Goal: Information Seeking & Learning: Check status

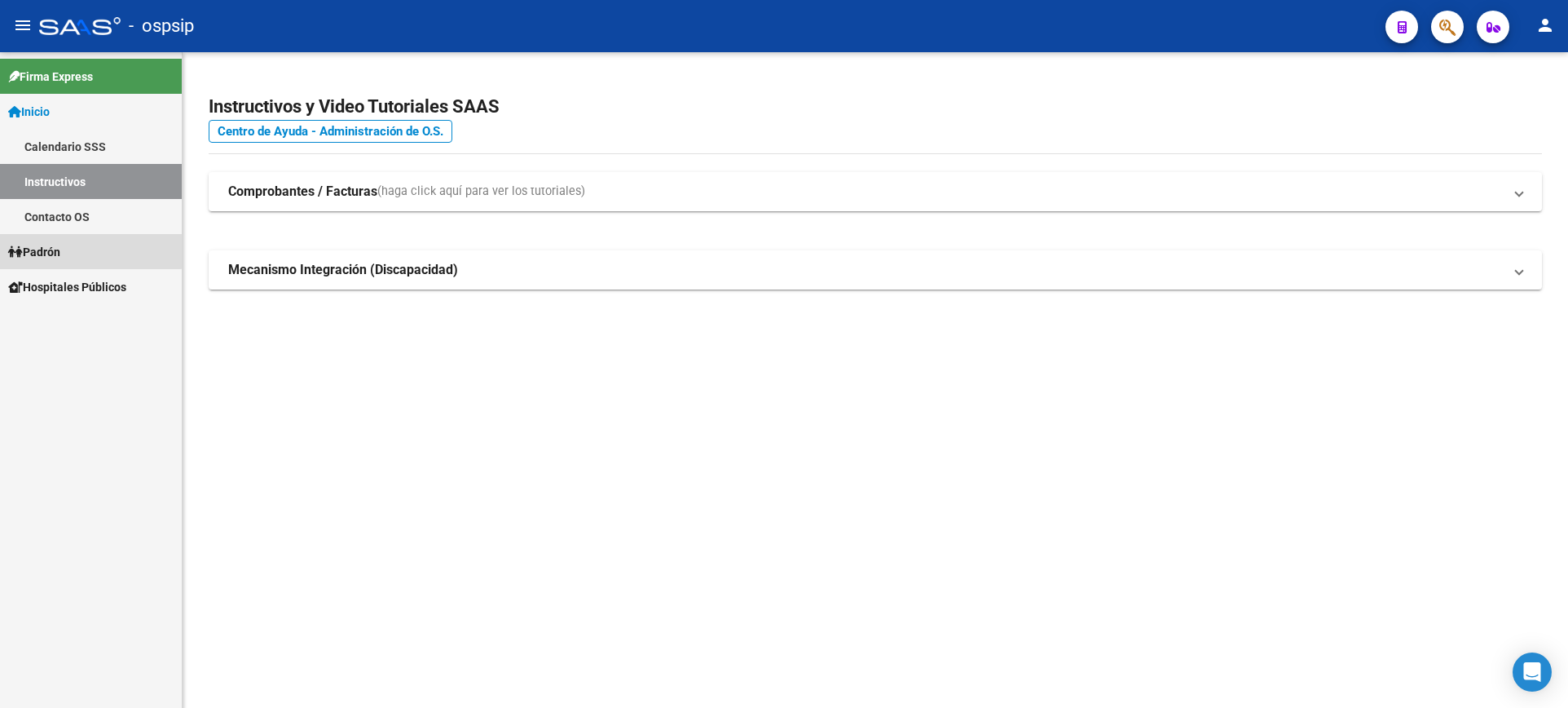
click at [67, 249] on link "Padrón" at bounding box center [90, 252] width 181 height 35
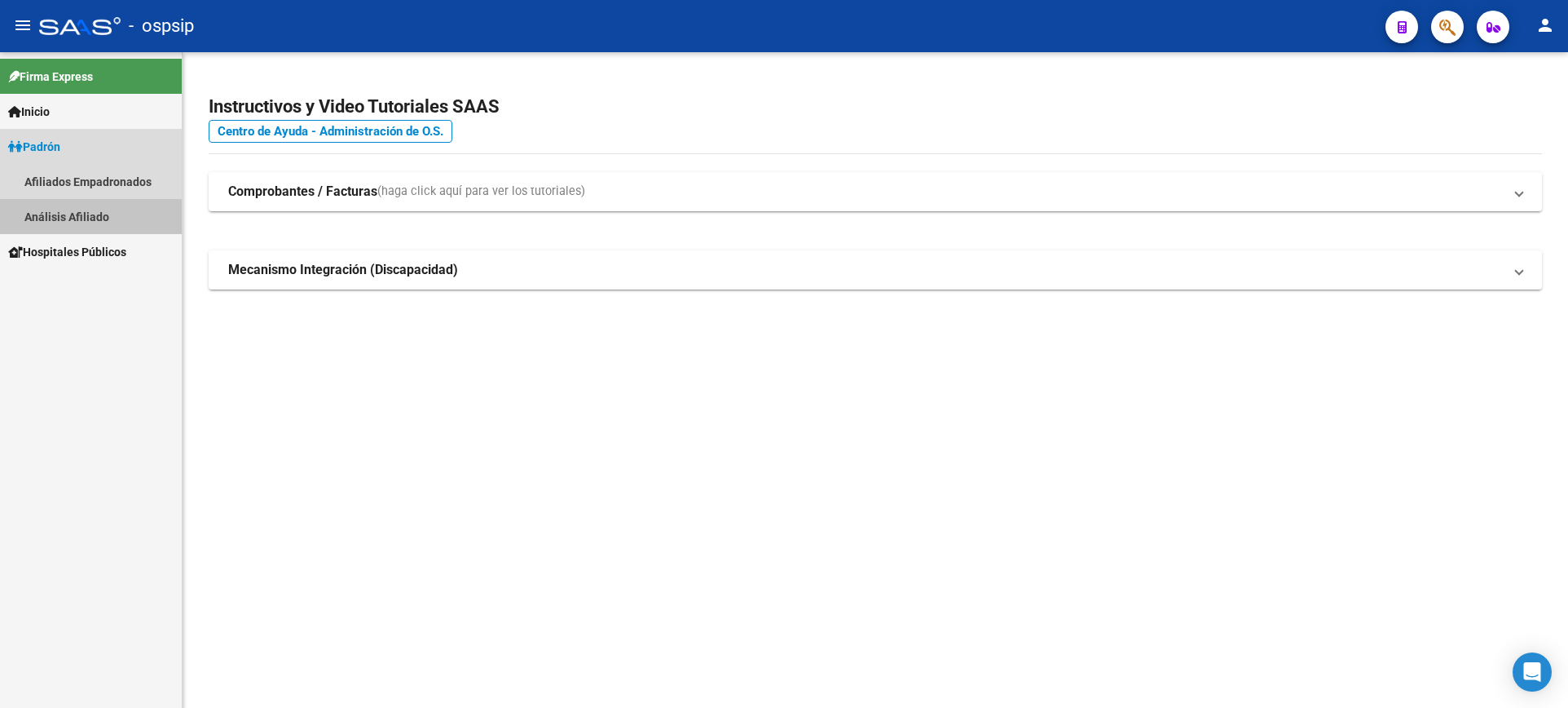
click at [77, 215] on link "Análisis Afiliado" at bounding box center [90, 216] width 181 height 35
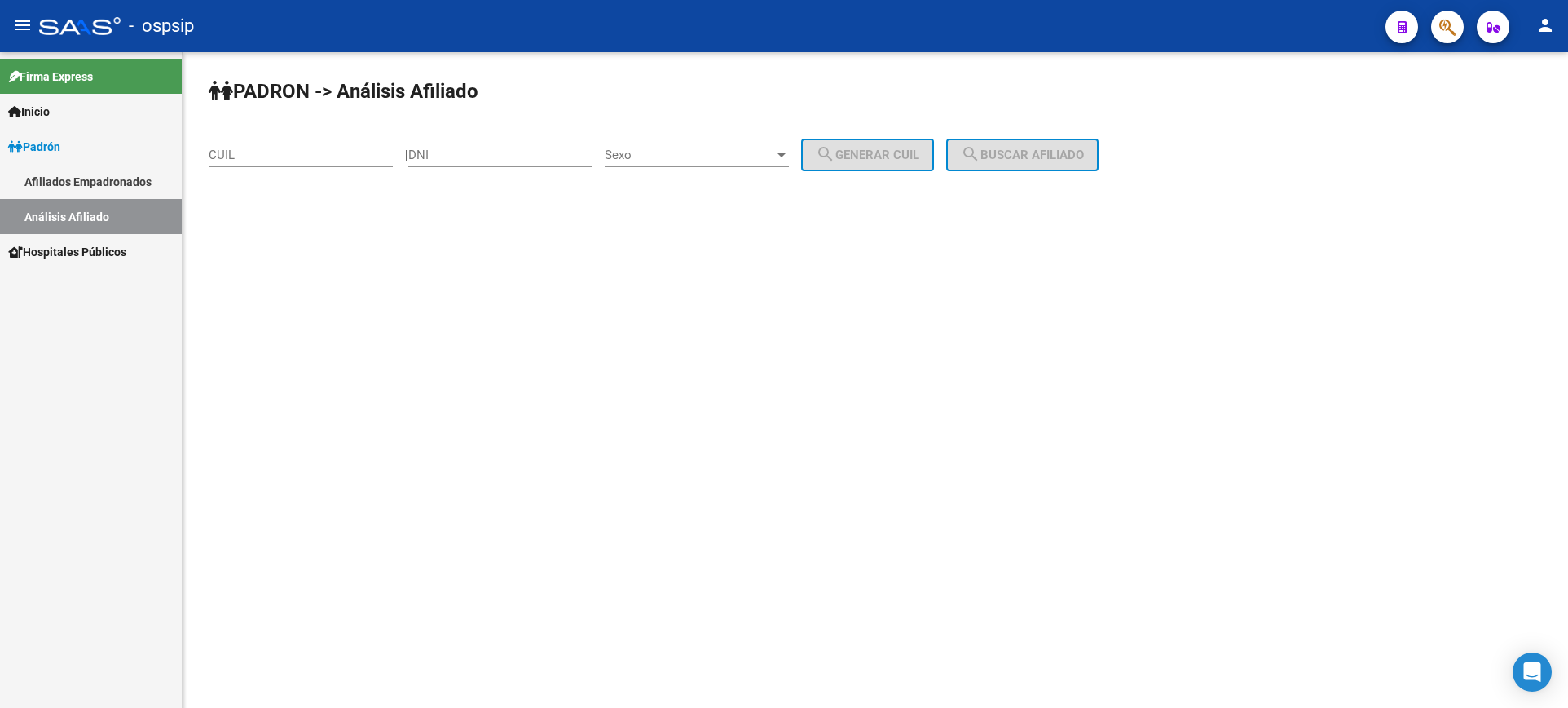
click at [521, 156] on input "DNI" at bounding box center [500, 155] width 184 height 14
type input "37001266"
click at [721, 152] on span "Sexo" at bounding box center [689, 155] width 170 height 14
click at [721, 152] on span "Masculino" at bounding box center [714, 156] width 184 height 37
click at [907, 150] on span "search Generar CUIL" at bounding box center [867, 155] width 104 height 14
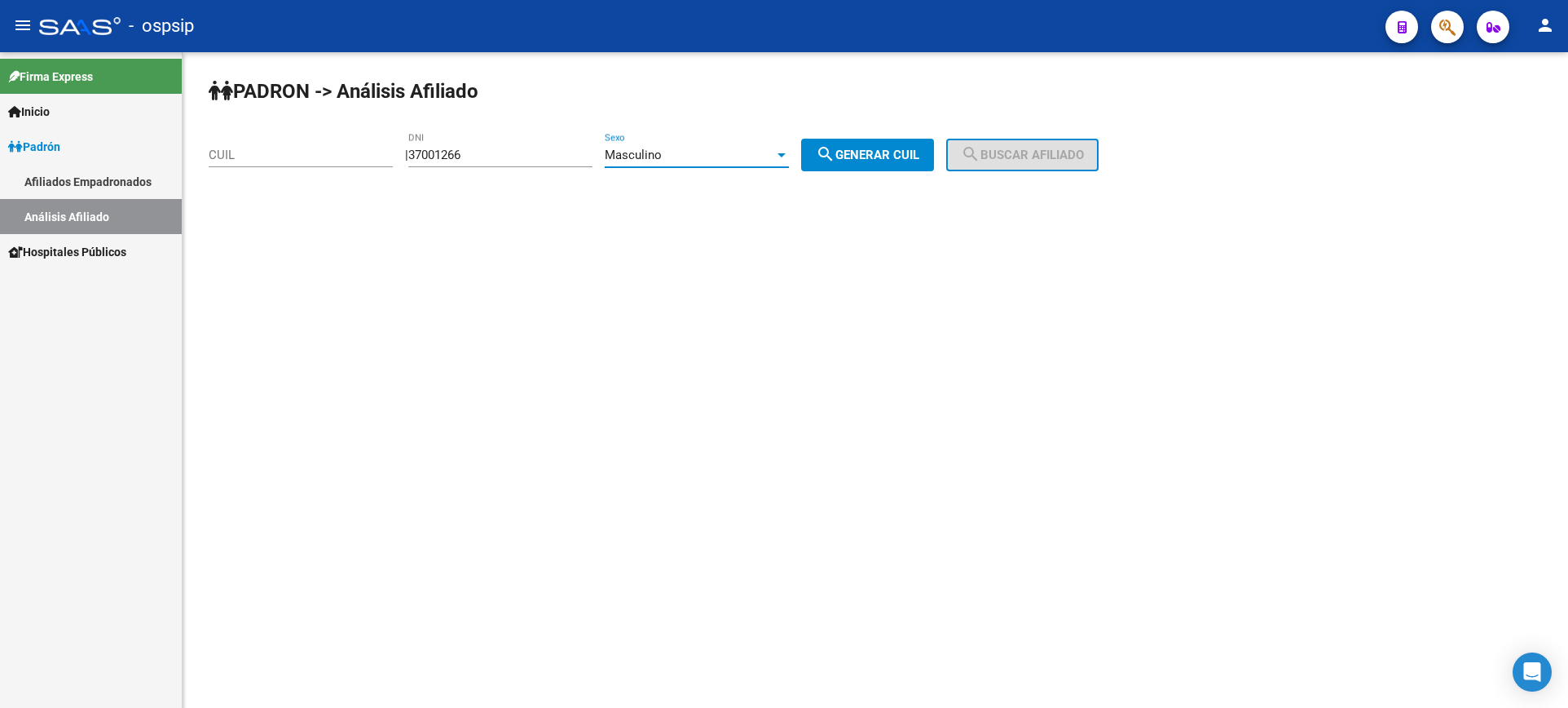
type input "20-37001266-1"
click at [1026, 147] on button "search Buscar afiliado" at bounding box center [1022, 155] width 153 height 33
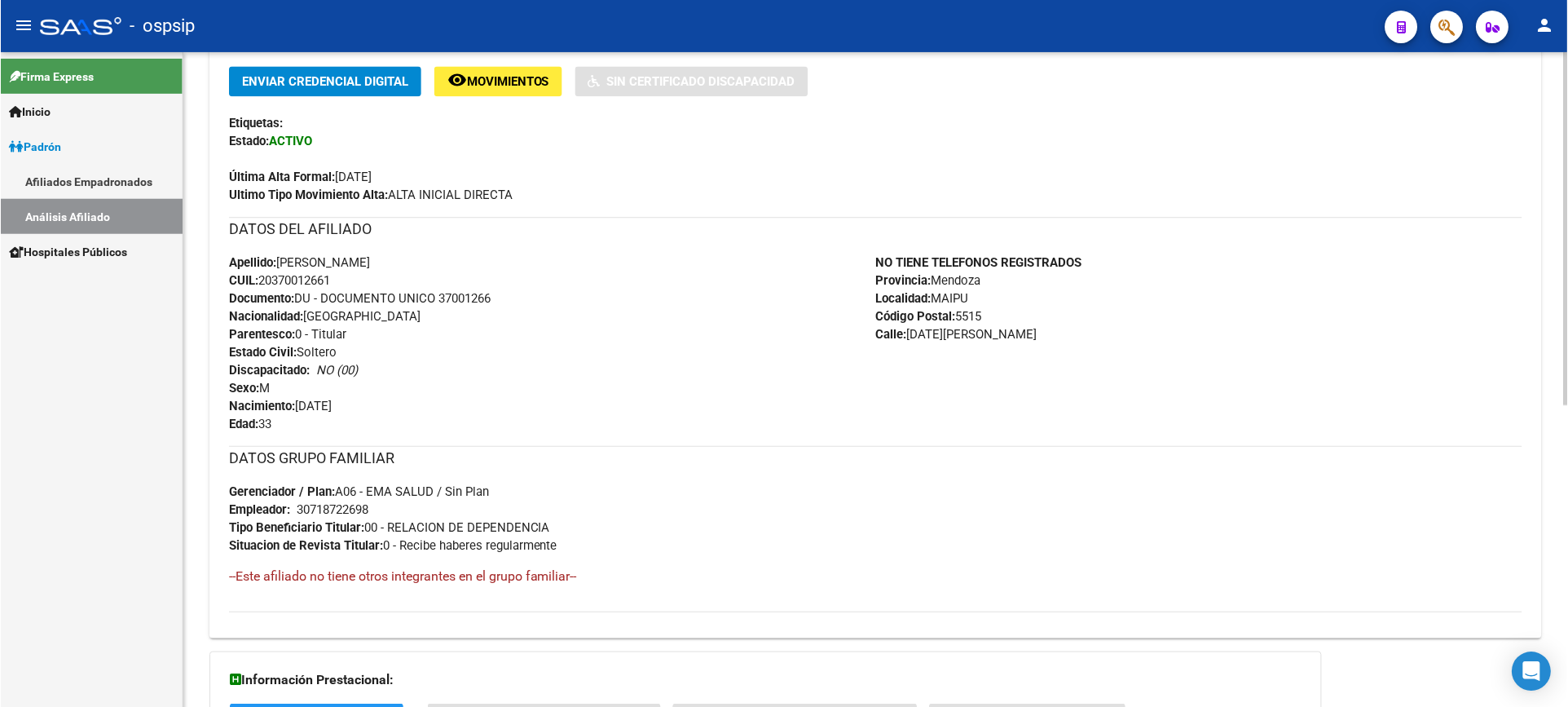
scroll to position [407, 0]
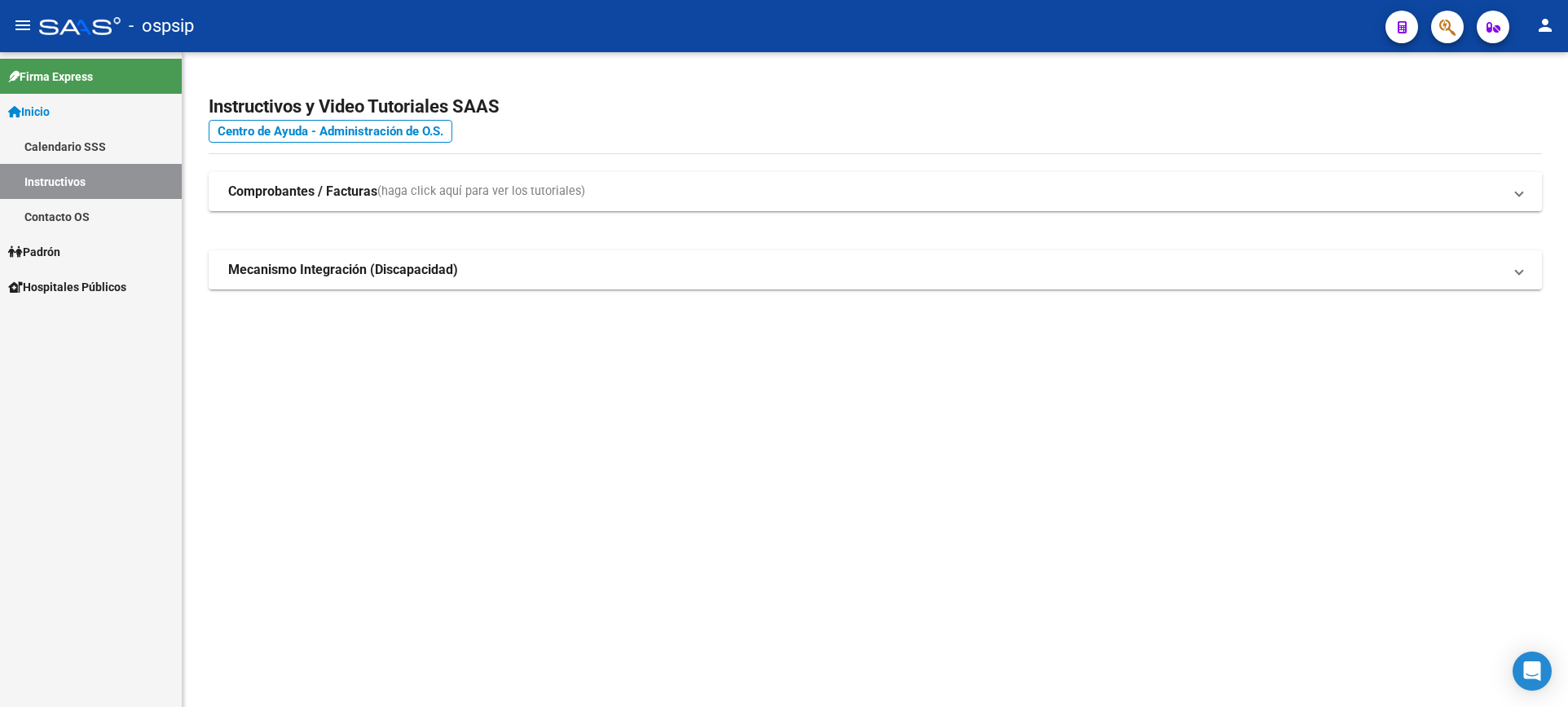
click at [52, 254] on span "Padrón" at bounding box center [34, 252] width 52 height 18
click at [57, 256] on span "Padrón" at bounding box center [34, 252] width 52 height 18
click at [82, 323] on link "Análisis Afiliado" at bounding box center [90, 322] width 181 height 35
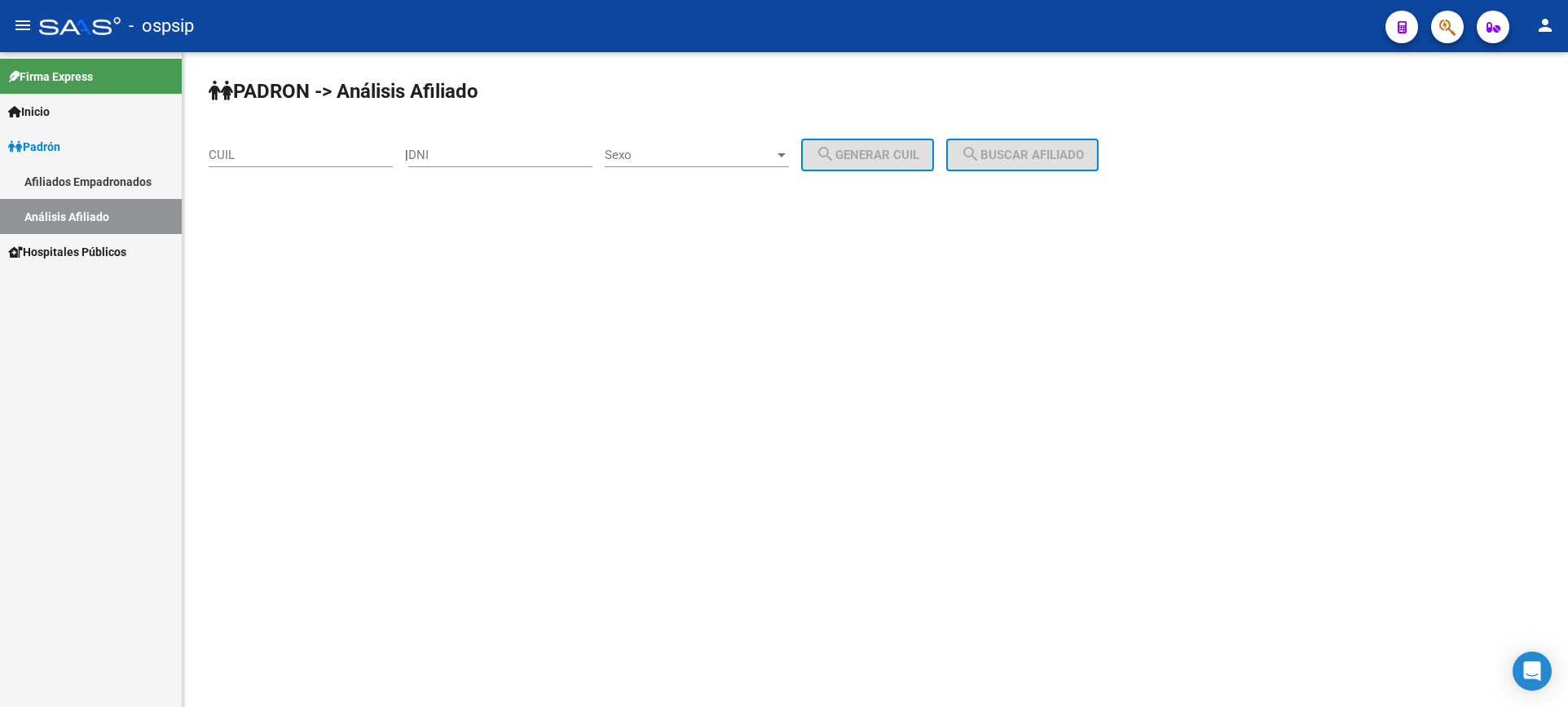
click at [518, 145] on div "DNI" at bounding box center [500, 149] width 184 height 35
type input "24554861"
click at [713, 148] on span "Sexo" at bounding box center [689, 155] width 170 height 14
click at [713, 149] on span "Masculino" at bounding box center [714, 156] width 184 height 37
click at [919, 151] on span "search Generar CUIL" at bounding box center [867, 155] width 104 height 14
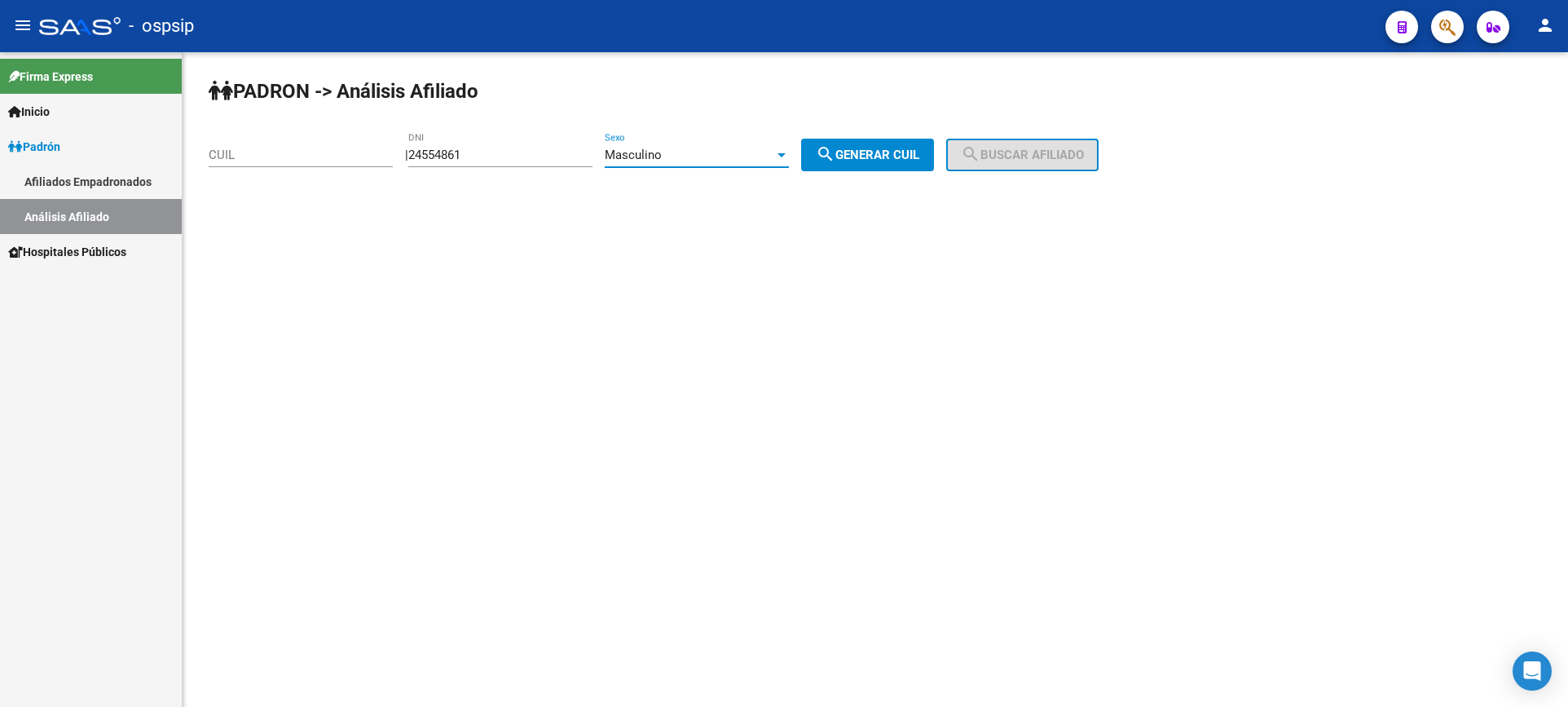
type input "20-24554861-4"
click at [1042, 143] on button "search Buscar afiliado" at bounding box center [1022, 155] width 153 height 33
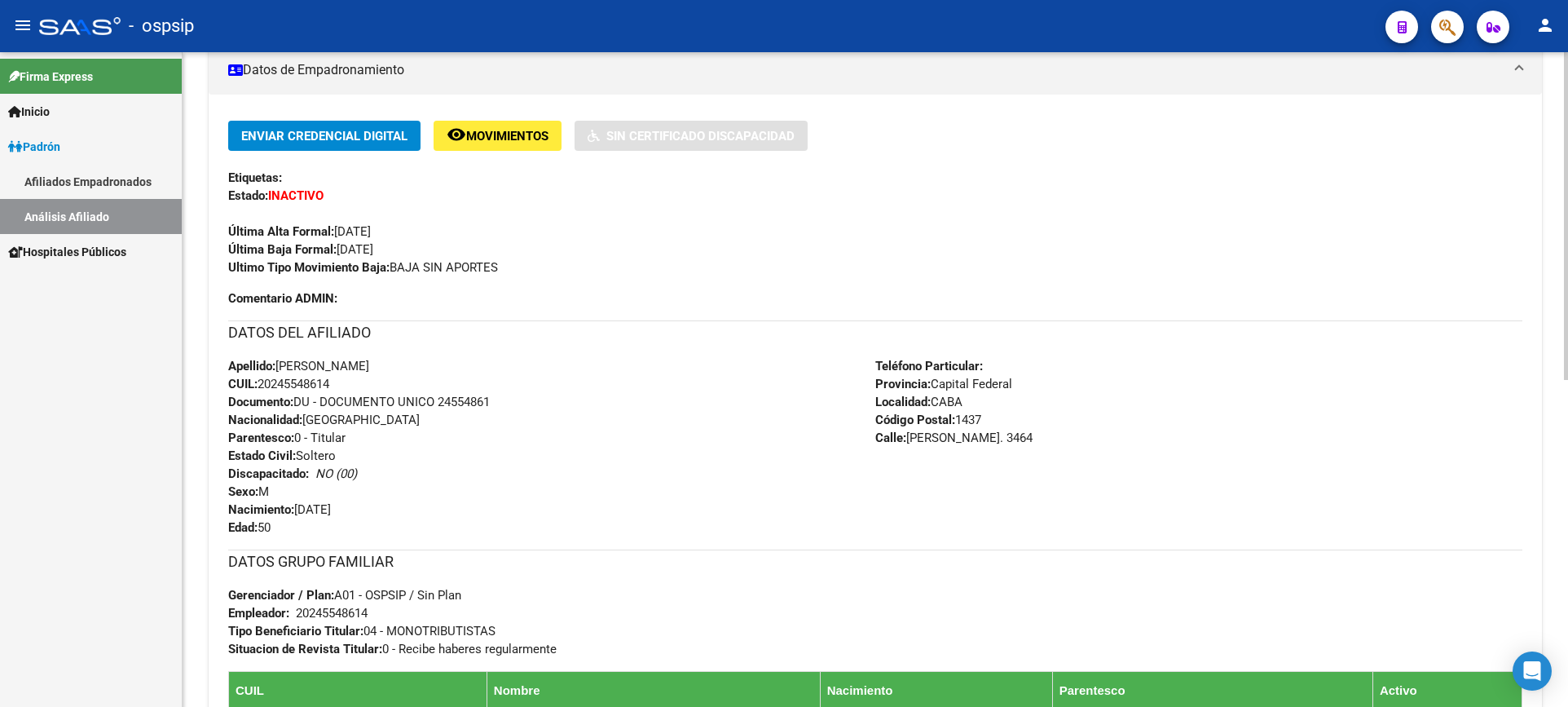
scroll to position [326, 0]
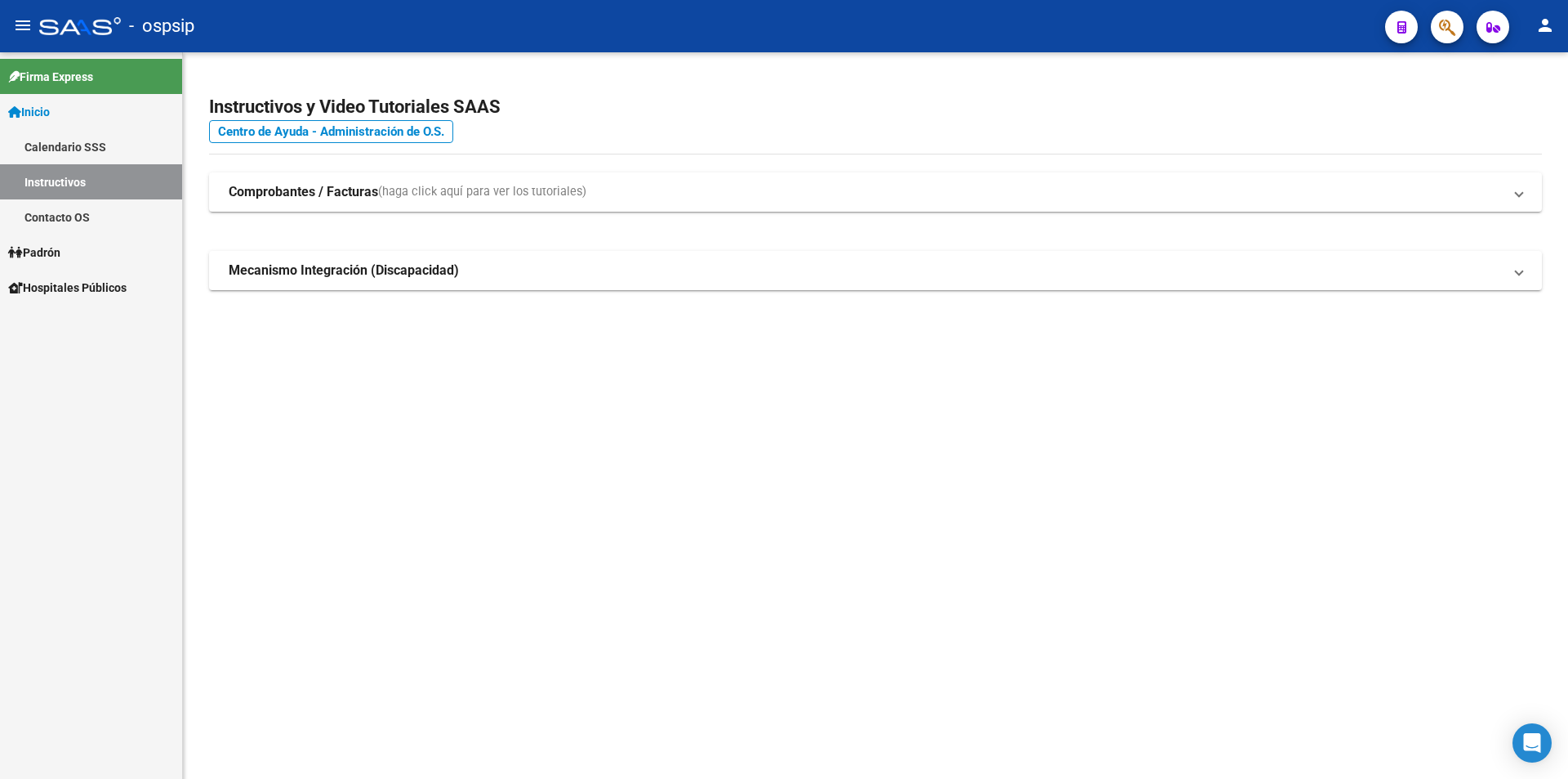
click at [61, 244] on span "Padrón" at bounding box center [34, 252] width 52 height 18
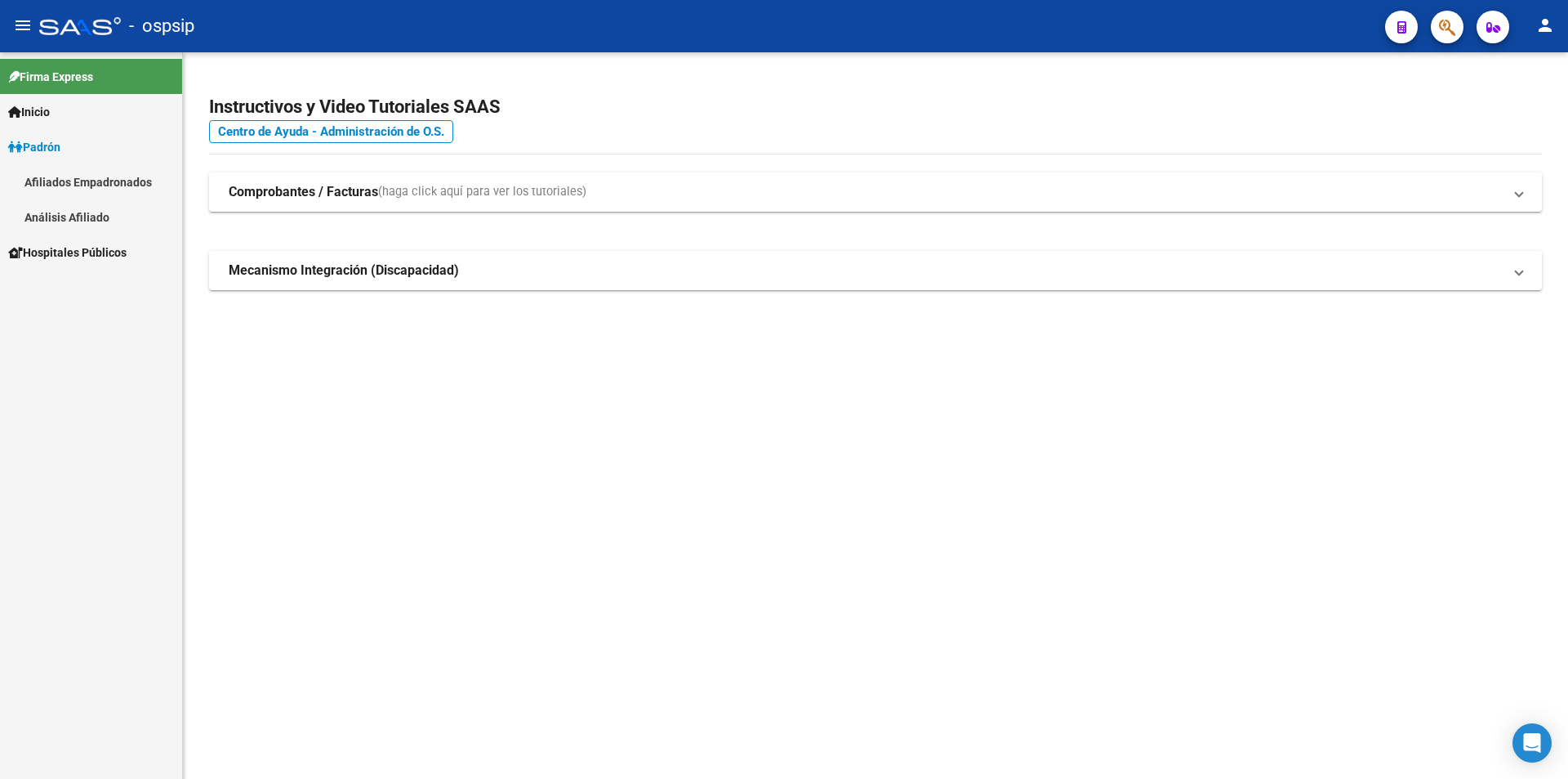
click at [64, 213] on link "Análisis Afiliado" at bounding box center [90, 217] width 182 height 35
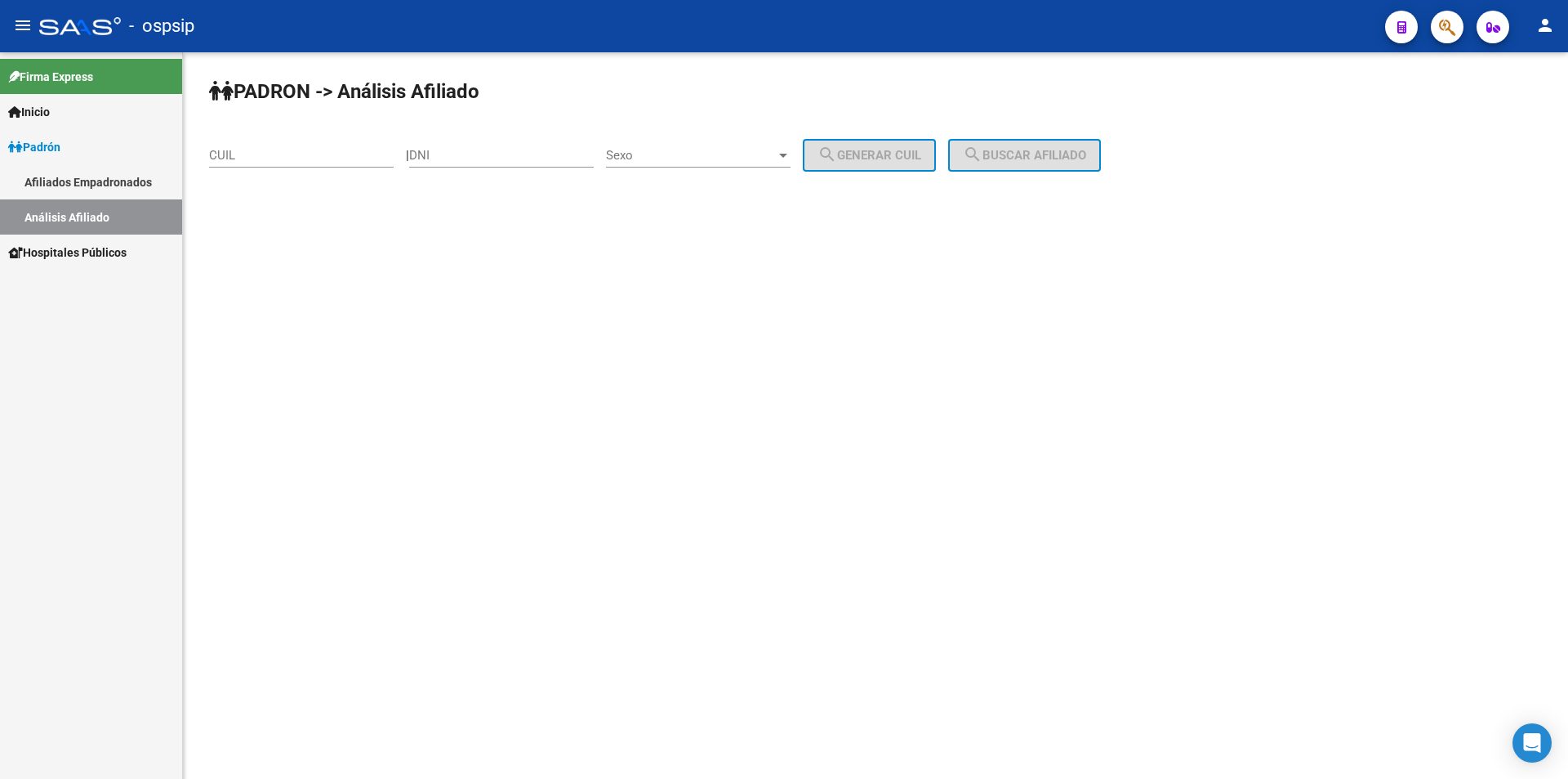
click at [502, 154] on input "DNI" at bounding box center [501, 155] width 185 height 14
type input "24028171"
click at [708, 142] on div "Sexo Sexo" at bounding box center [699, 149] width 185 height 35
click at [711, 159] on span "Masculino" at bounding box center [716, 156] width 185 height 37
drag, startPoint x: 898, startPoint y: 159, endPoint x: 926, endPoint y: 159, distance: 28.0
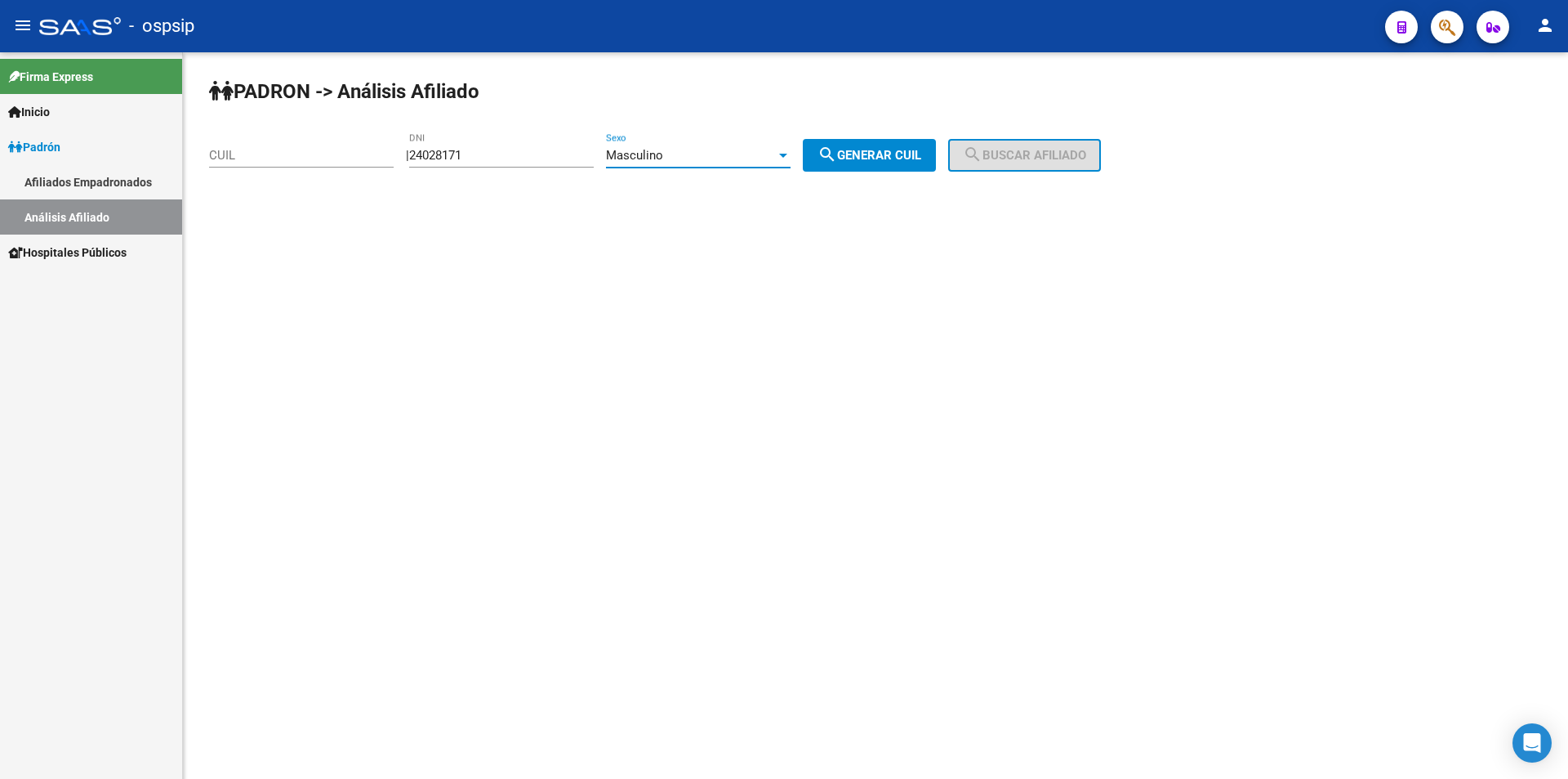
click at [901, 159] on span "search Generar CUIL" at bounding box center [869, 155] width 104 height 14
type input "20-24028171-7"
click at [983, 163] on mat-icon "search" at bounding box center [973, 154] width 19 height 19
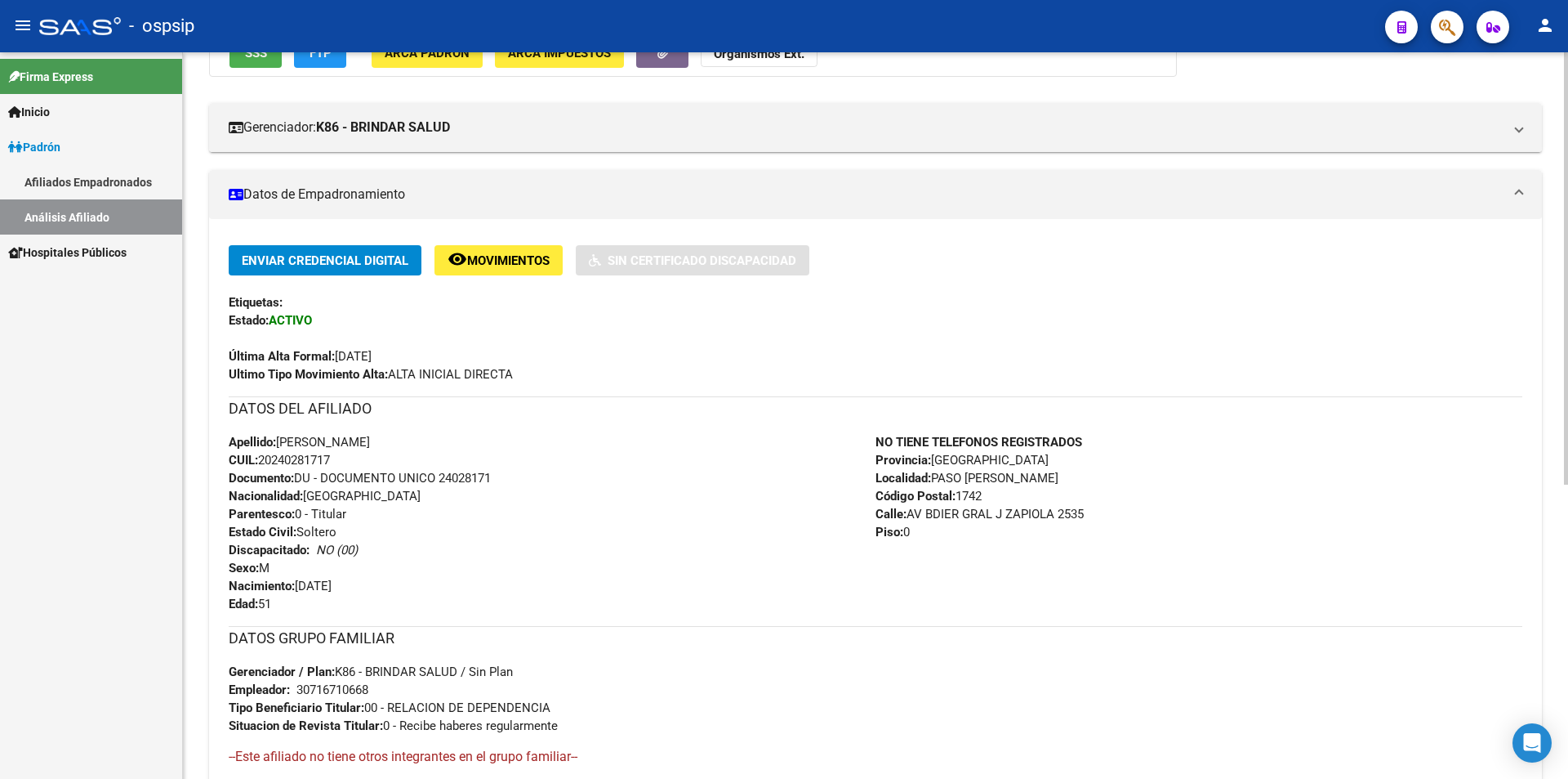
scroll to position [326, 0]
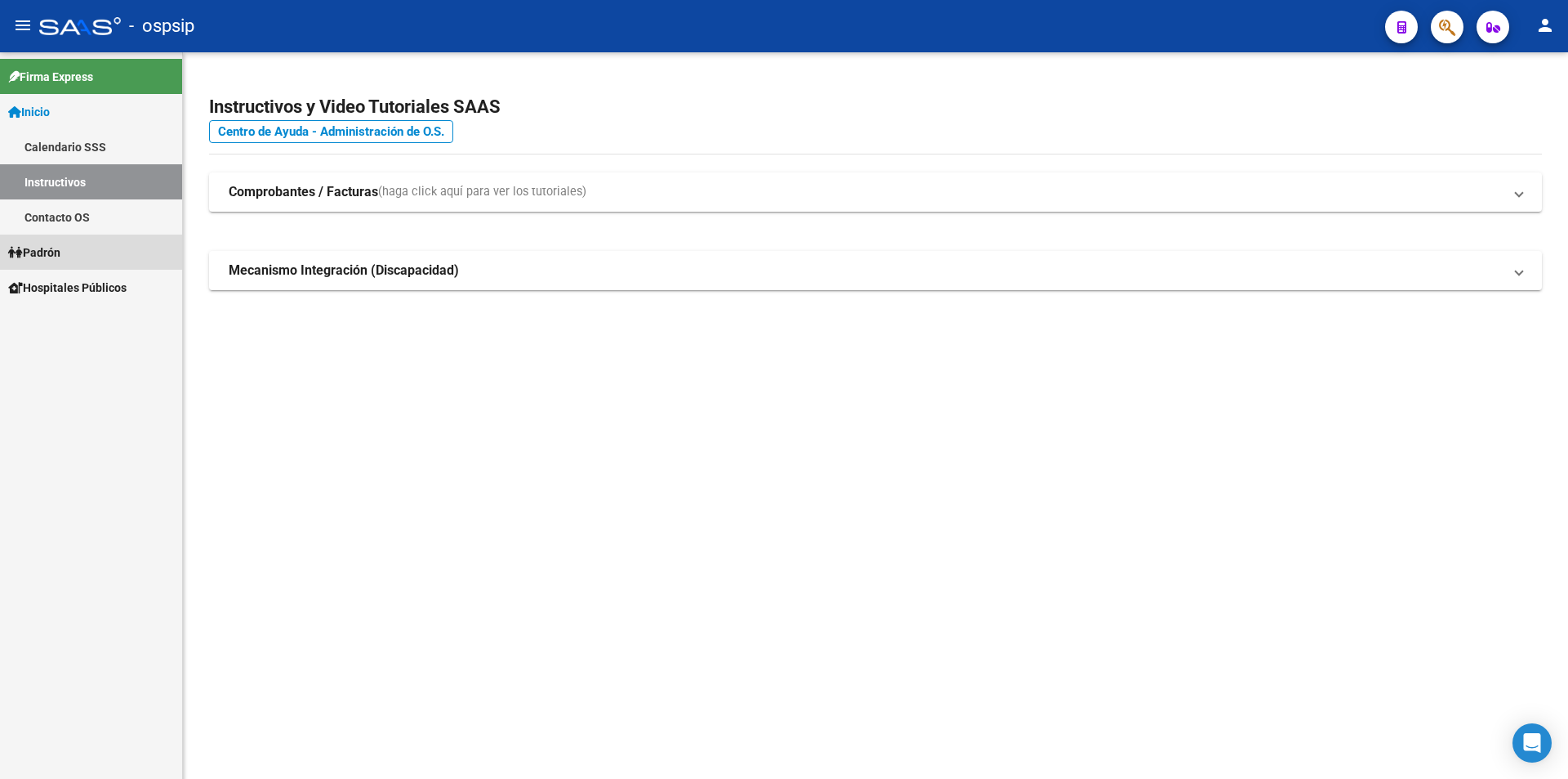
click at [61, 257] on span "Padrón" at bounding box center [34, 252] width 52 height 18
click at [47, 254] on span "Padrón" at bounding box center [34, 252] width 52 height 18
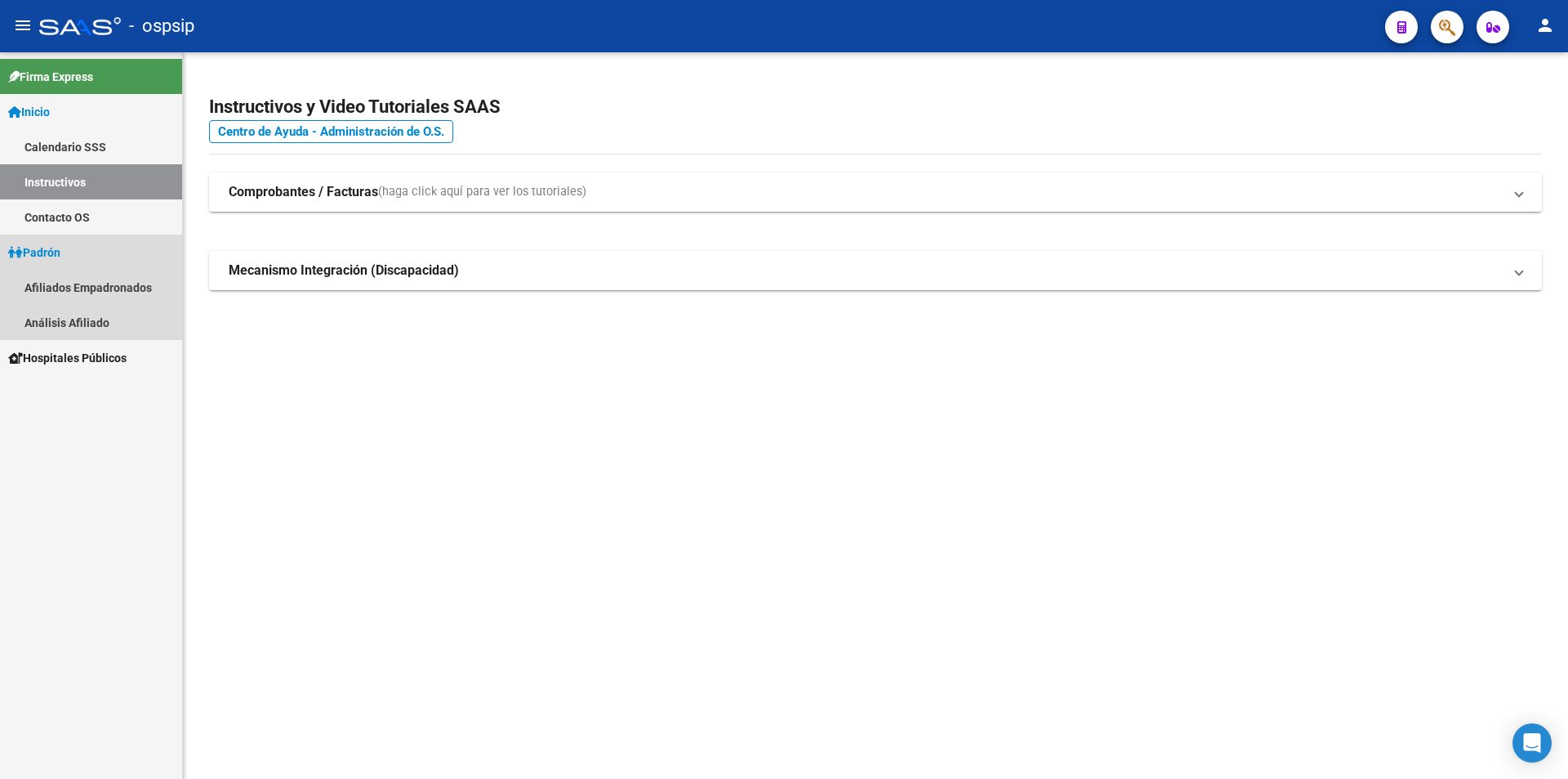
click at [48, 254] on span "Padrón" at bounding box center [34, 252] width 52 height 18
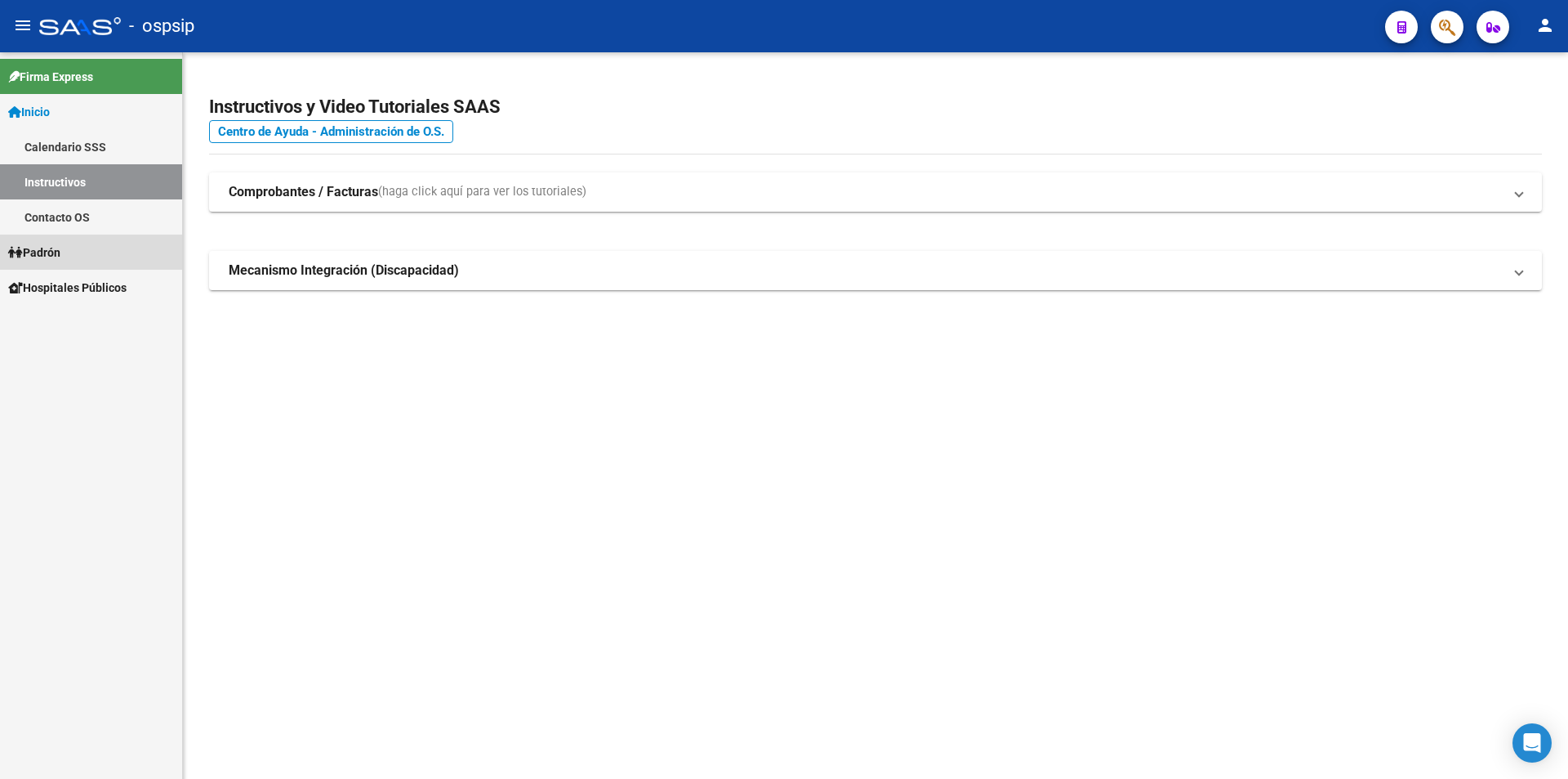
click at [59, 251] on span "Padrón" at bounding box center [34, 252] width 52 height 18
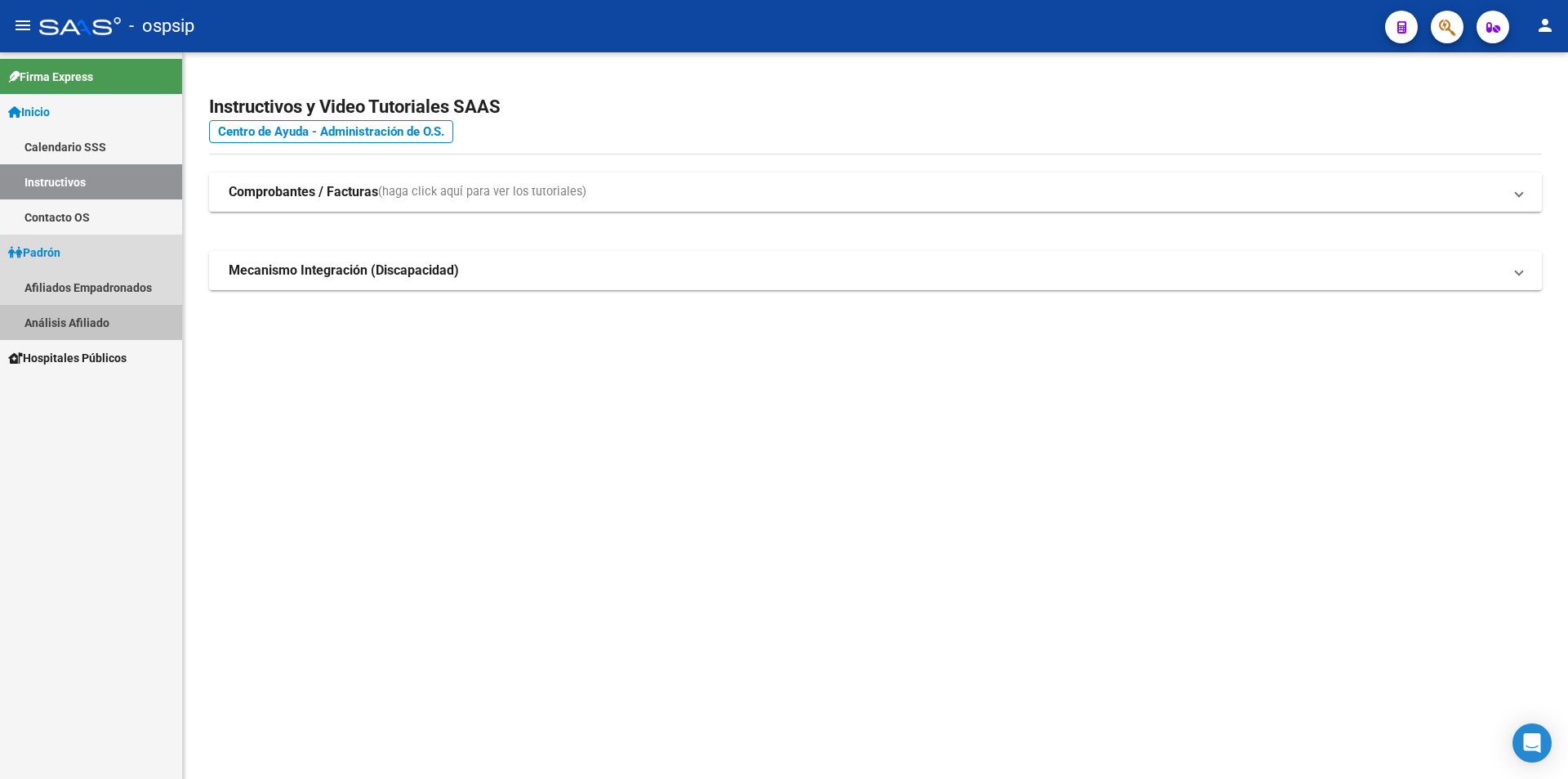
click at [93, 322] on link "Análisis Afiliado" at bounding box center [90, 323] width 182 height 35
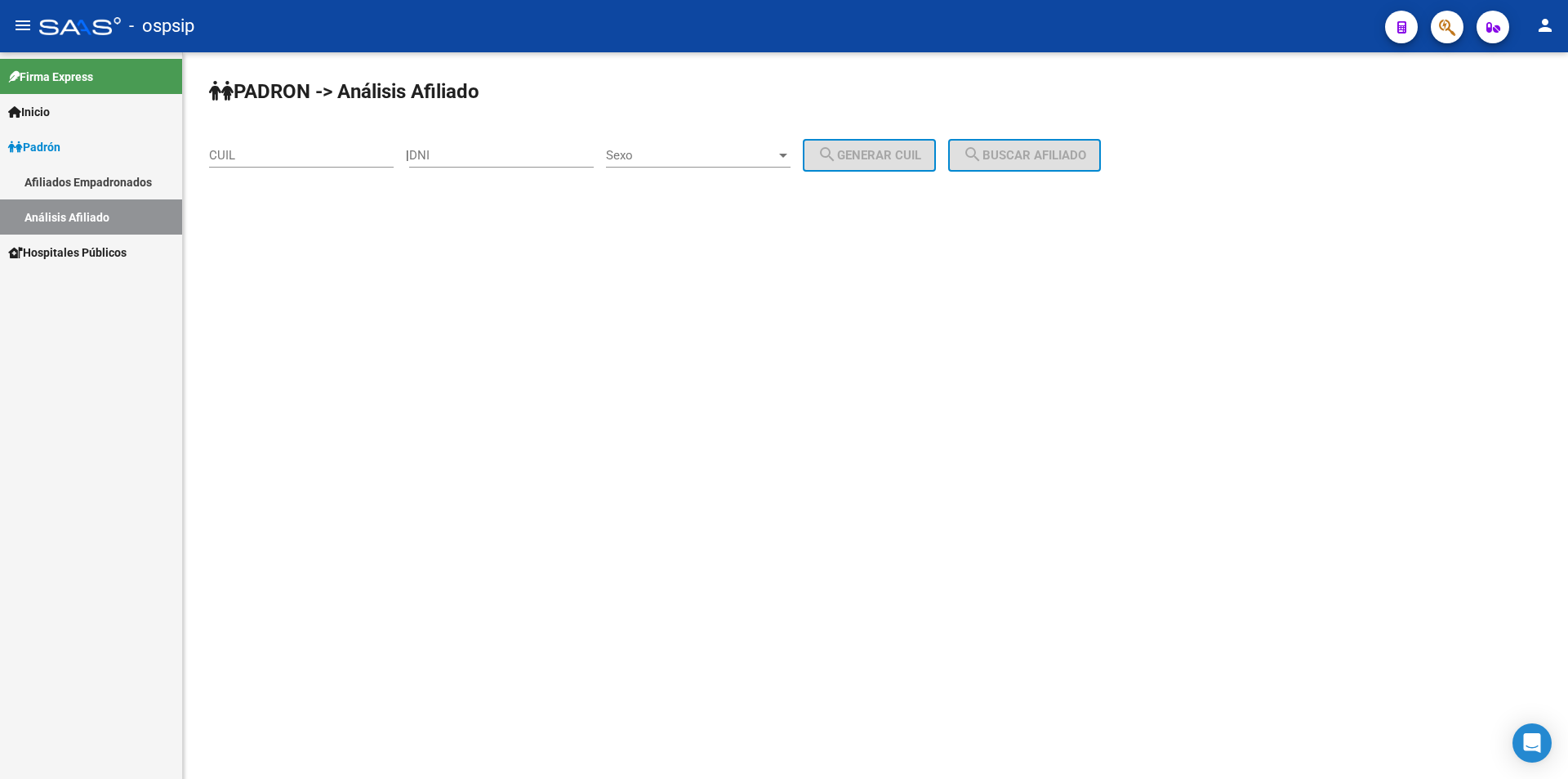
click at [501, 153] on input "DNI" at bounding box center [501, 155] width 185 height 14
type input "42643884"
click at [700, 143] on div "Sexo Sexo" at bounding box center [699, 149] width 185 height 35
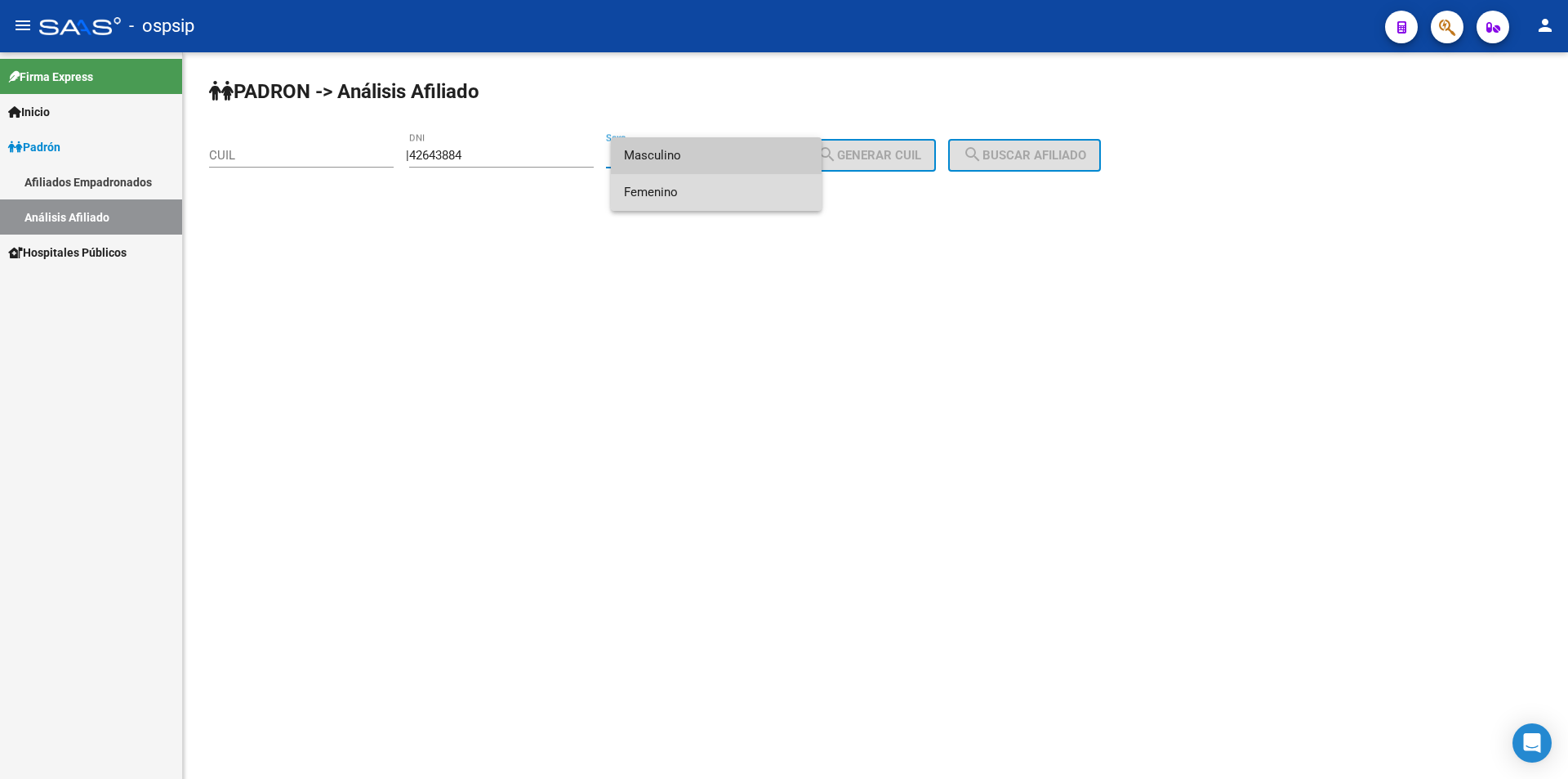
click at [698, 192] on span "Femenino" at bounding box center [716, 193] width 185 height 37
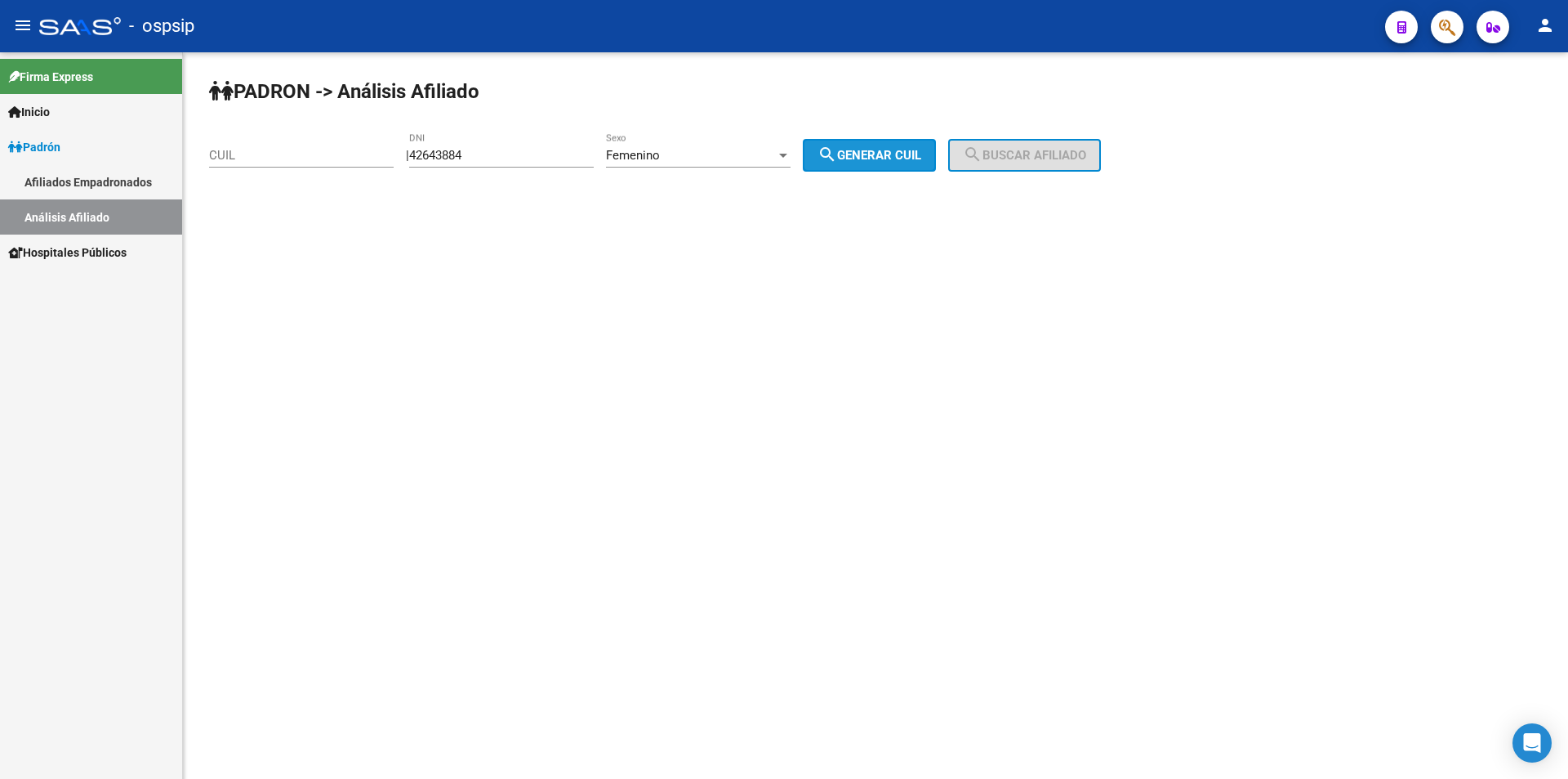
drag, startPoint x: 888, startPoint y: 162, endPoint x: 968, endPoint y: 151, distance: 80.8
click at [889, 161] on span "search Generar CUIL" at bounding box center [869, 155] width 104 height 14
type input "23-42643884-4"
click at [983, 154] on mat-icon "search" at bounding box center [973, 154] width 19 height 19
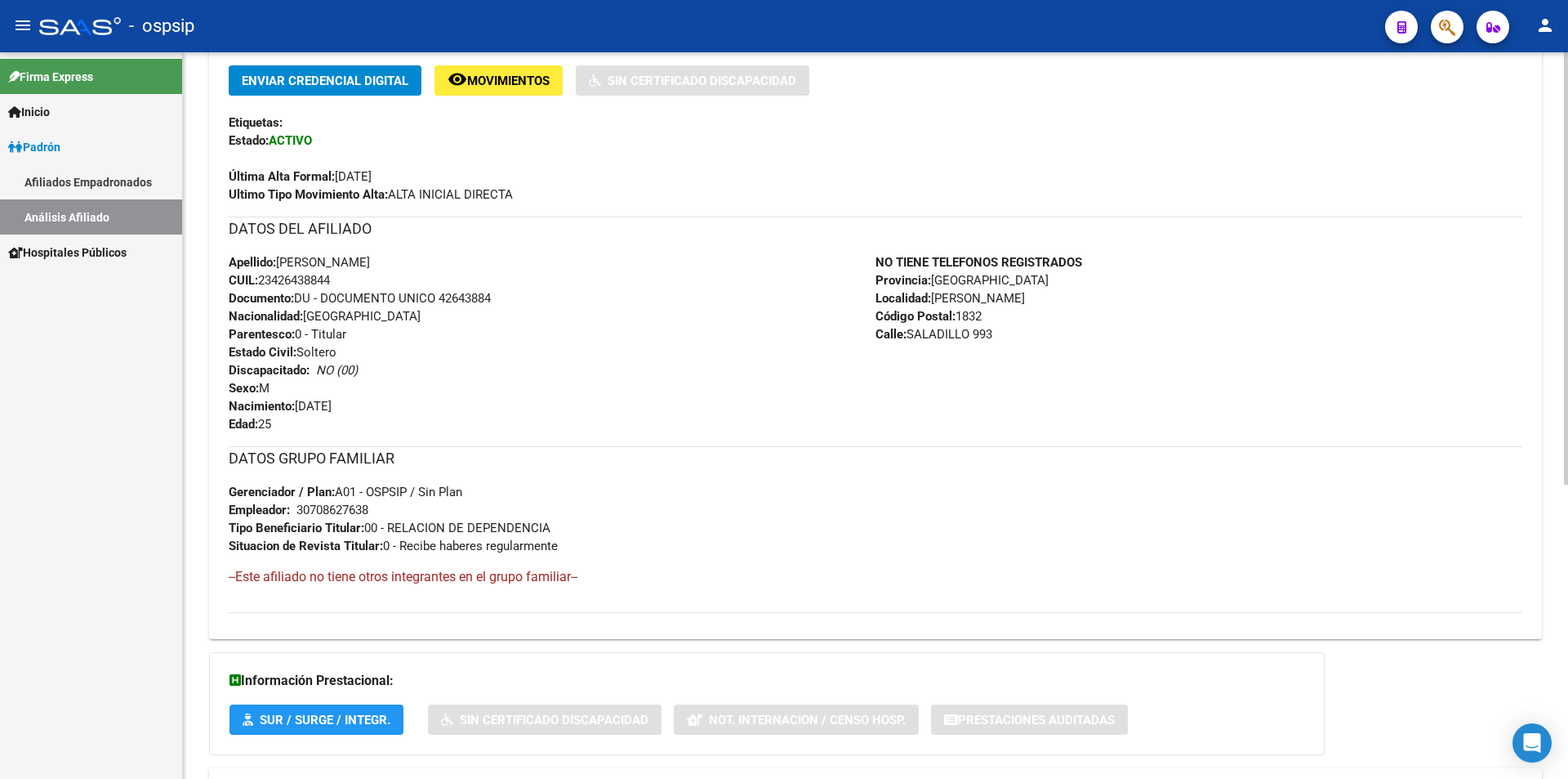
scroll to position [326, 0]
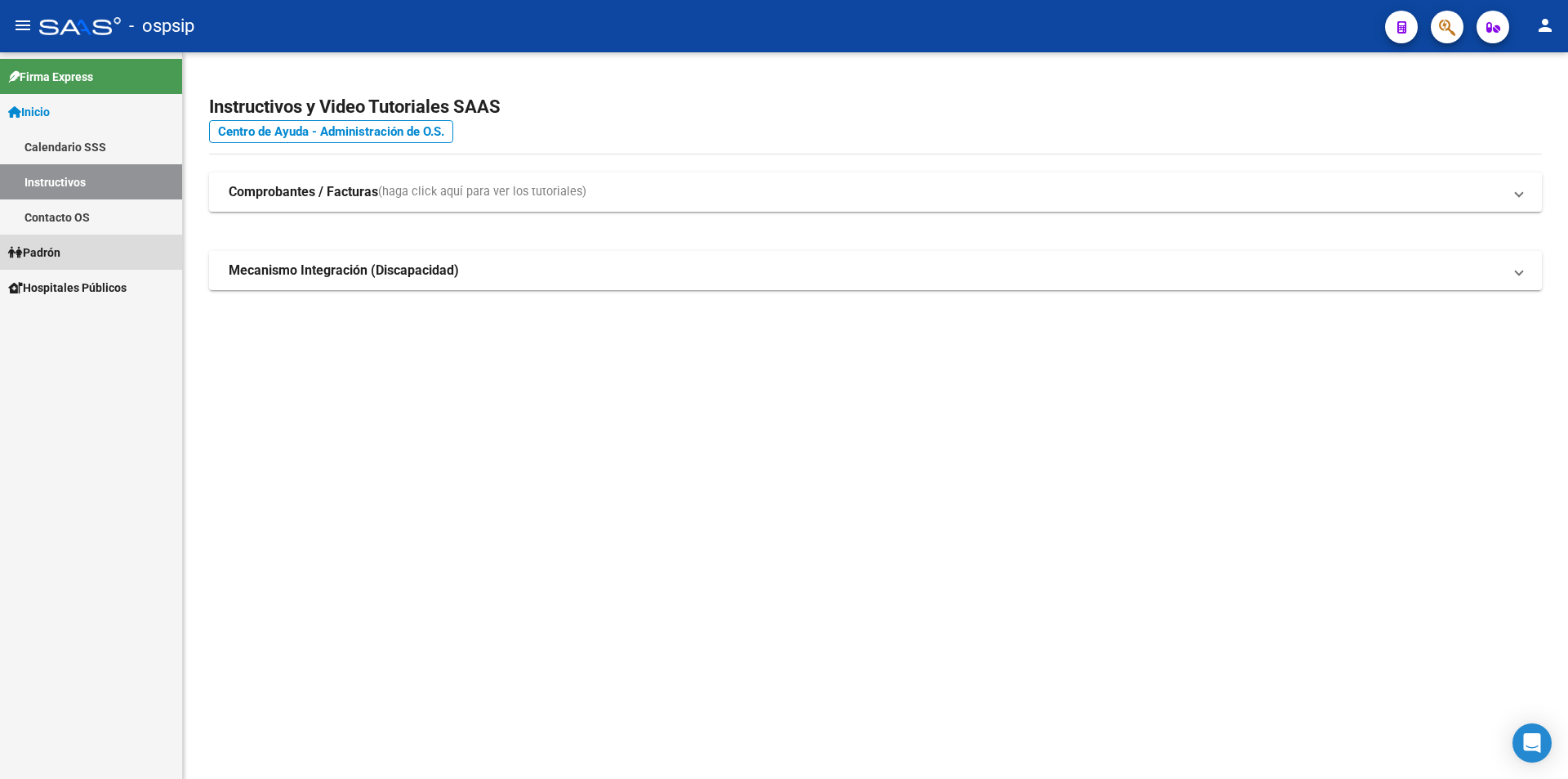
click at [69, 256] on link "Padrón" at bounding box center [90, 252] width 182 height 35
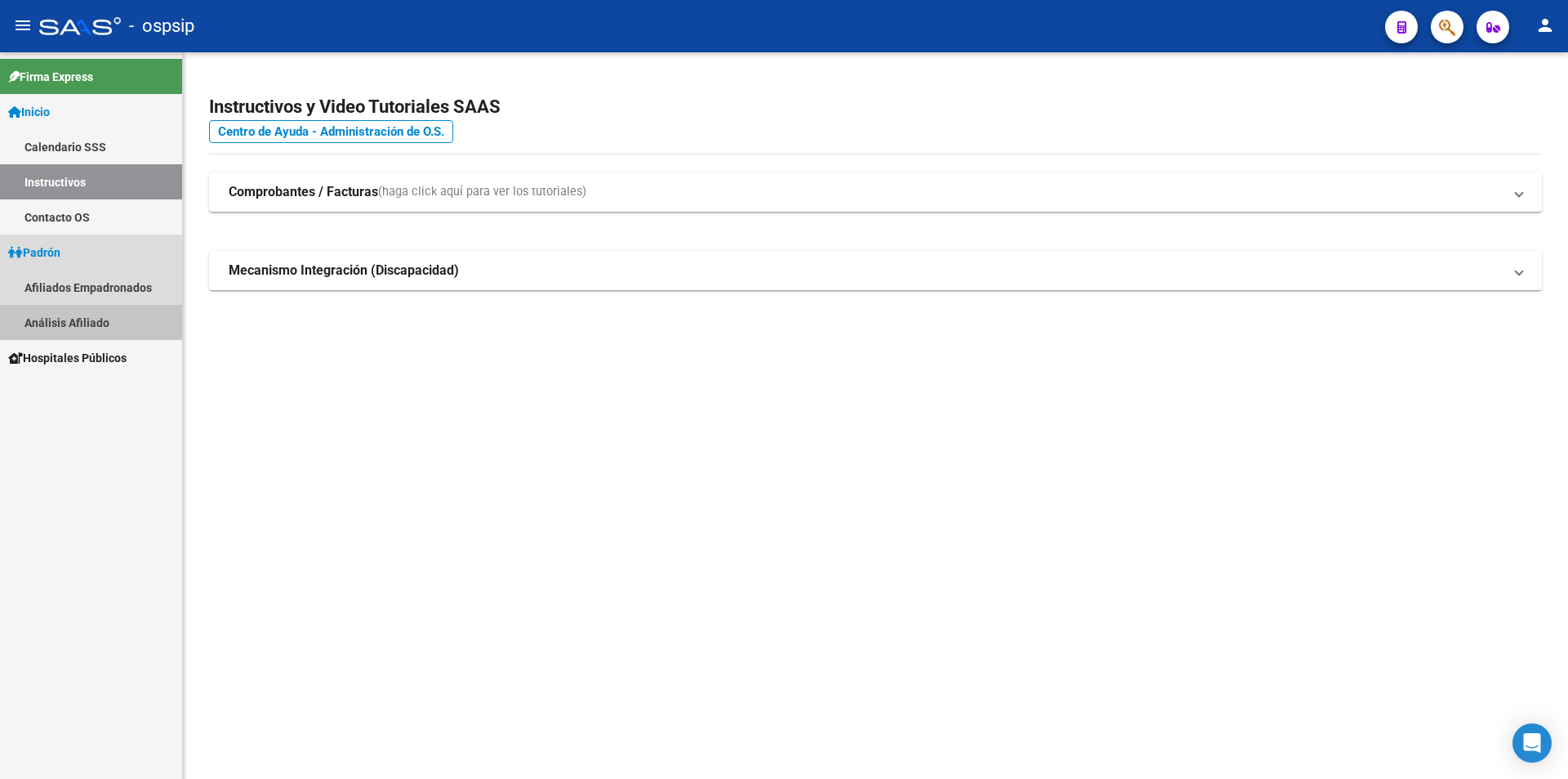
click at [78, 329] on link "Análisis Afiliado" at bounding box center [90, 323] width 182 height 35
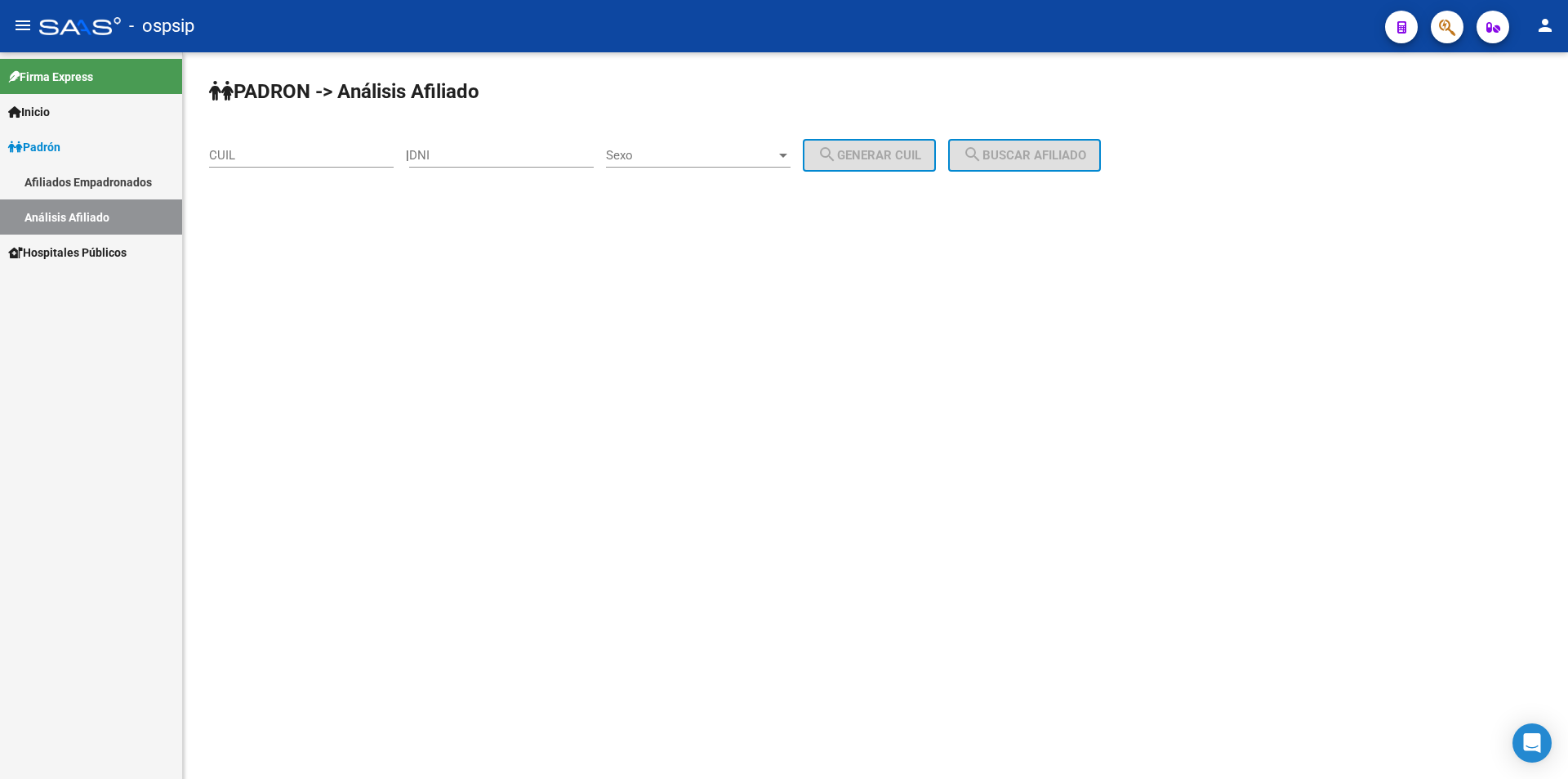
click at [488, 160] on input "DNI" at bounding box center [501, 155] width 185 height 14
type input "44201660"
click at [713, 153] on span "Sexo" at bounding box center [691, 155] width 170 height 14
click at [714, 155] on span "Masculino" at bounding box center [716, 156] width 185 height 37
click at [714, 156] on div "Masculino" at bounding box center [691, 155] width 170 height 14
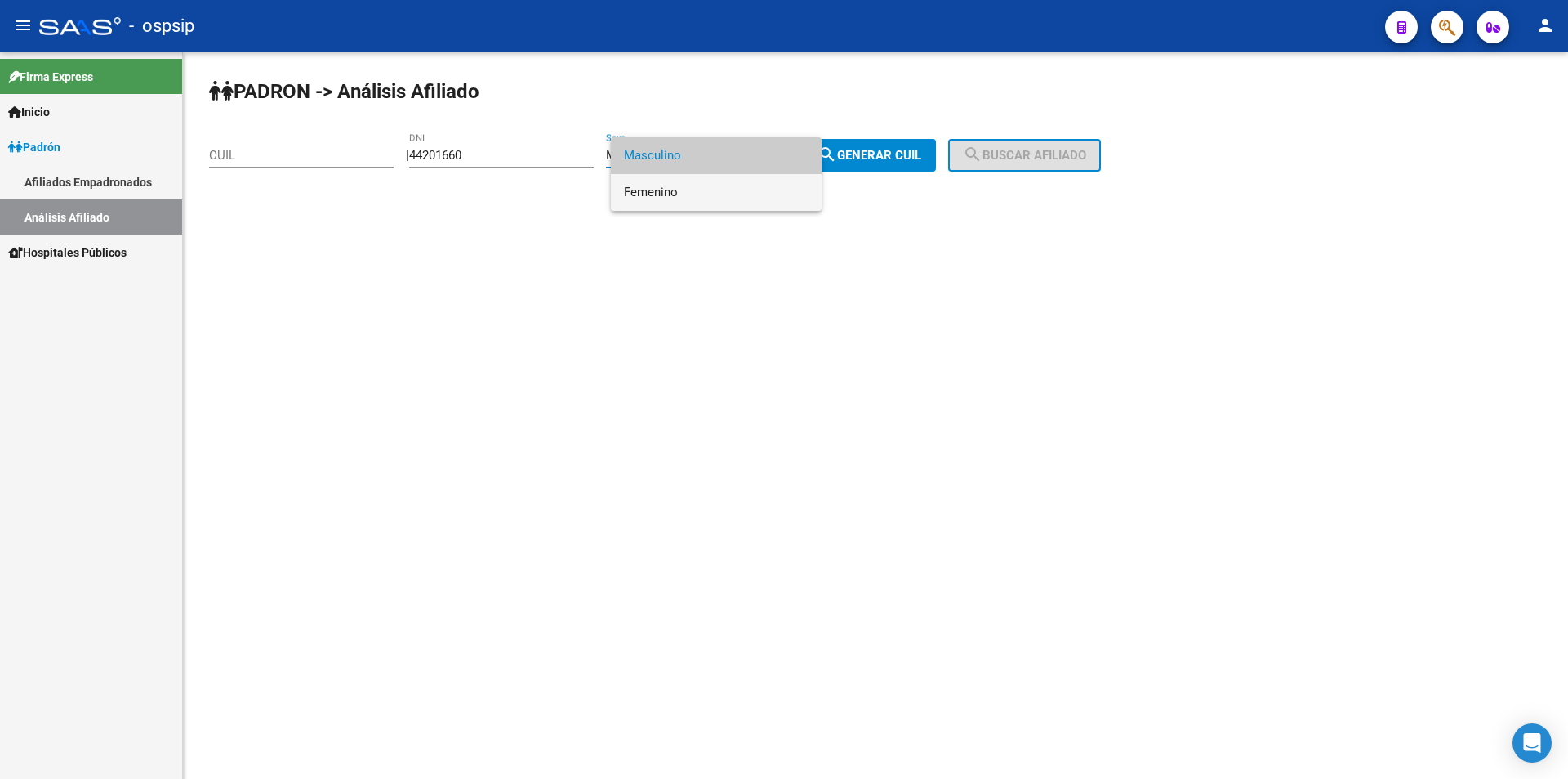
click at [715, 190] on span "Femenino" at bounding box center [716, 193] width 185 height 37
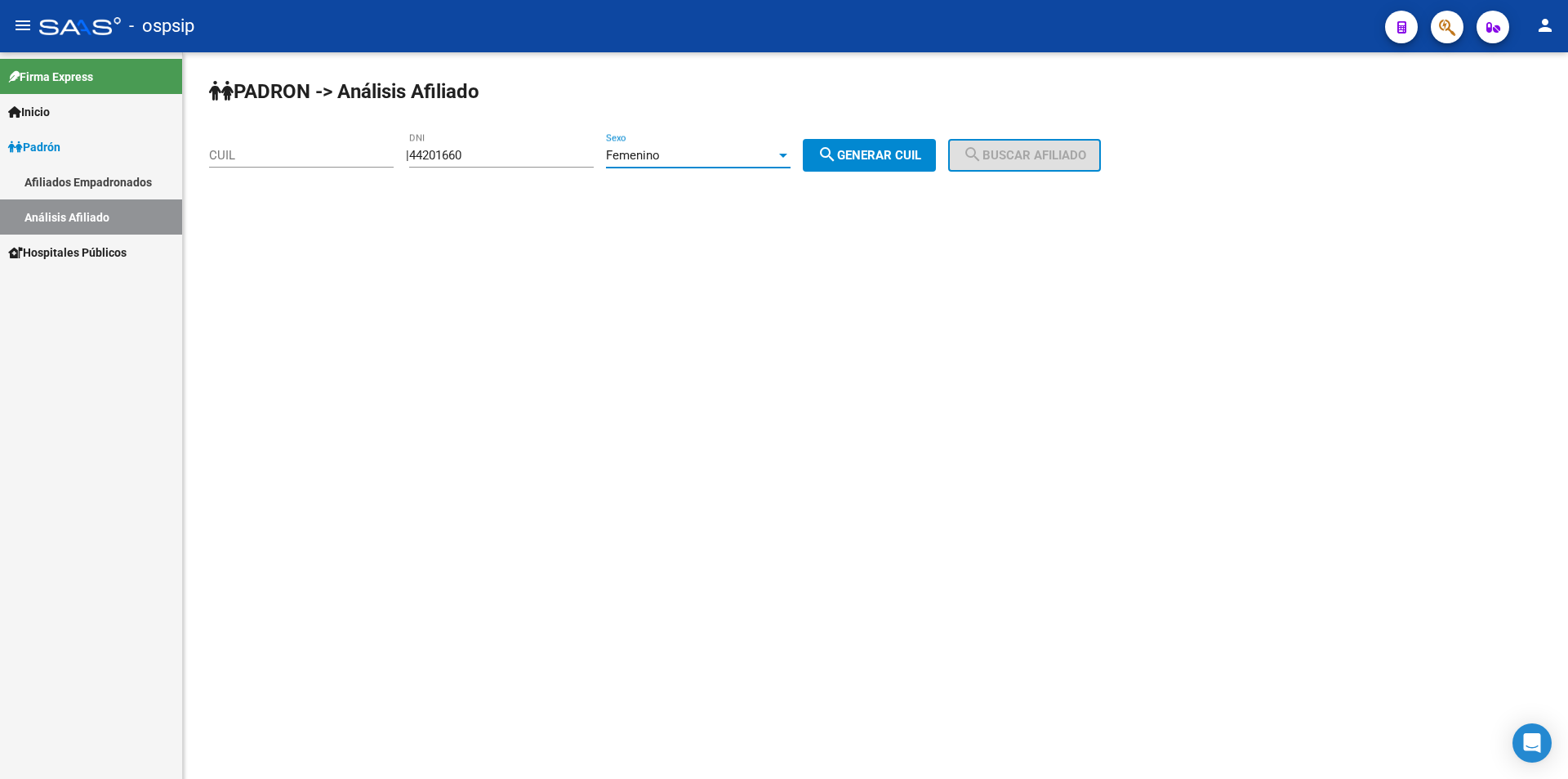
click at [881, 160] on span "search Generar CUIL" at bounding box center [869, 155] width 104 height 14
type input "27-44201660-2"
click at [1052, 154] on span "search Buscar afiliado" at bounding box center [1025, 155] width 123 height 14
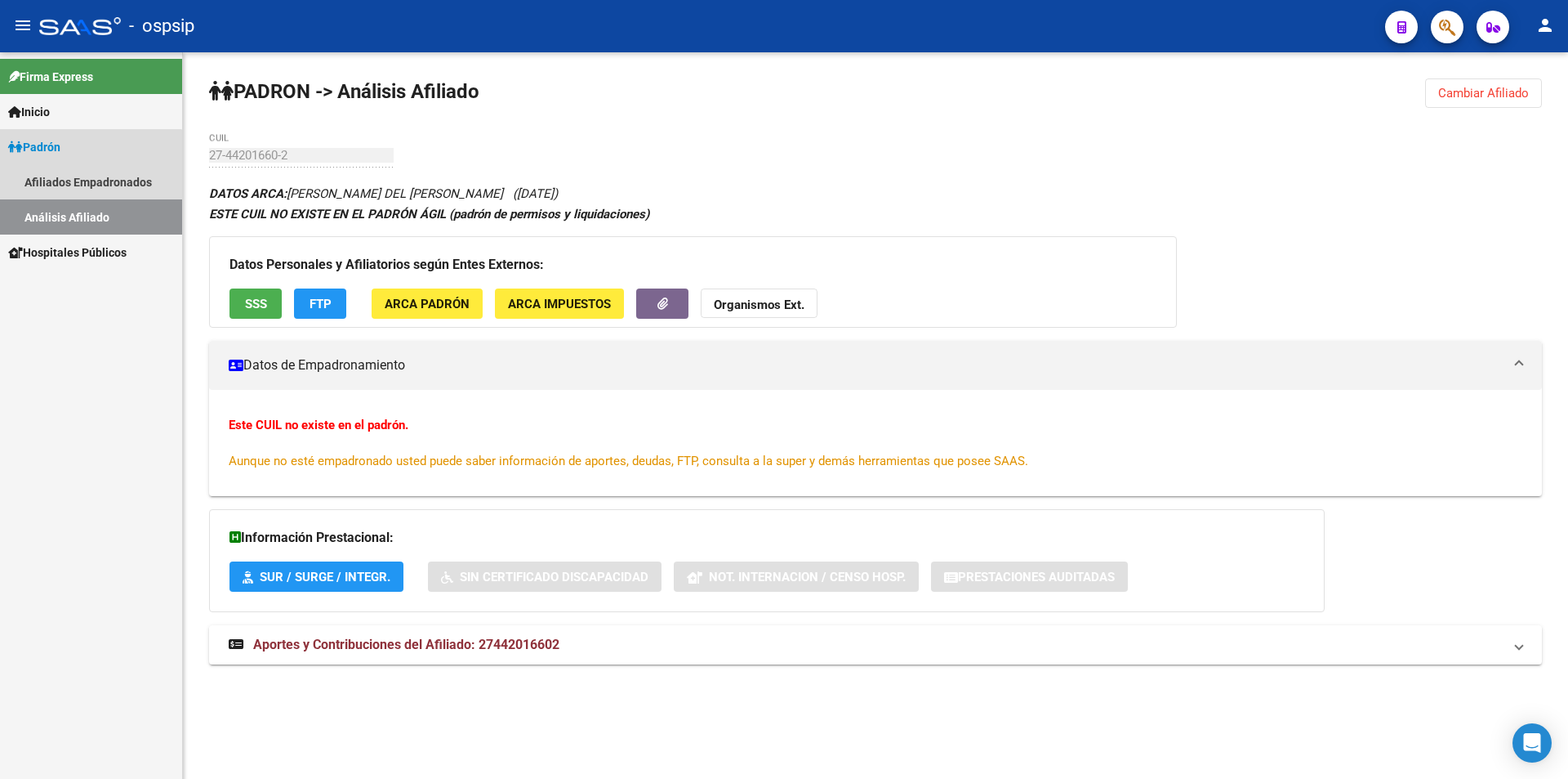
click at [52, 222] on link "Análisis Afiliado" at bounding box center [90, 217] width 182 height 35
click at [81, 208] on link "Análisis Afiliado" at bounding box center [90, 217] width 182 height 35
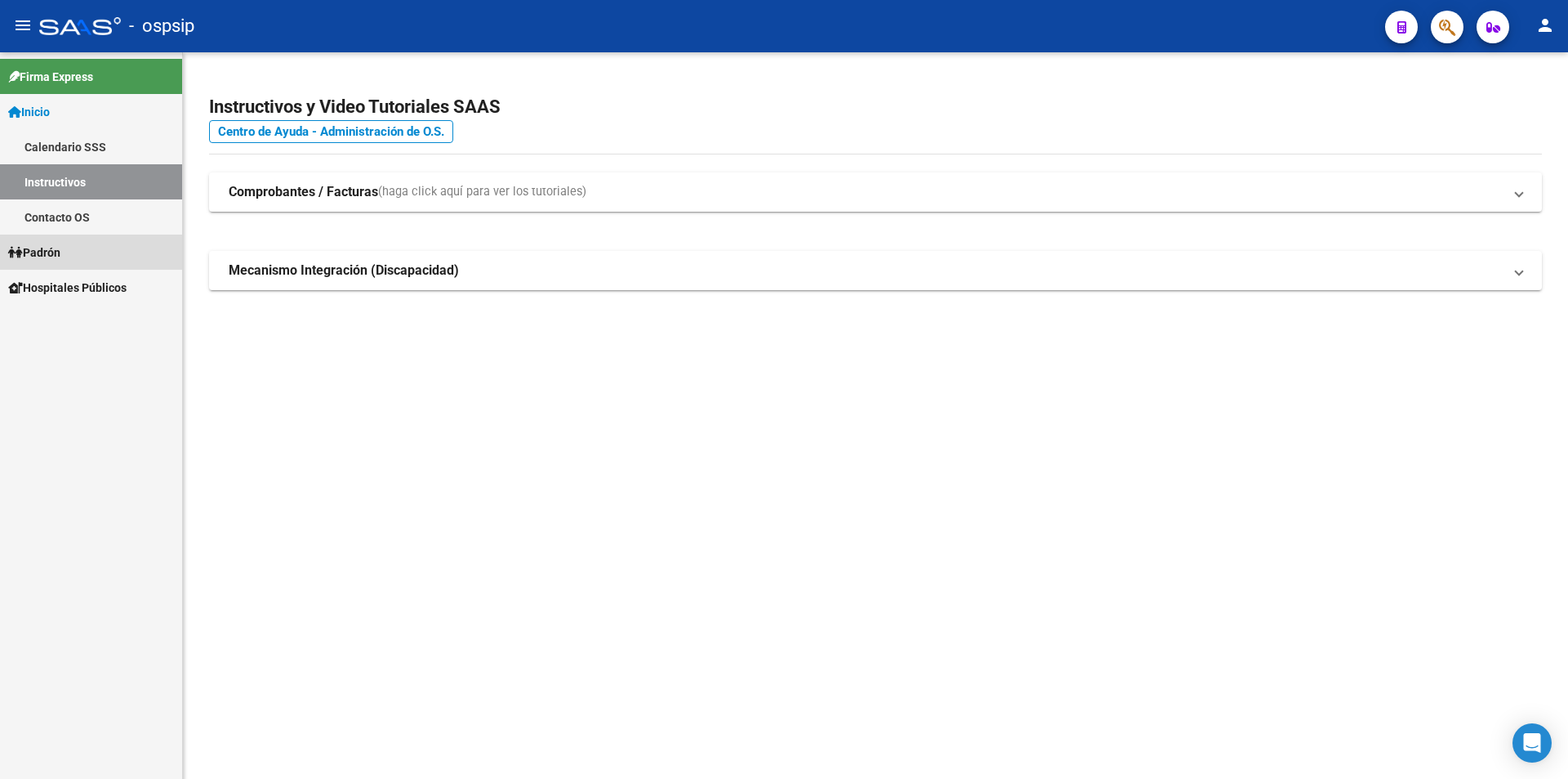
click at [74, 248] on link "Padrón" at bounding box center [90, 252] width 182 height 35
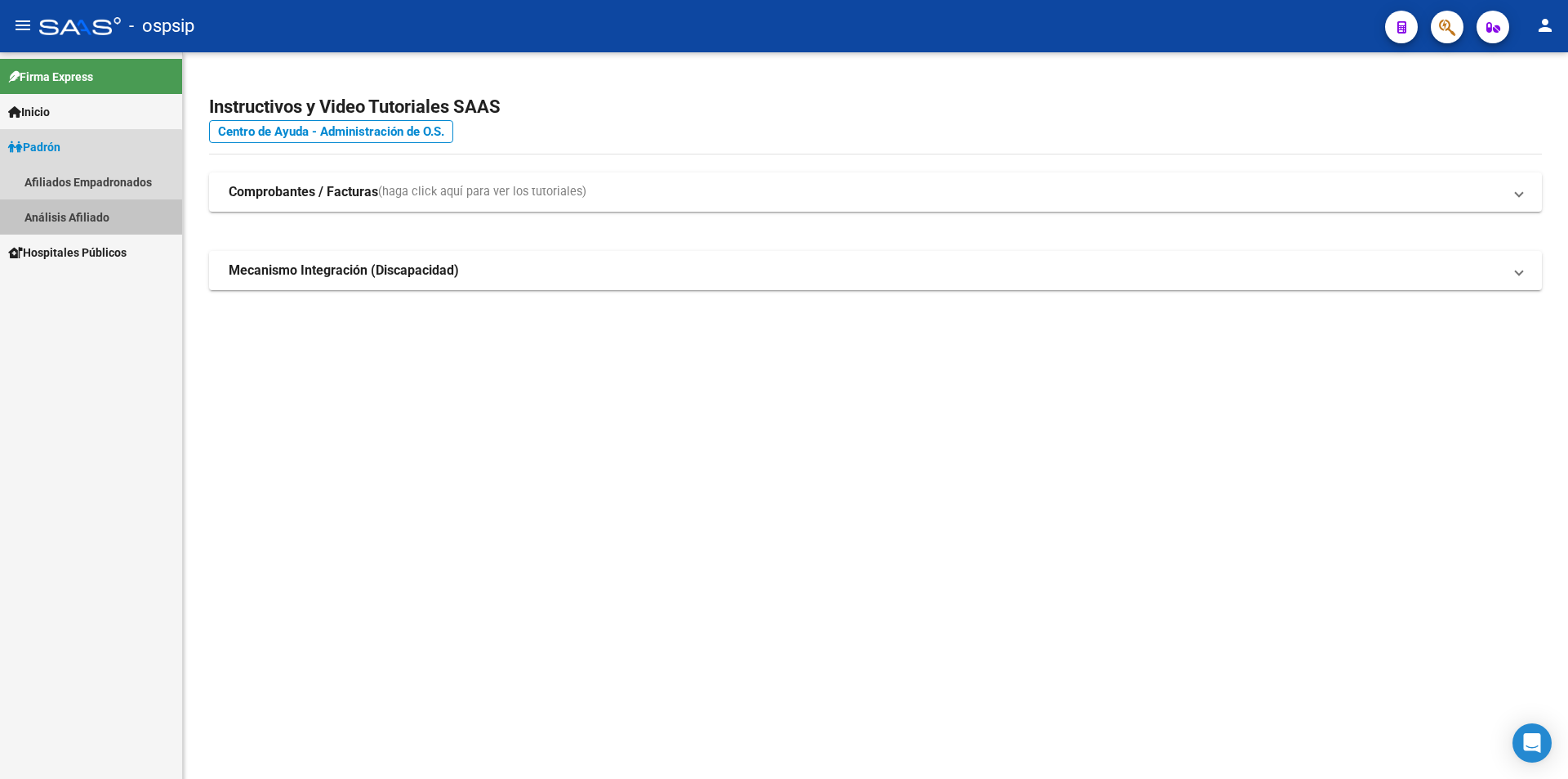
click at [73, 226] on link "Análisis Afiliado" at bounding box center [90, 217] width 182 height 35
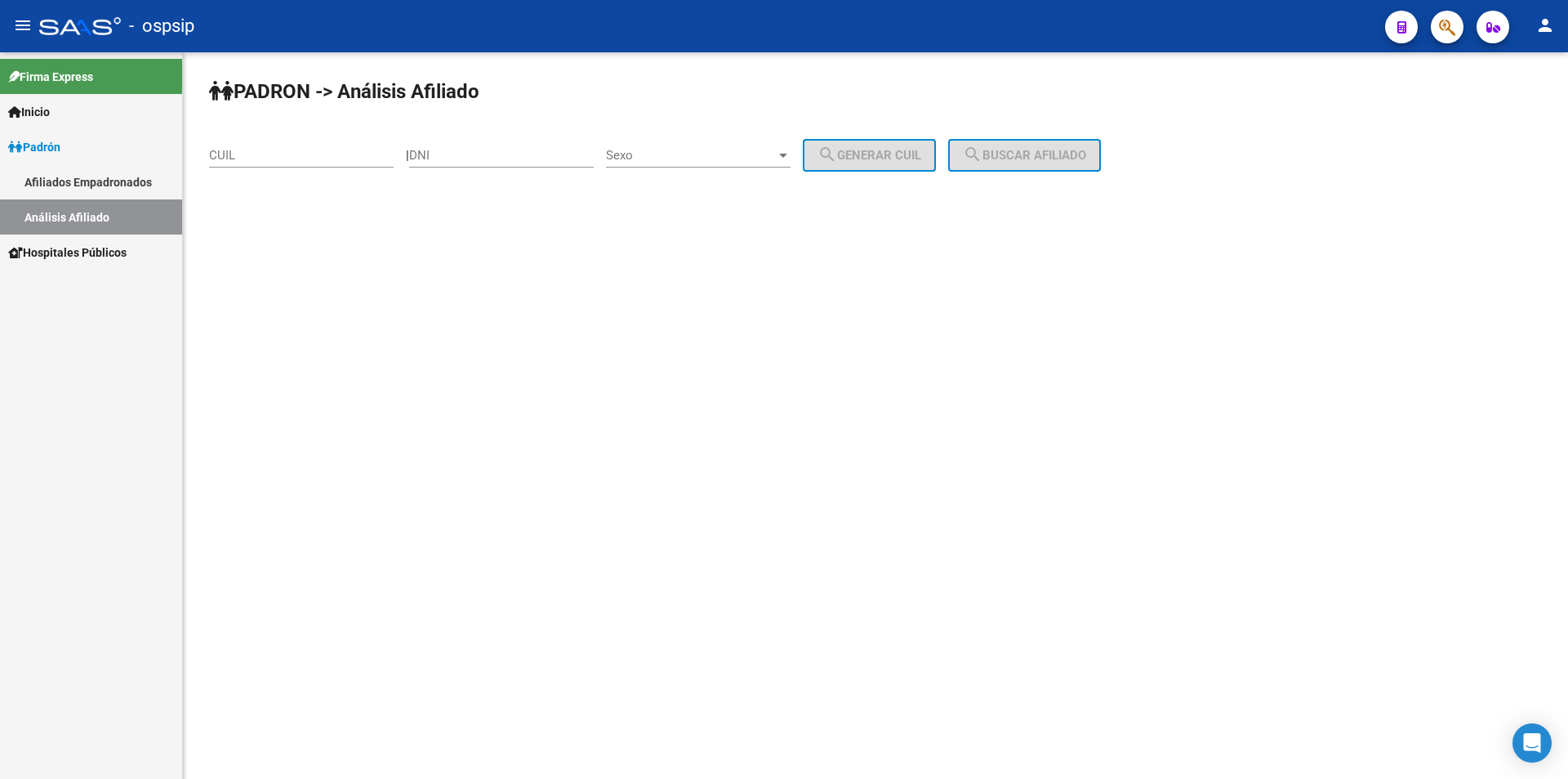
click at [532, 146] on div "DNI" at bounding box center [501, 149] width 185 height 35
type input "41570950"
click at [690, 168] on div "Sexo Sexo" at bounding box center [699, 157] width 185 height 51
click at [693, 141] on div "Sexo Sexo" at bounding box center [699, 149] width 185 height 35
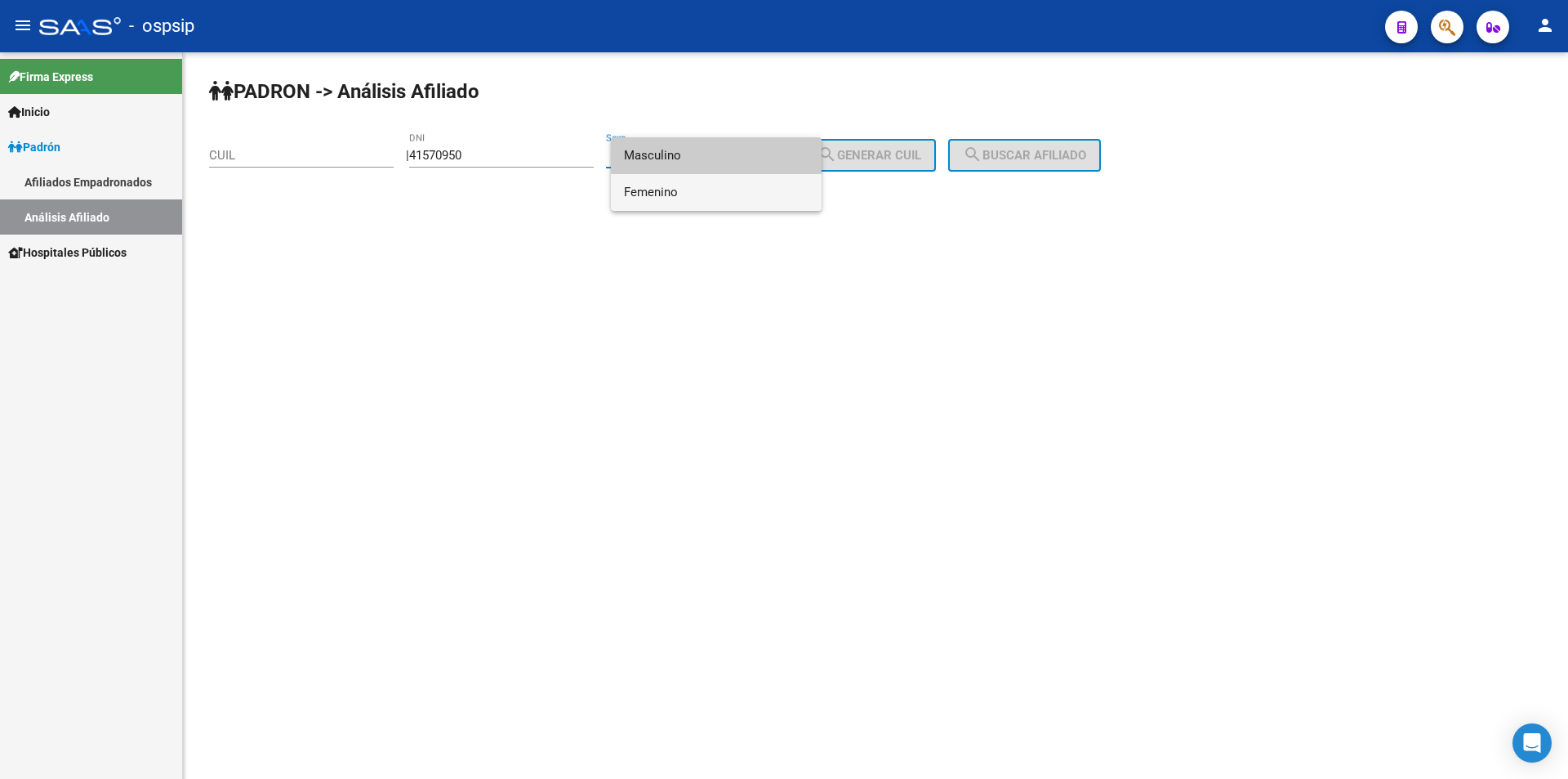
drag, startPoint x: 699, startPoint y: 189, endPoint x: 770, endPoint y: 177, distance: 72.0
click at [700, 189] on span "Femenino" at bounding box center [716, 193] width 185 height 37
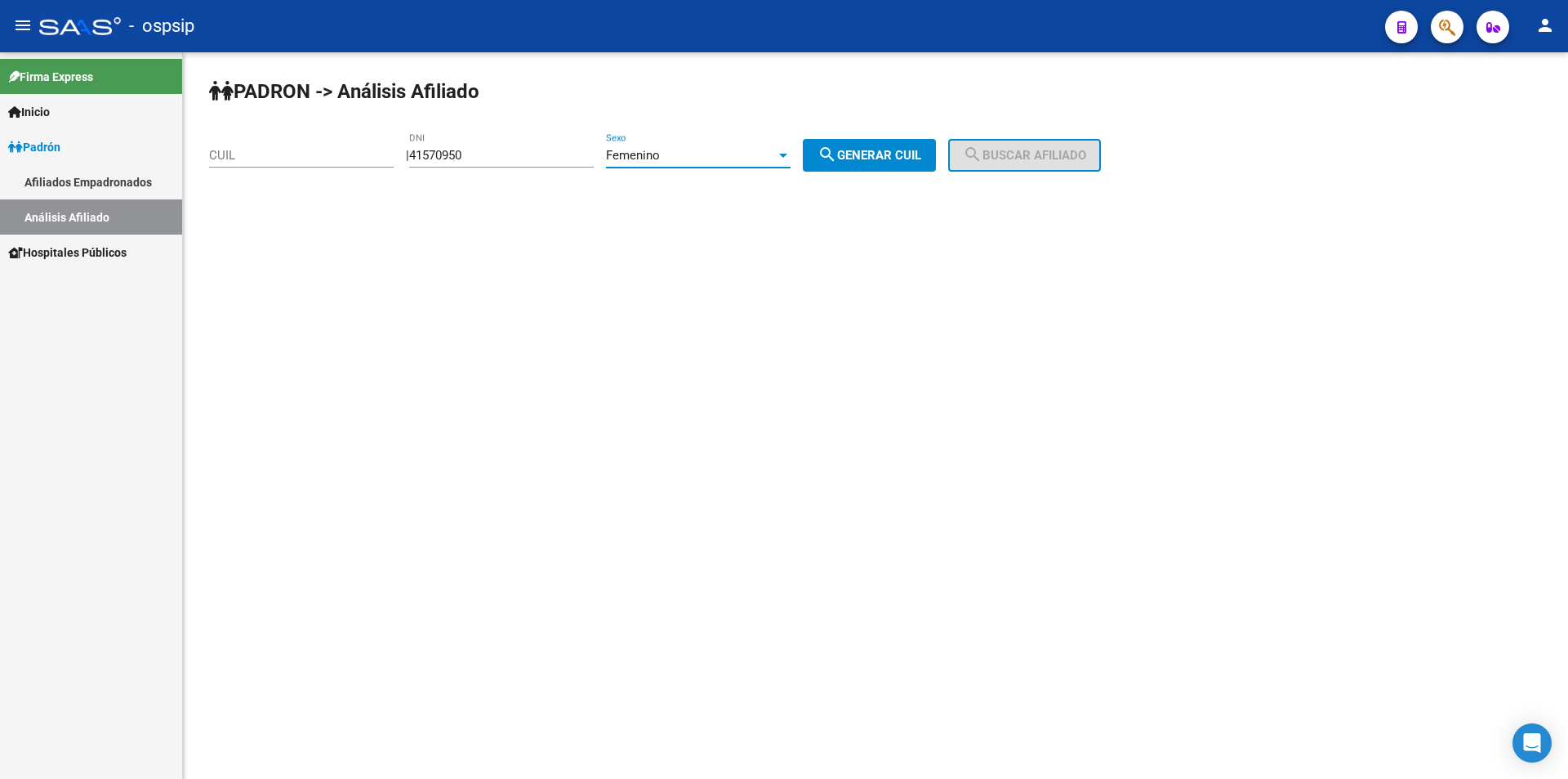
drag, startPoint x: 858, startPoint y: 160, endPoint x: 962, endPoint y: 150, distance: 104.5
click at [860, 160] on span "search Generar CUIL" at bounding box center [869, 155] width 104 height 14
type input "27-41570950-7"
click at [1017, 148] on button "search Buscar afiliado" at bounding box center [1024, 155] width 153 height 33
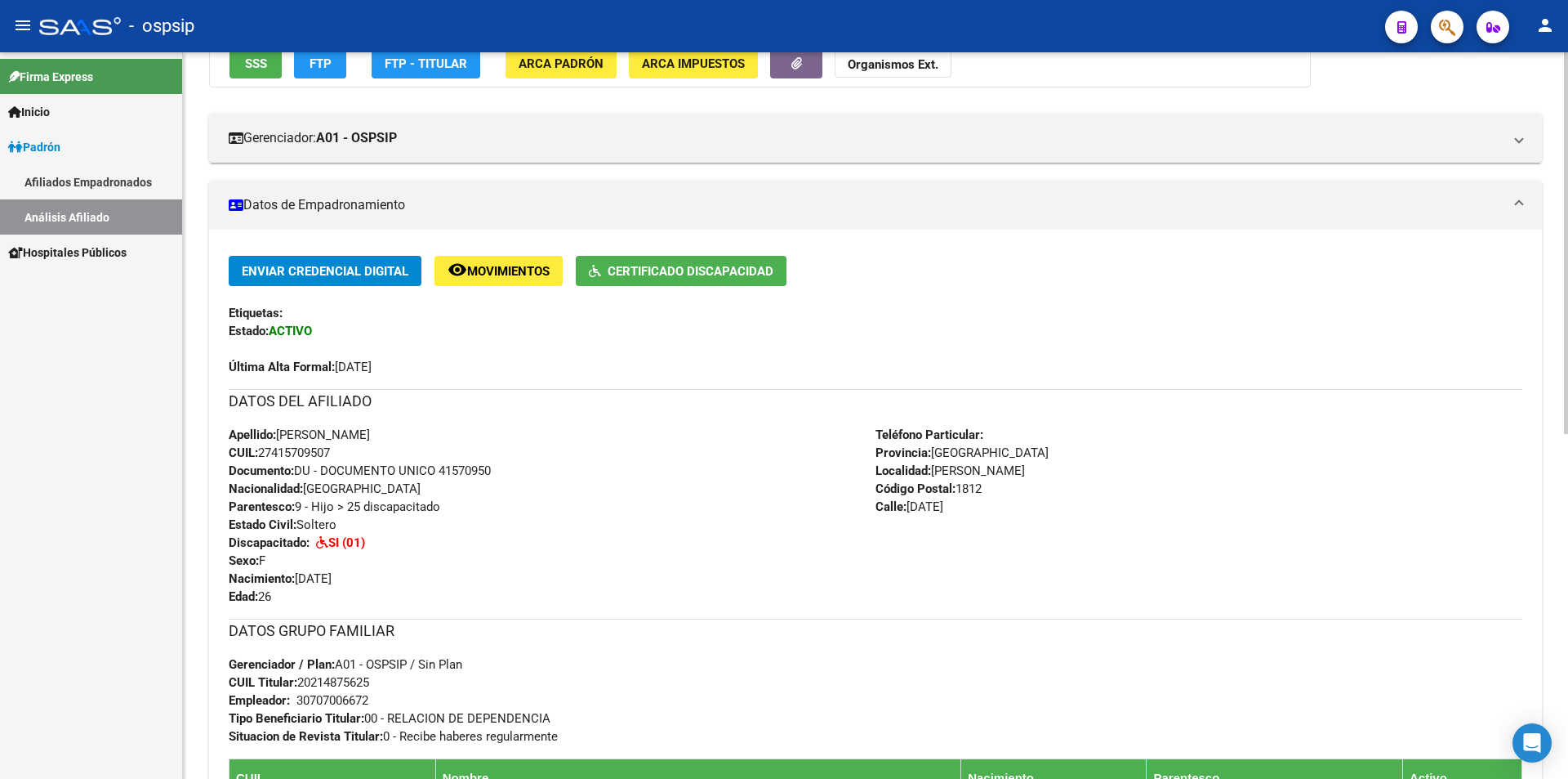
scroll to position [246, 0]
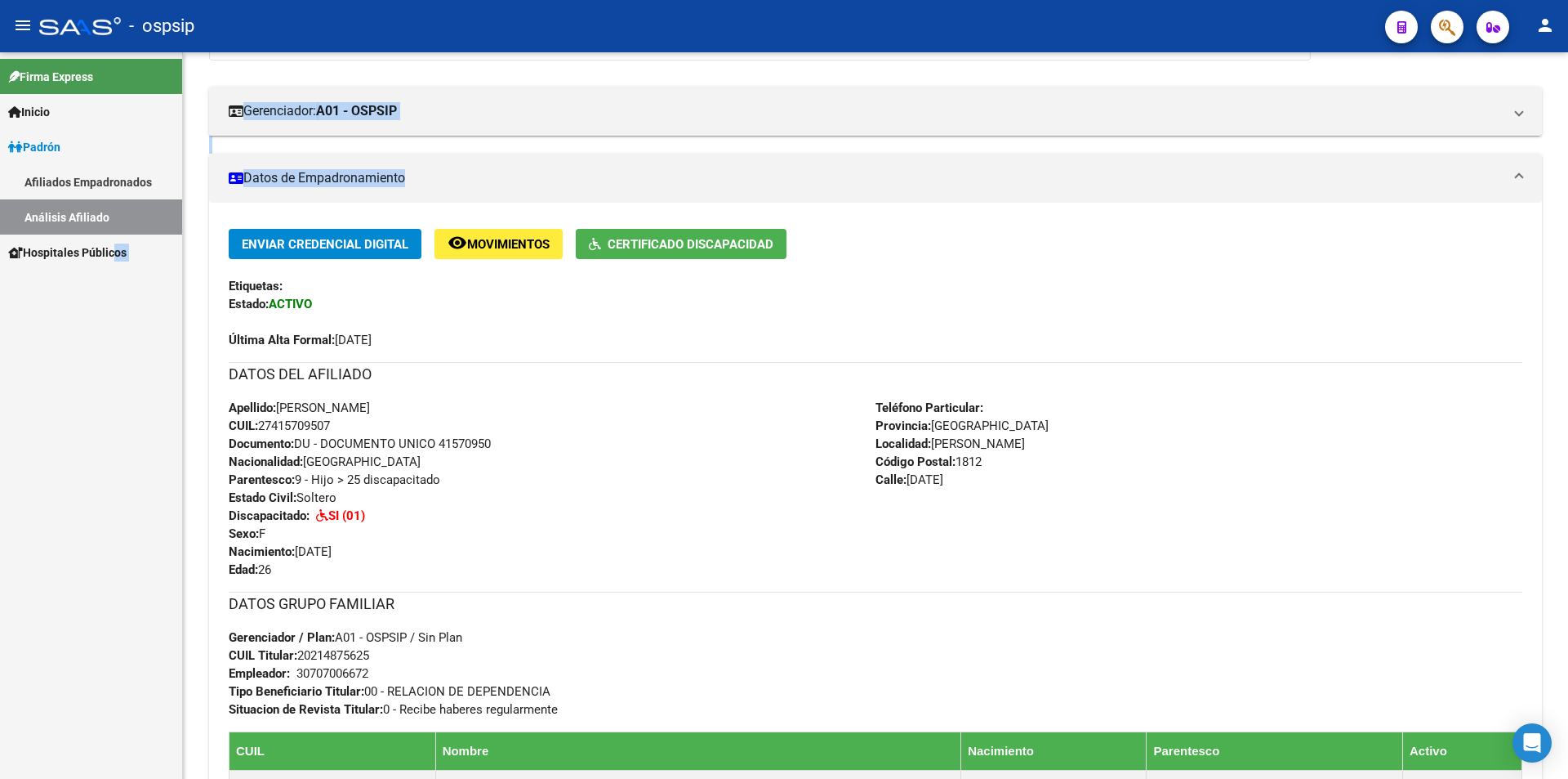
drag, startPoint x: 153, startPoint y: 322, endPoint x: 1293, endPoint y: 17, distance: 1180.1
click at [426, 221] on mat-sidenav-container "Firma Express Inicio Calendario SSS Instructivos Contacto OS Padrón Afiliados E…" at bounding box center [784, 415] width 1568 height 726
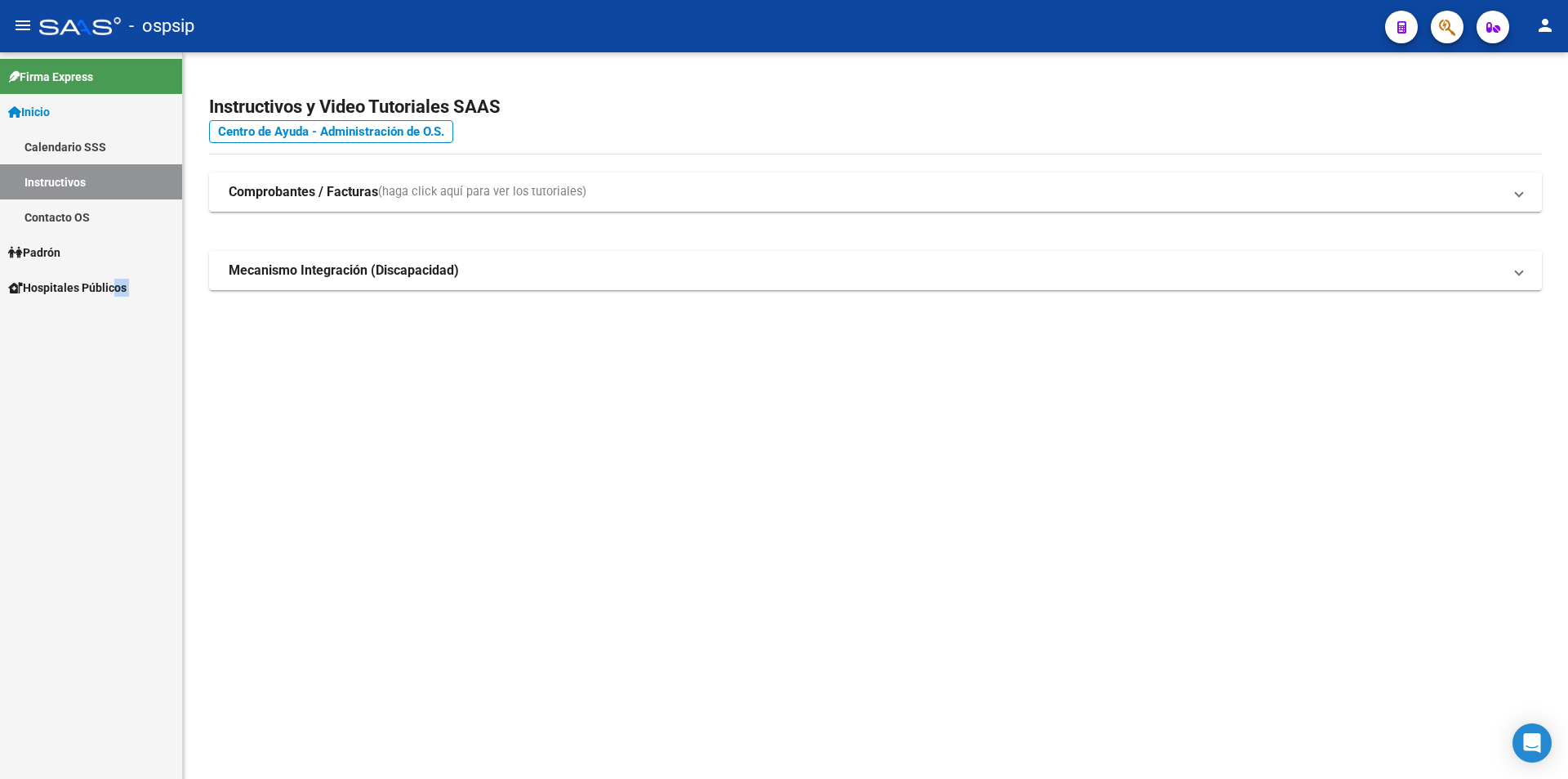
click at [48, 250] on span "Padrón" at bounding box center [34, 252] width 52 height 18
click at [46, 251] on span "Padrón" at bounding box center [34, 252] width 52 height 18
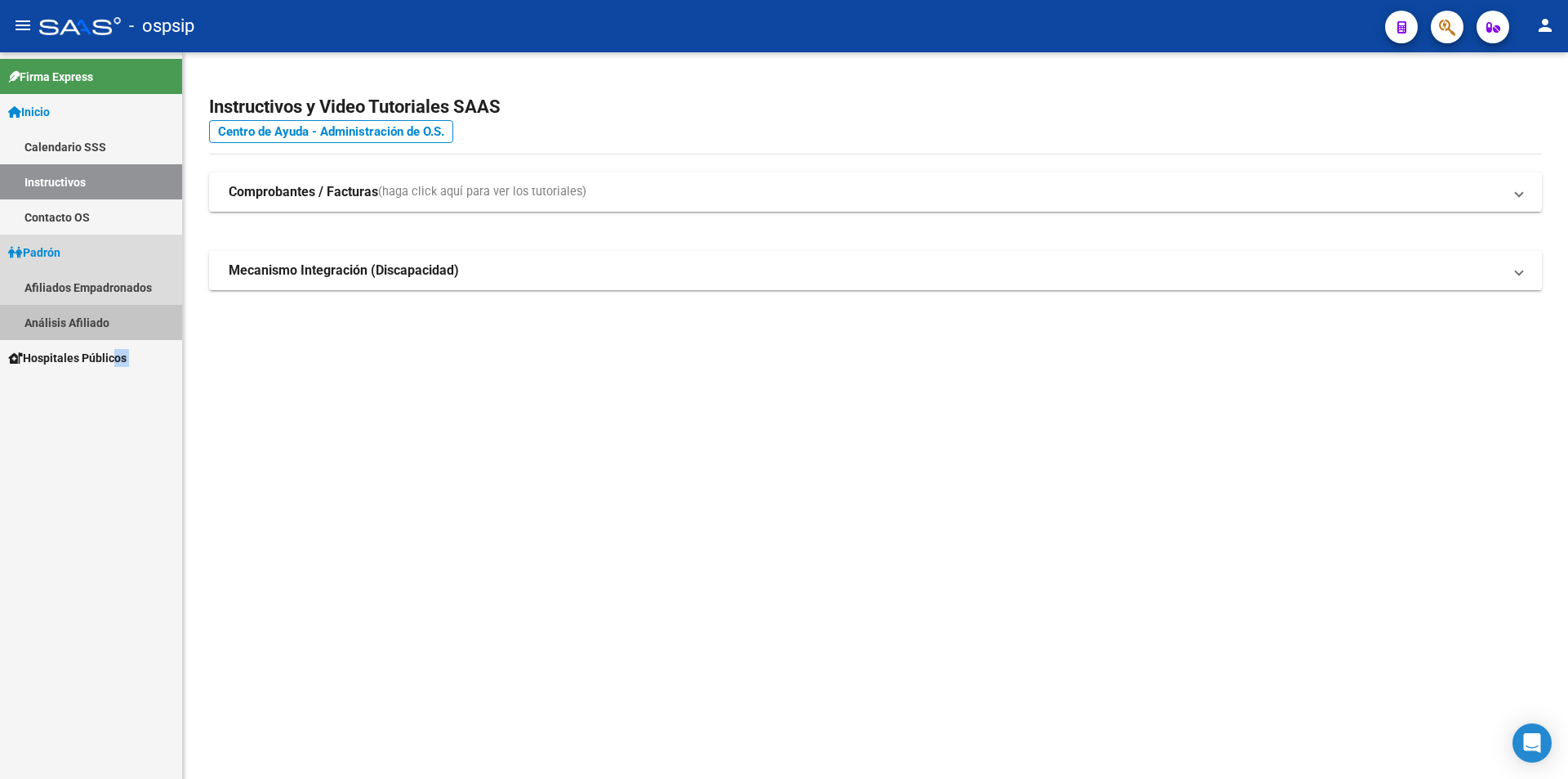
click at [85, 328] on link "Análisis Afiliado" at bounding box center [90, 323] width 182 height 35
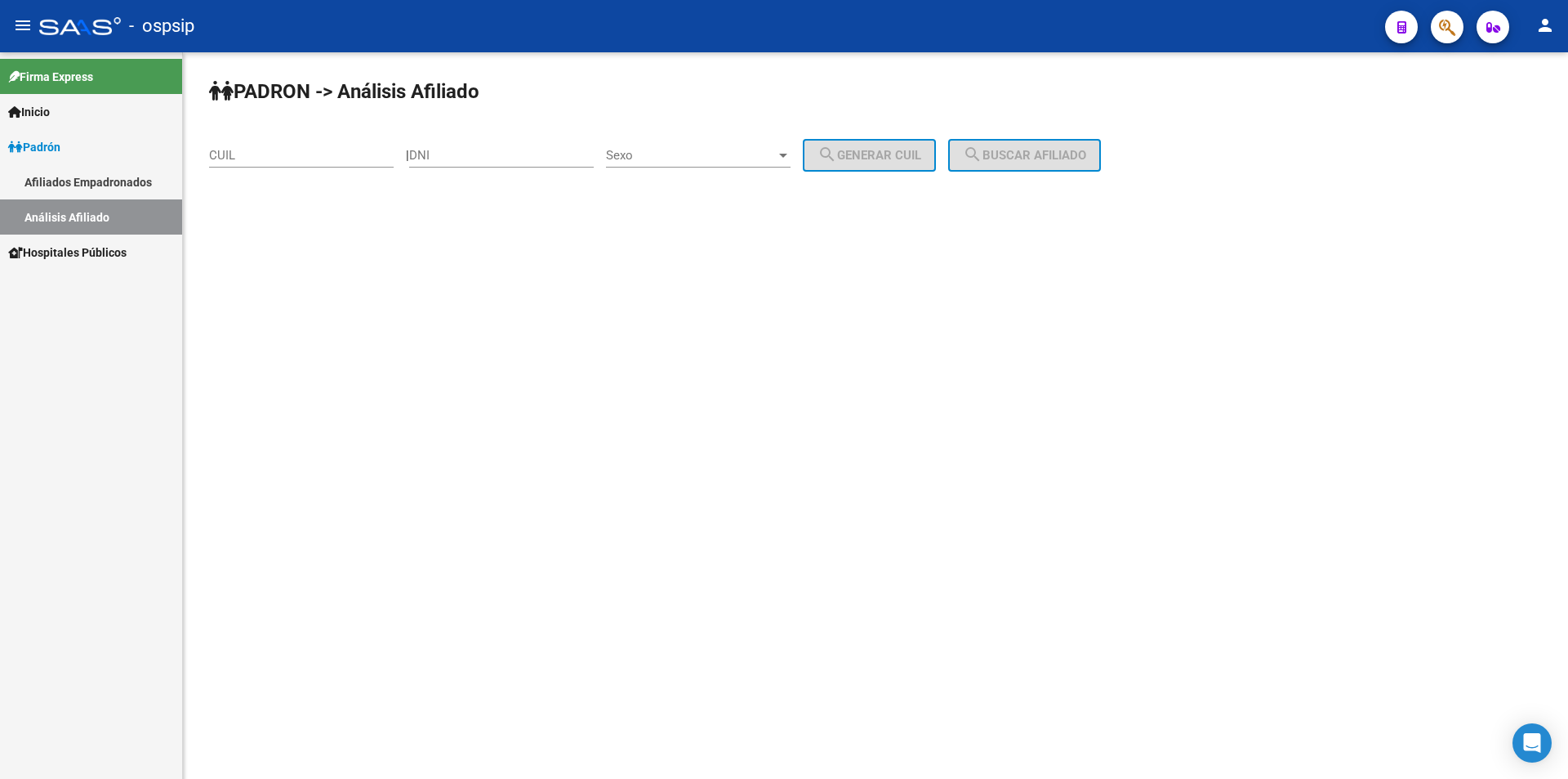
click at [501, 159] on input "DNI" at bounding box center [501, 155] width 185 height 14
click at [500, 160] on input "DNI" at bounding box center [501, 155] width 185 height 14
type input "36375268"
click at [716, 153] on span "Sexo" at bounding box center [691, 155] width 170 height 14
click at [716, 153] on span "Masculino" at bounding box center [716, 156] width 185 height 37
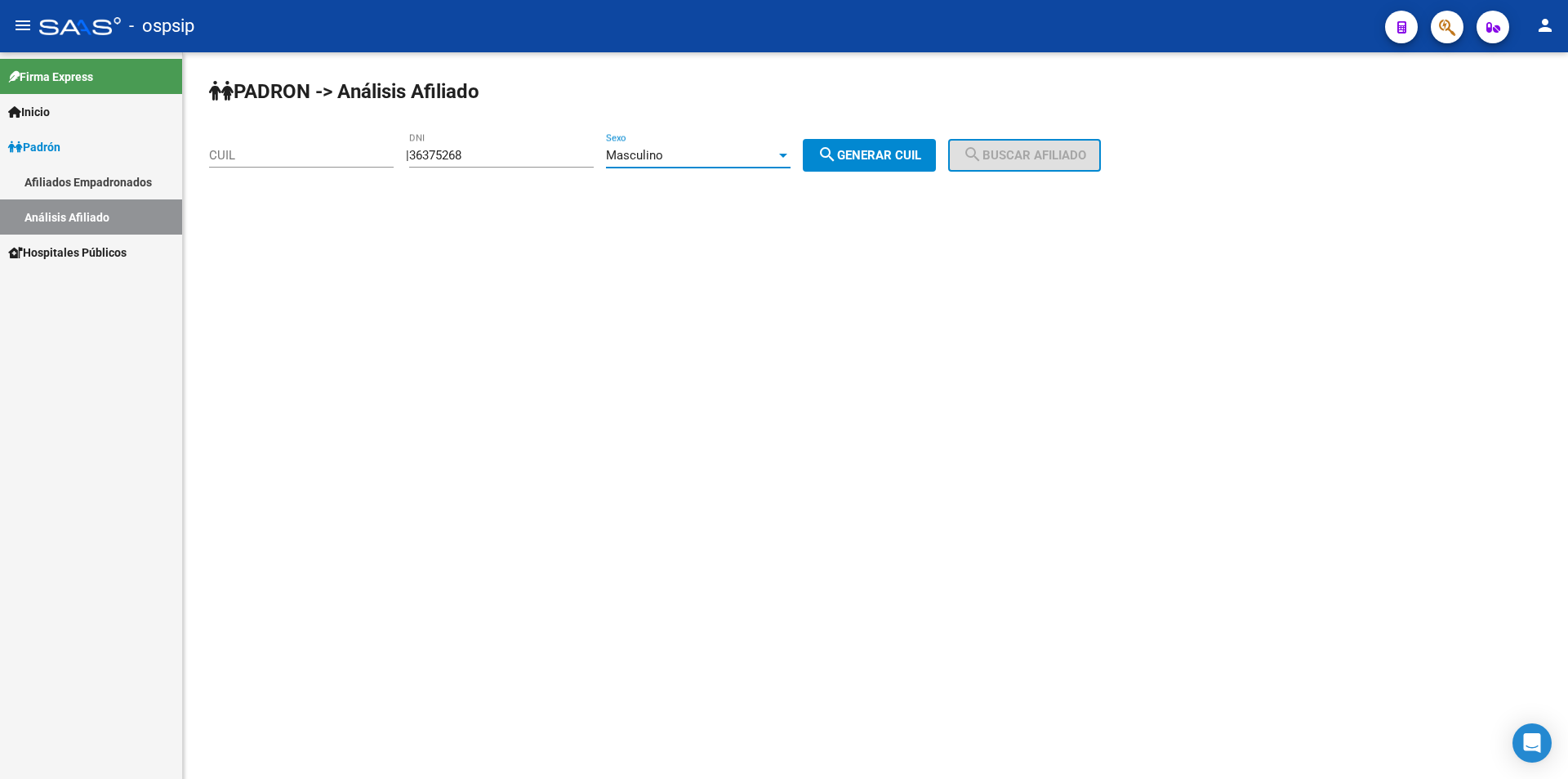
click at [915, 148] on button "search Generar CUIL" at bounding box center [869, 155] width 133 height 33
type input "20-36375268-4"
click at [1020, 154] on span "search Buscar afiliado" at bounding box center [1025, 155] width 123 height 14
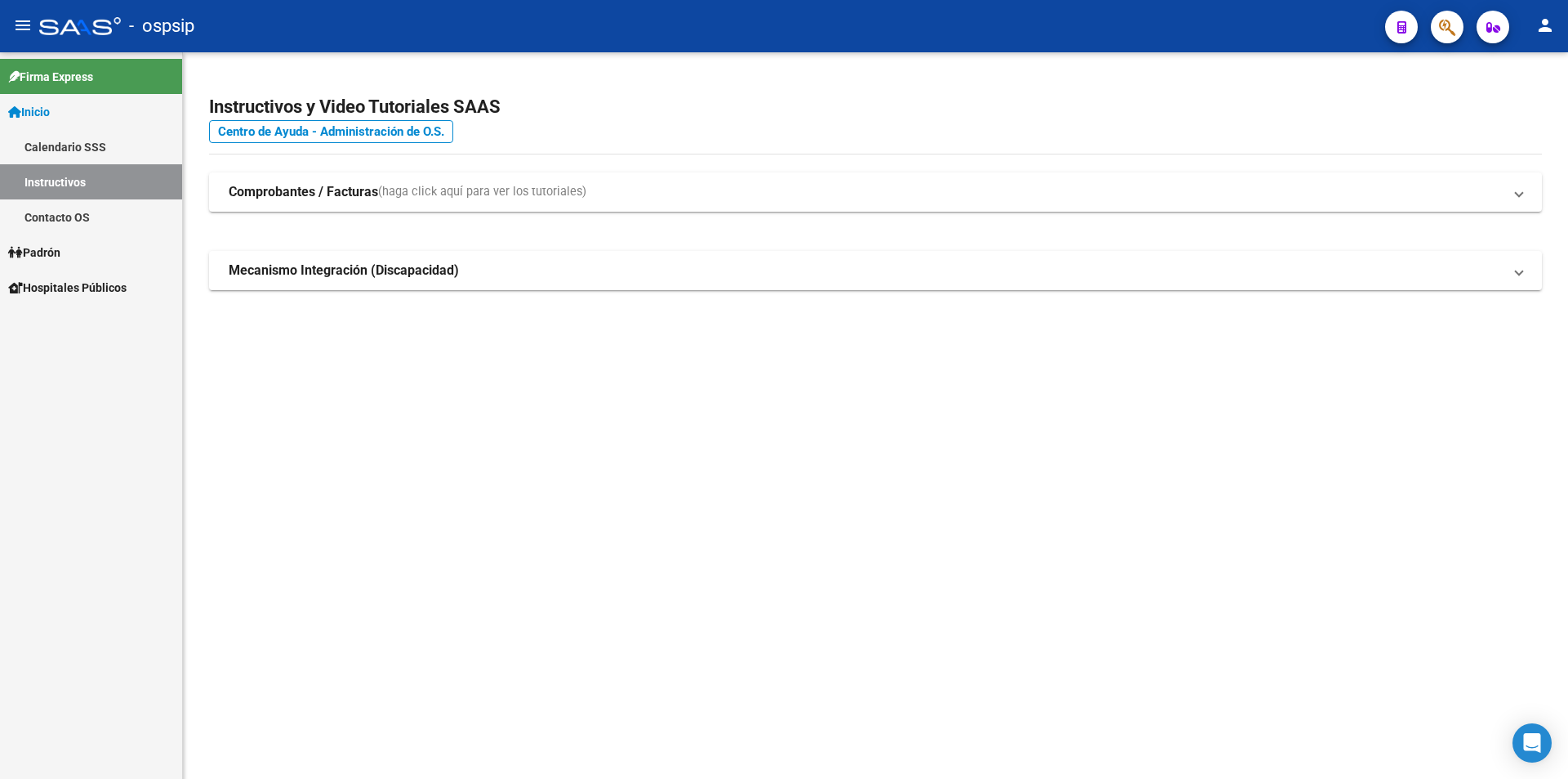
click at [61, 248] on span "Padrón" at bounding box center [34, 252] width 52 height 18
click at [83, 324] on link "Análisis Afiliado" at bounding box center [90, 323] width 182 height 35
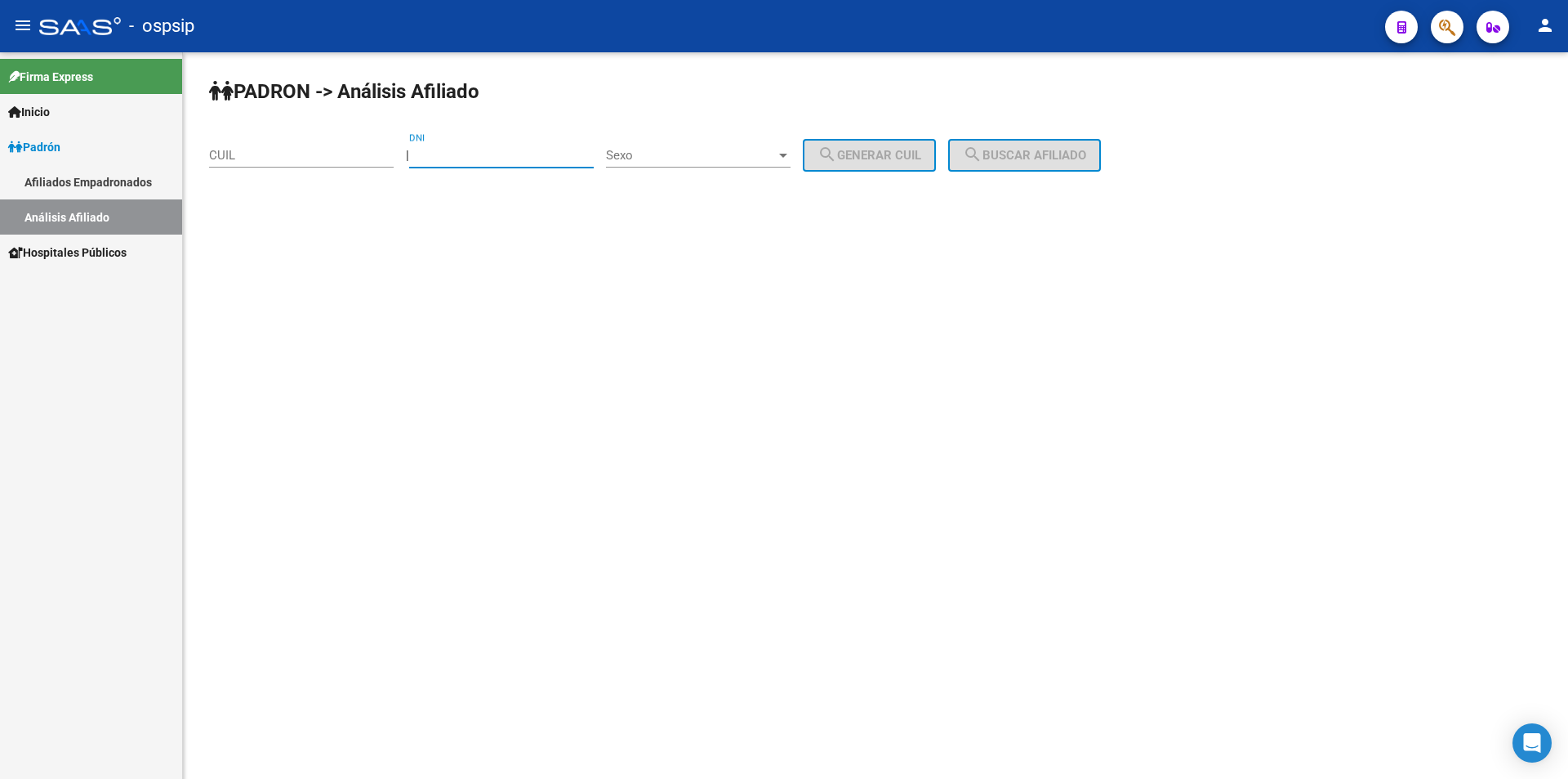
click at [535, 157] on input "DNI" at bounding box center [501, 155] width 185 height 14
type input "47482551"
click at [756, 150] on span "Sexo" at bounding box center [691, 155] width 170 height 14
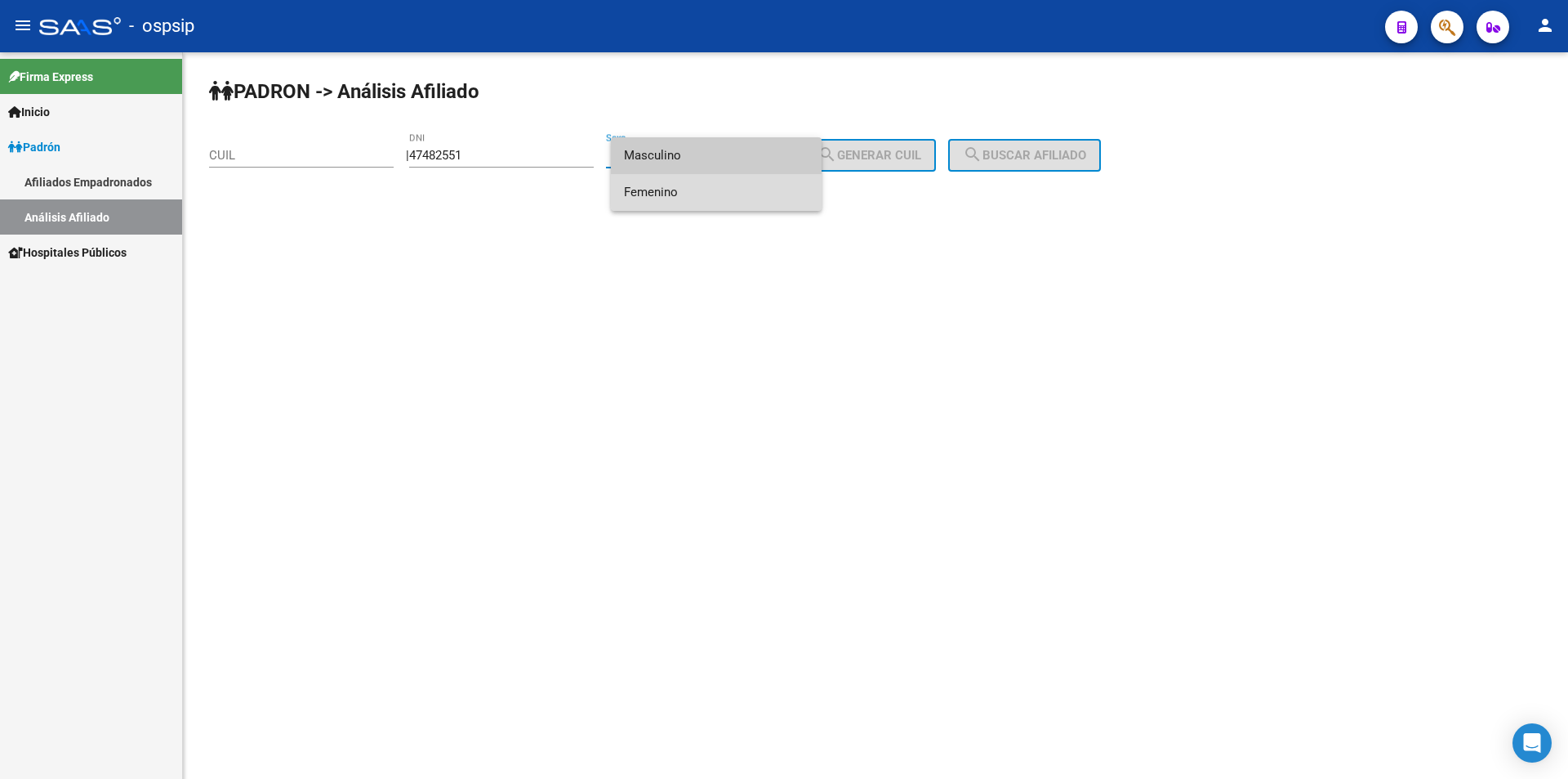
click at [724, 183] on span "Femenino" at bounding box center [716, 193] width 185 height 37
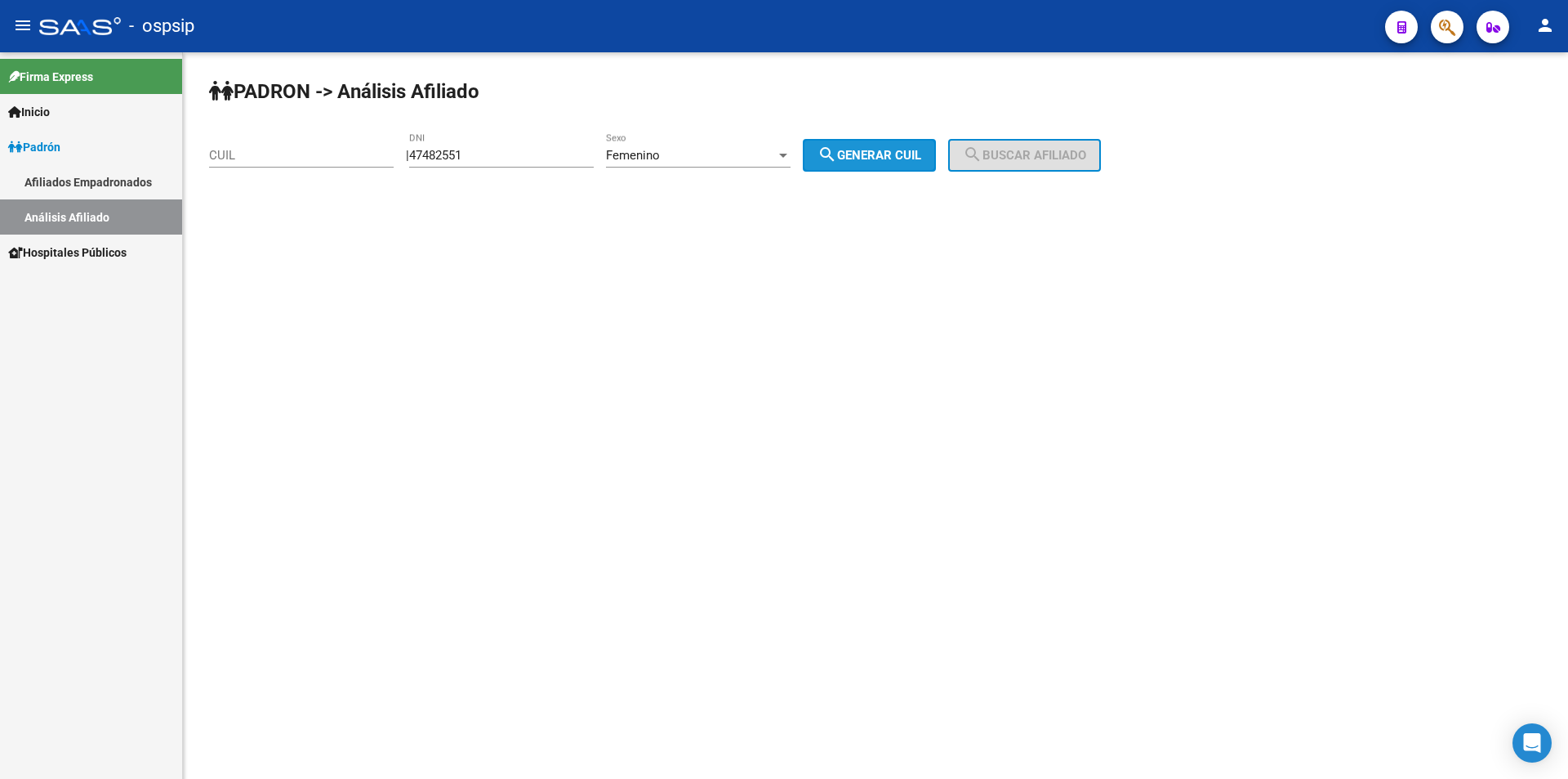
click at [850, 167] on button "search Generar CUIL" at bounding box center [869, 155] width 133 height 33
type input "27-47482551-0"
click at [1024, 154] on span "search Buscar afiliado" at bounding box center [1025, 155] width 123 height 14
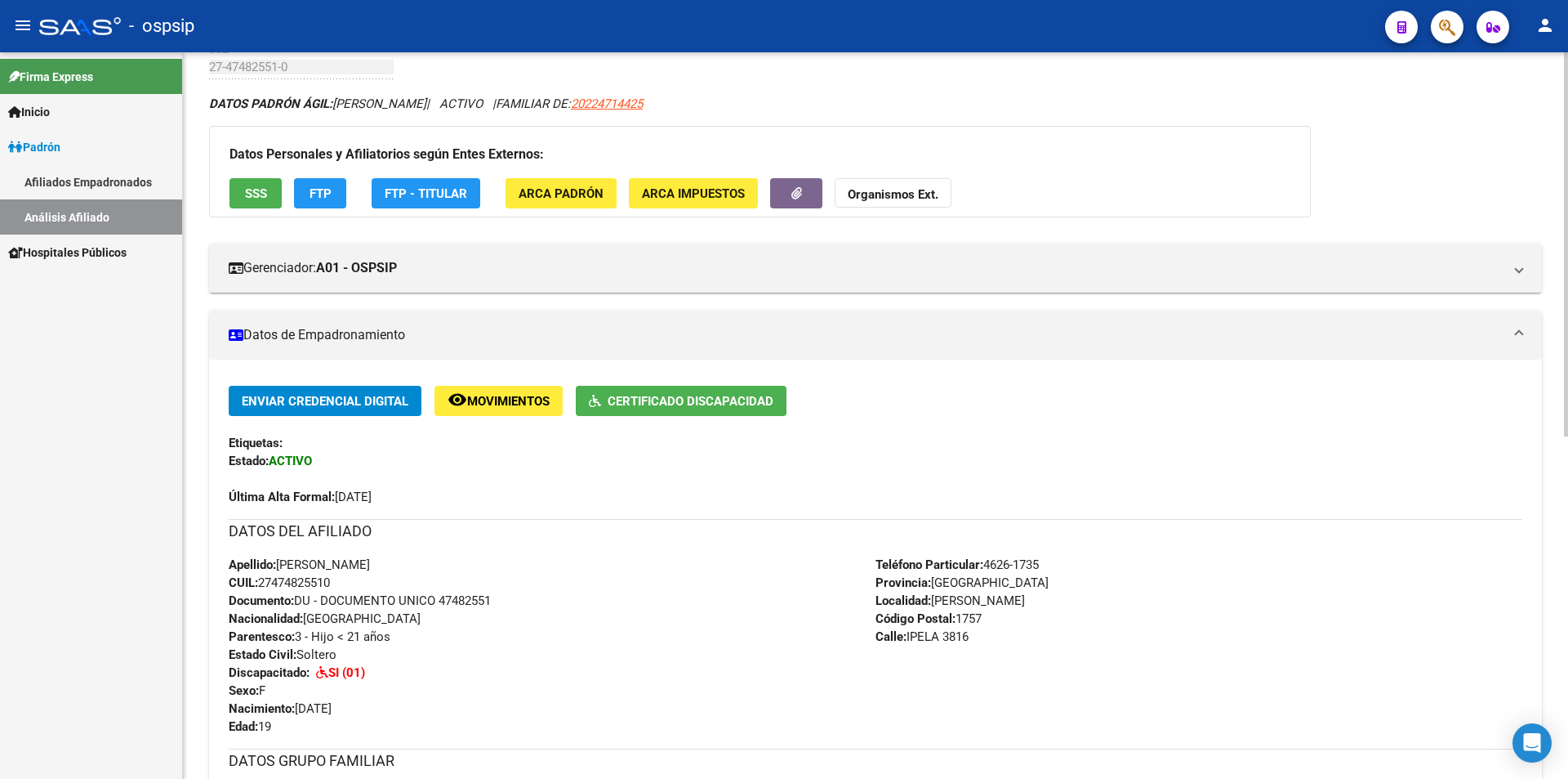
scroll to position [408, 0]
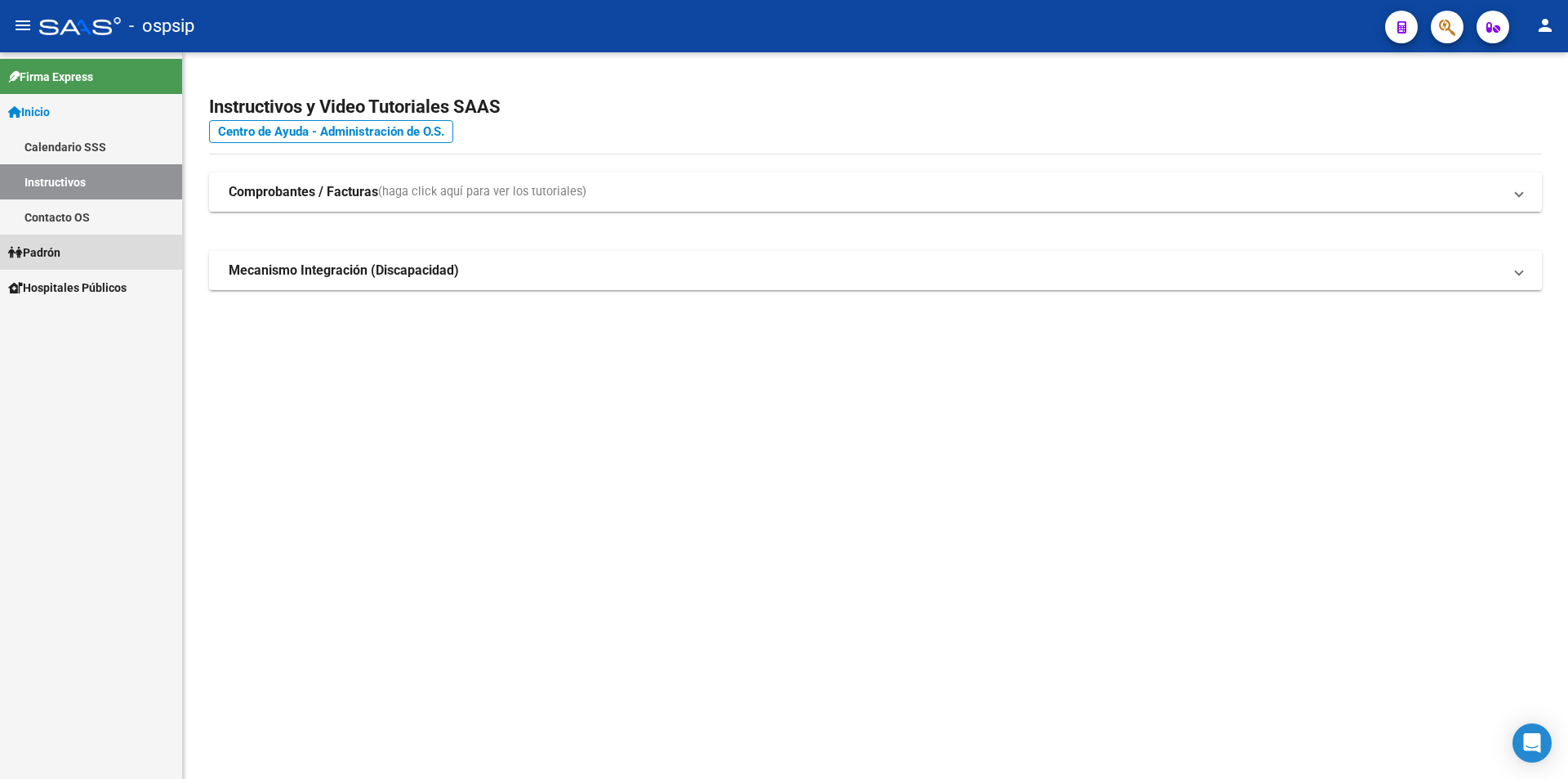
click at [54, 255] on span "Padrón" at bounding box center [34, 252] width 52 height 18
click at [52, 253] on span "Padrón" at bounding box center [34, 252] width 52 height 18
click at [74, 324] on link "Análisis Afiliado" at bounding box center [90, 323] width 182 height 35
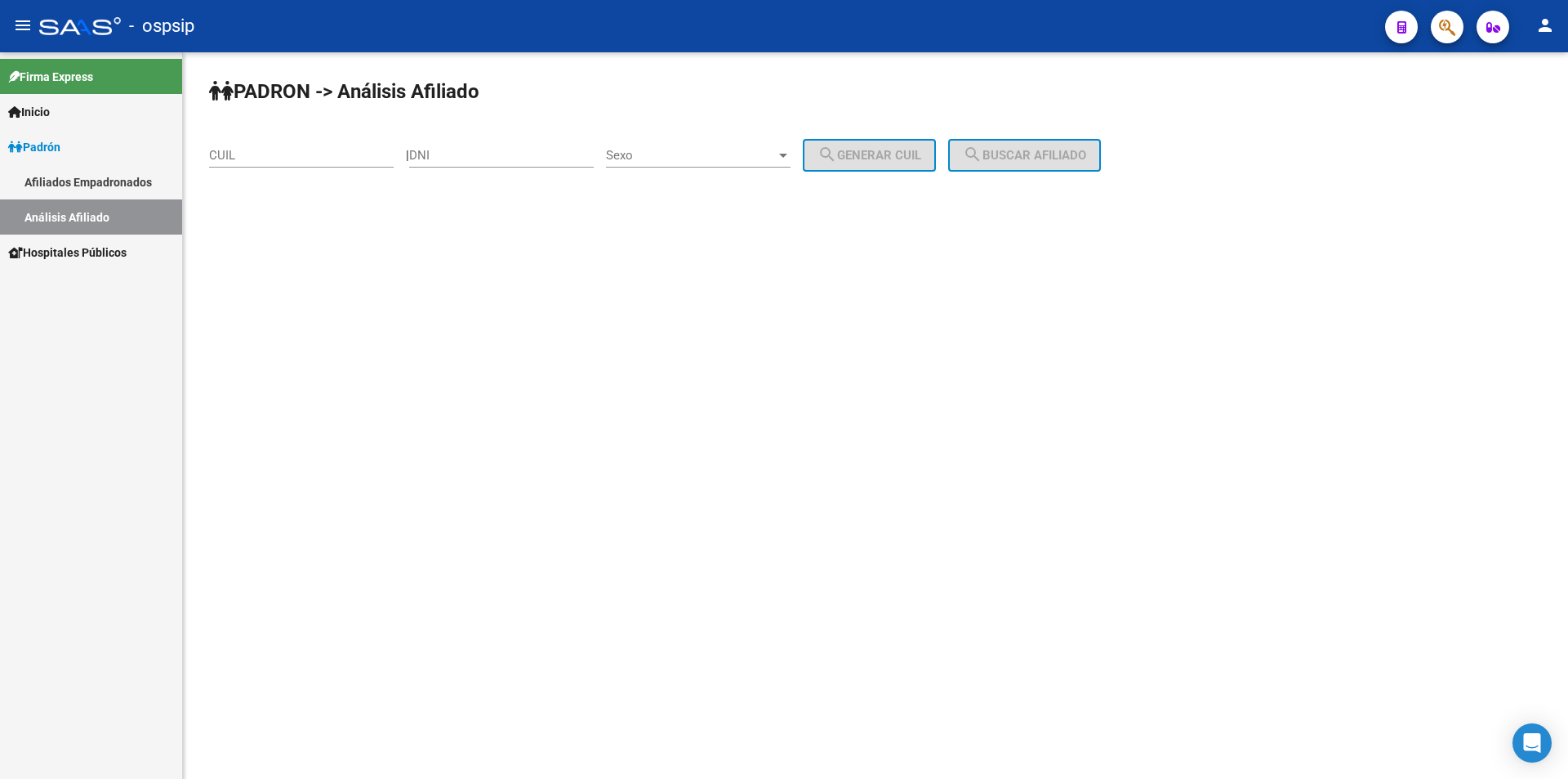
click at [521, 164] on div "DNI" at bounding box center [501, 149] width 185 height 35
type input "38926648"
click at [751, 150] on span "Sexo" at bounding box center [691, 155] width 170 height 14
click at [716, 156] on span "Masculino" at bounding box center [716, 156] width 185 height 37
click at [870, 154] on span "search Generar CUIL" at bounding box center [869, 155] width 104 height 14
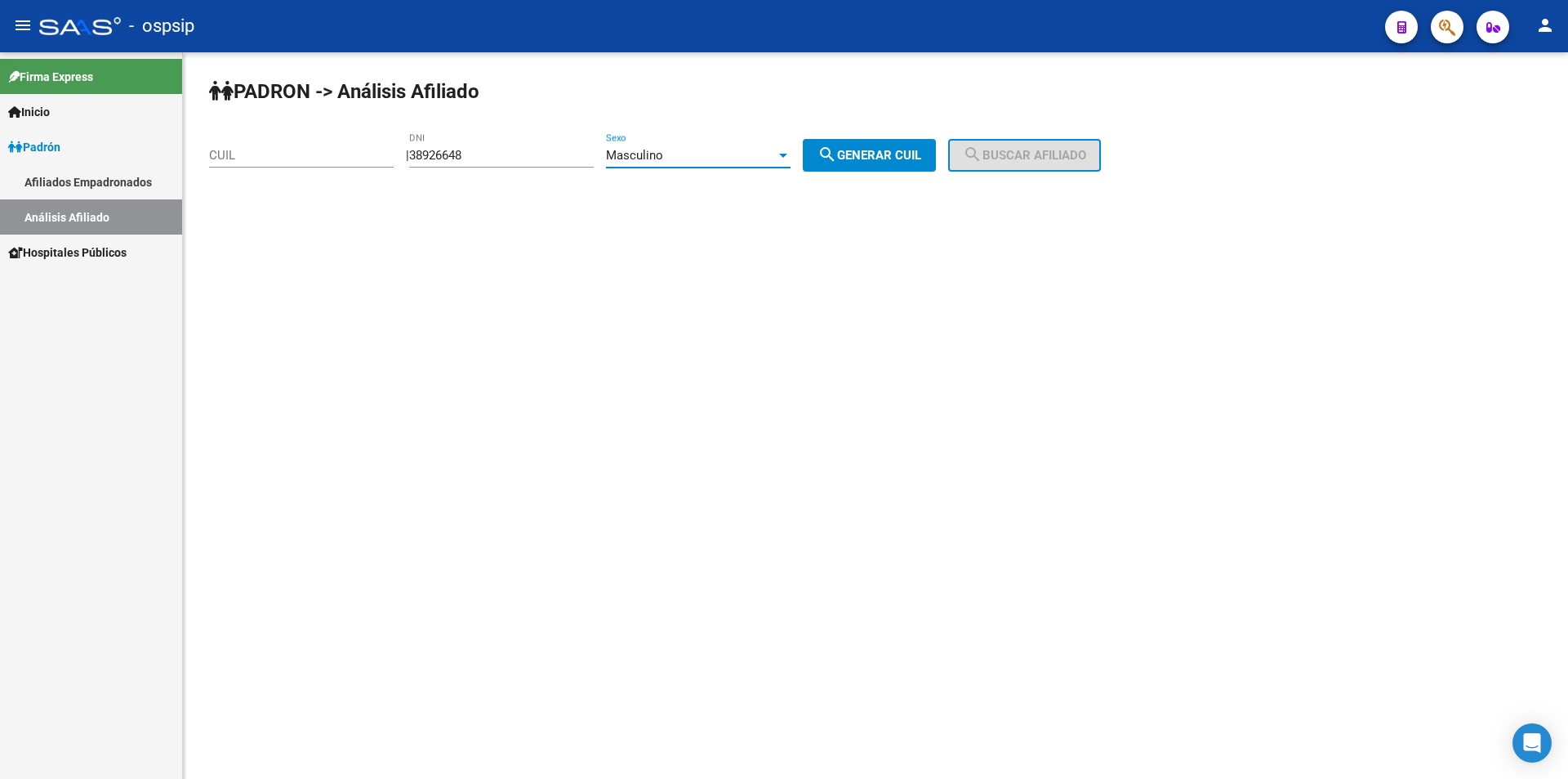
type input "20-38926648-6"
click at [1032, 154] on button "search Buscar afiliado" at bounding box center [1024, 155] width 153 height 33
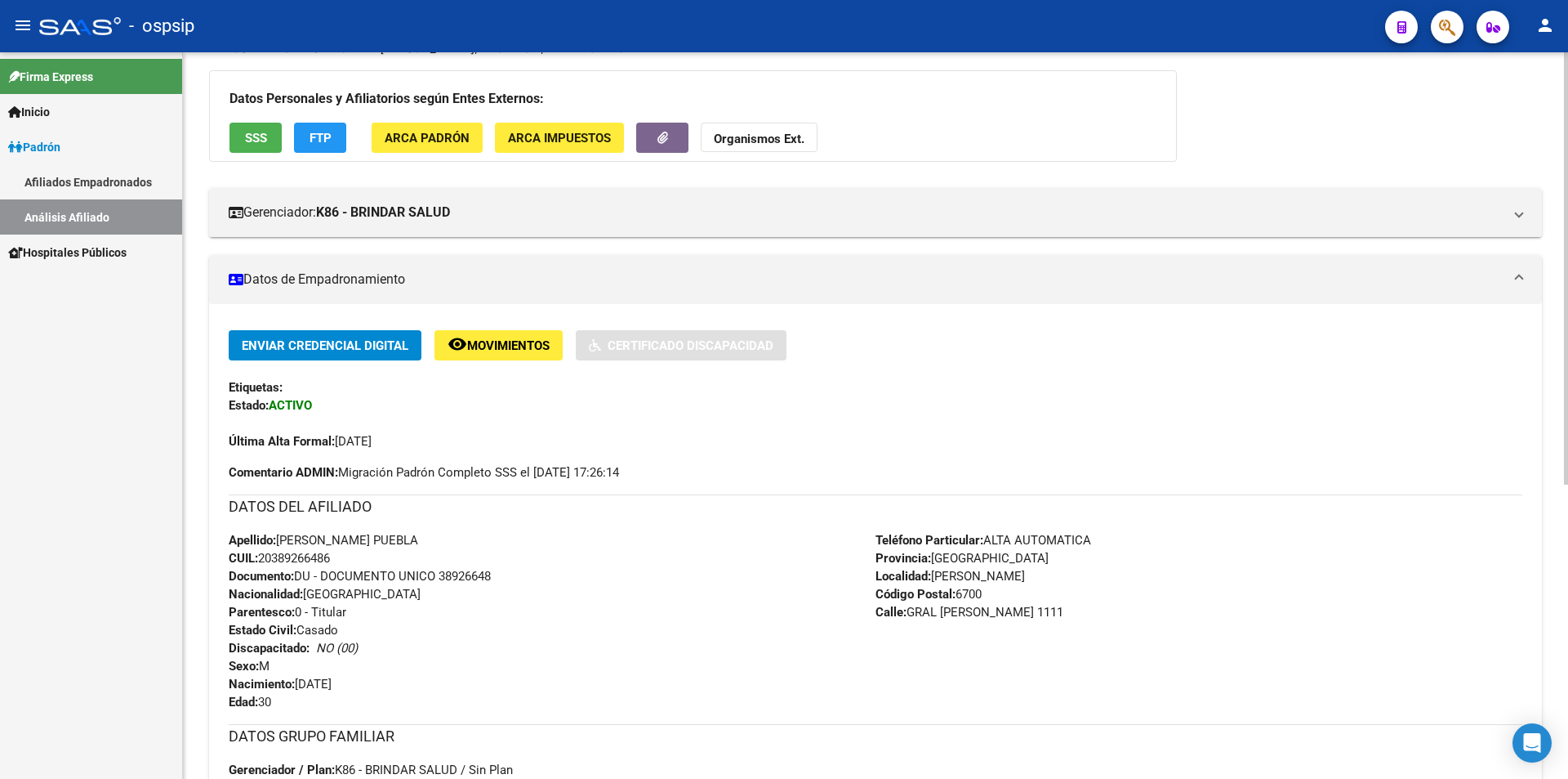
scroll to position [326, 0]
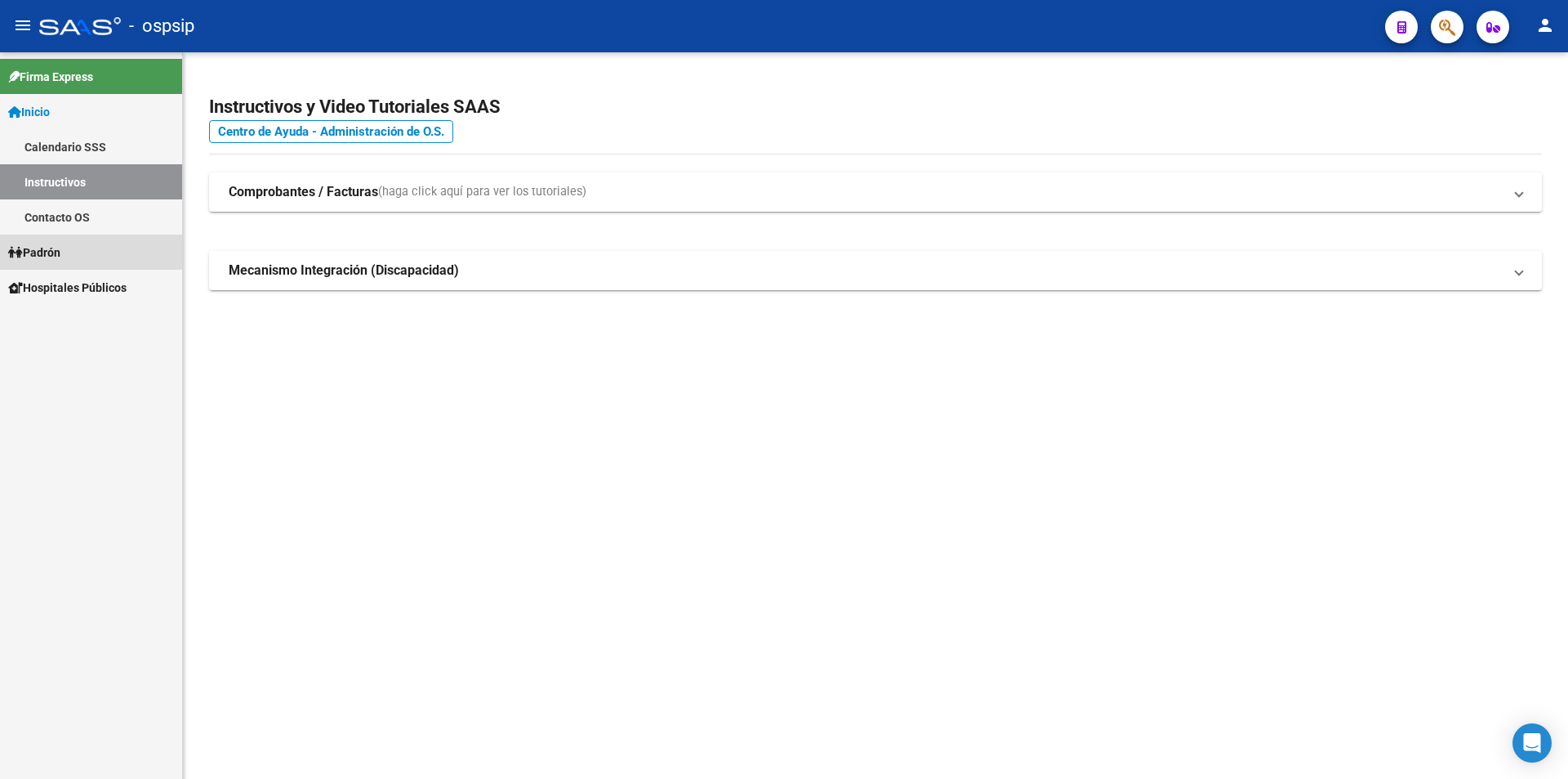
click at [73, 265] on link "Padrón" at bounding box center [90, 252] width 182 height 35
click at [71, 263] on link "Padrón" at bounding box center [90, 252] width 182 height 35
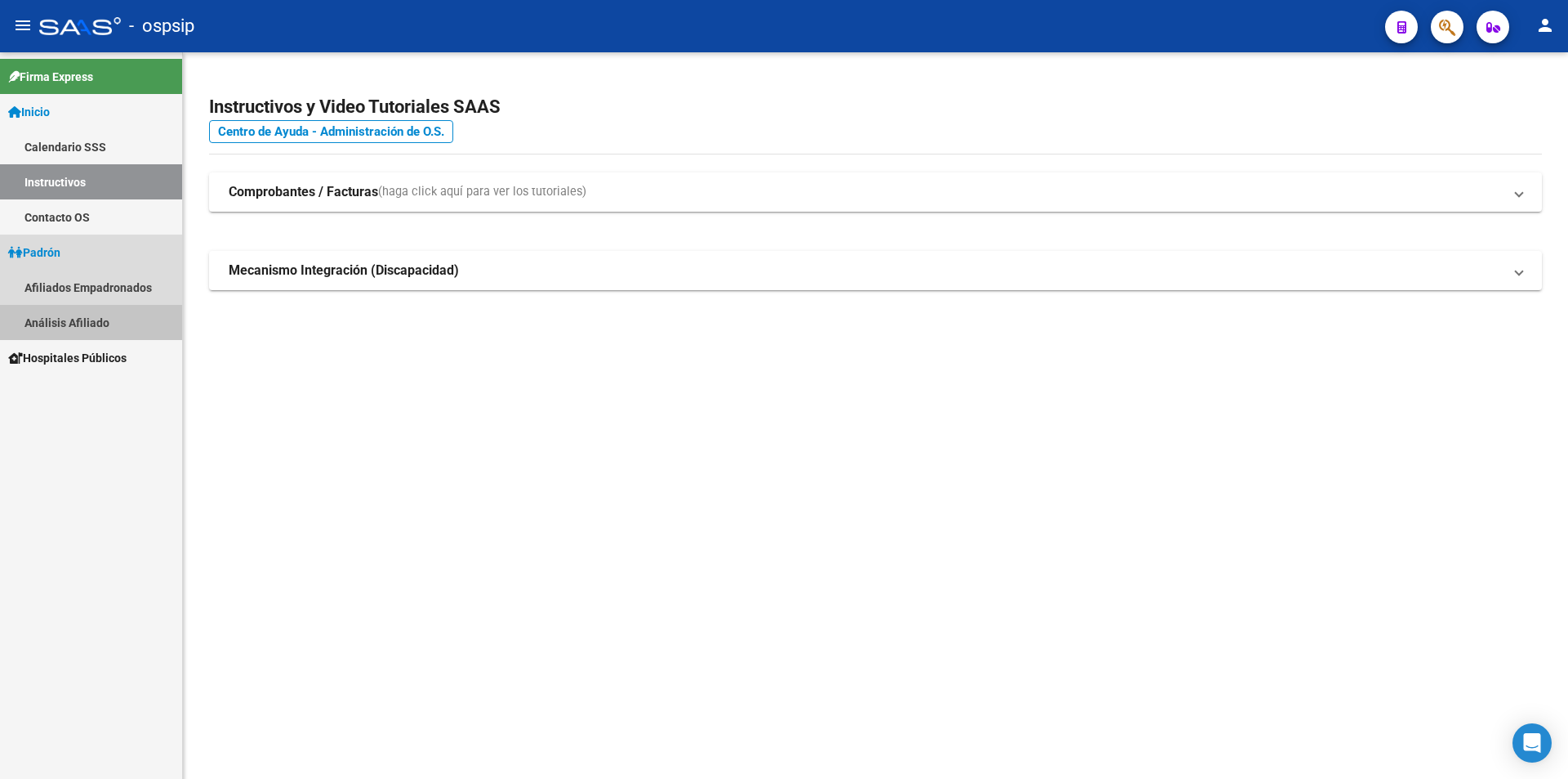
click at [79, 319] on link "Análisis Afiliado" at bounding box center [90, 323] width 182 height 35
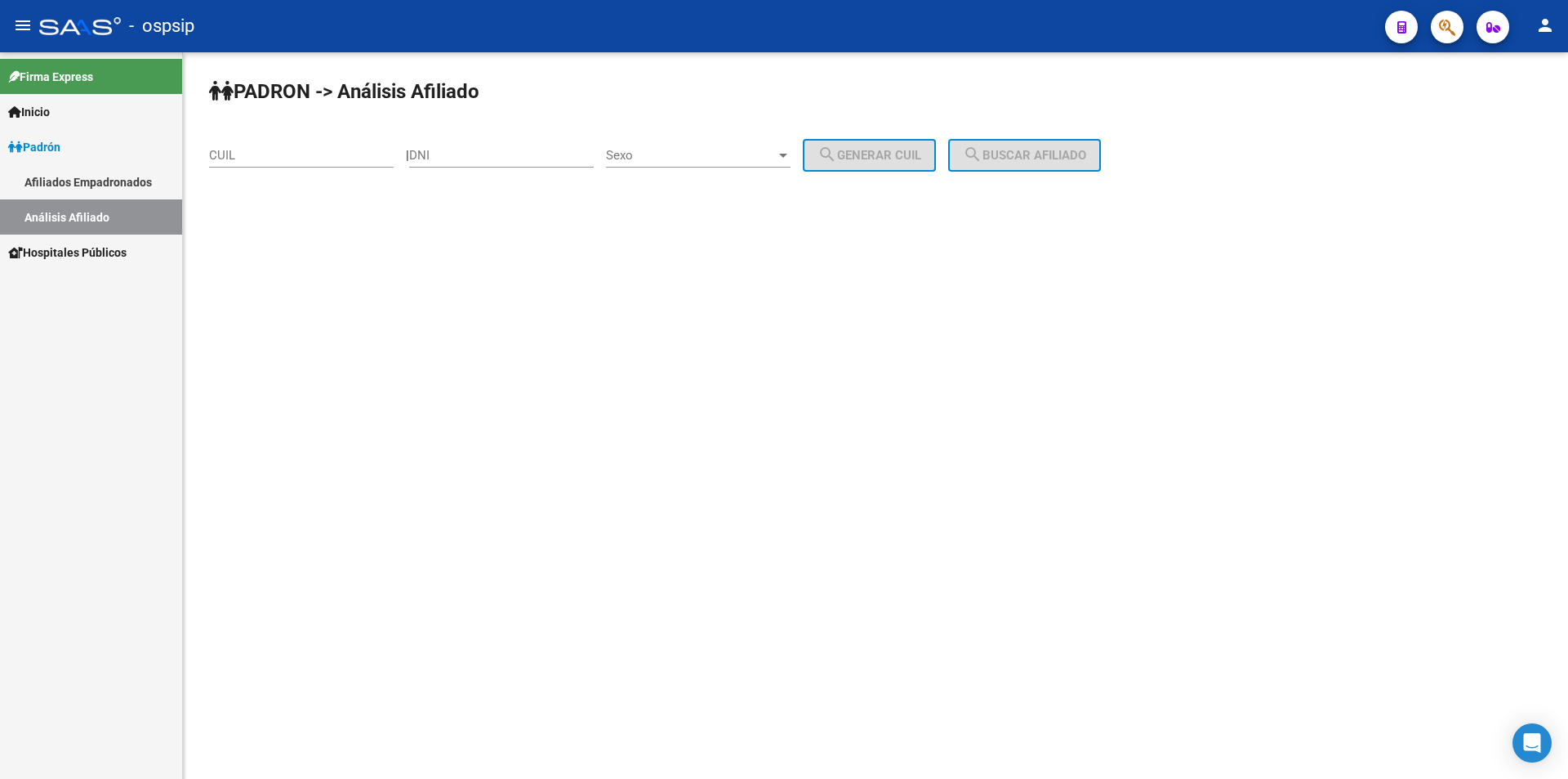
click at [527, 167] on div "DNI" at bounding box center [501, 149] width 185 height 35
type input "50088545"
click at [727, 160] on span "Sexo" at bounding box center [691, 155] width 170 height 14
click at [727, 160] on span "Masculino" at bounding box center [716, 156] width 185 height 37
click at [727, 160] on div "Masculino" at bounding box center [691, 155] width 170 height 14
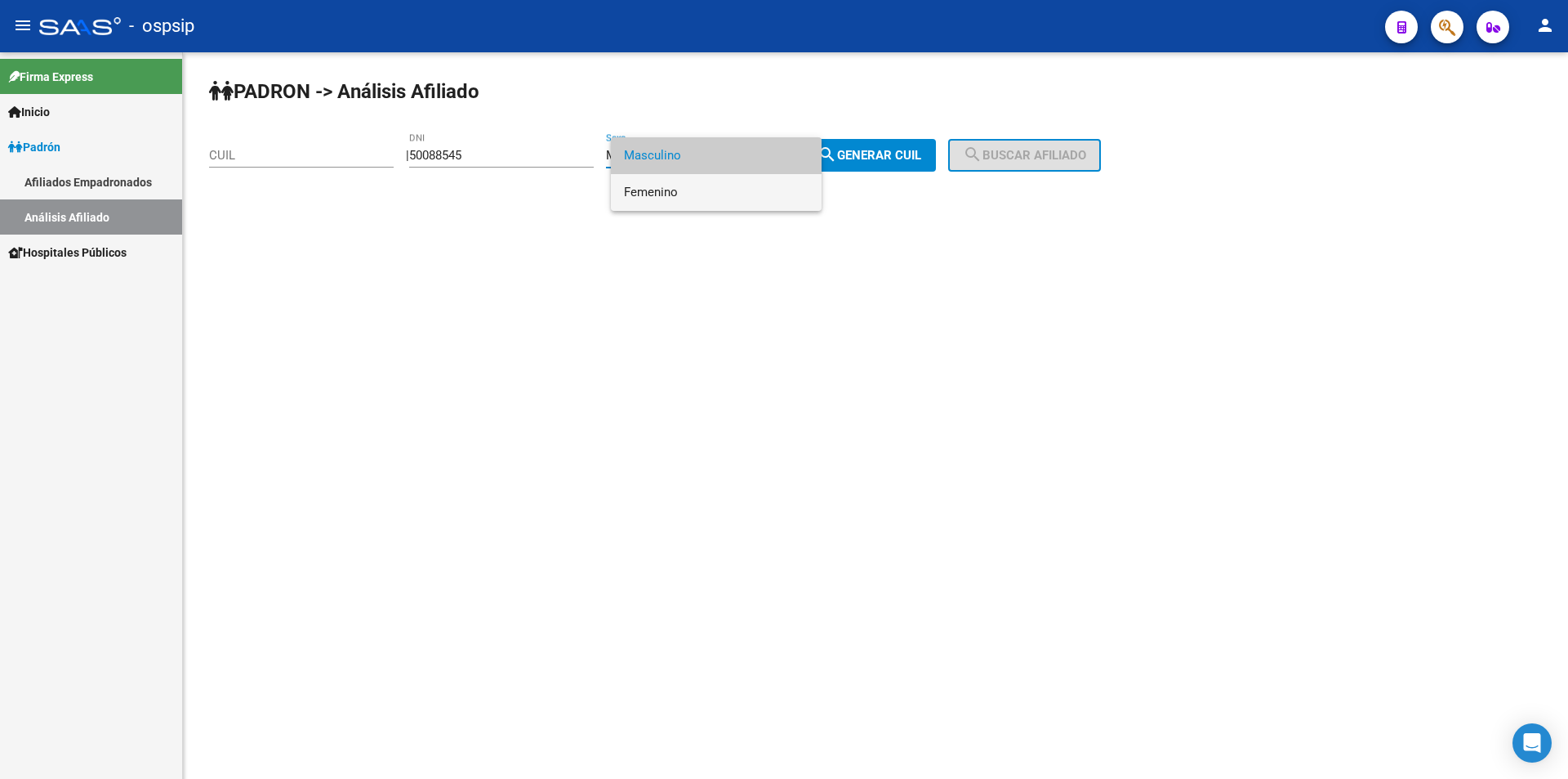
click at [726, 194] on span "Femenino" at bounding box center [716, 193] width 185 height 37
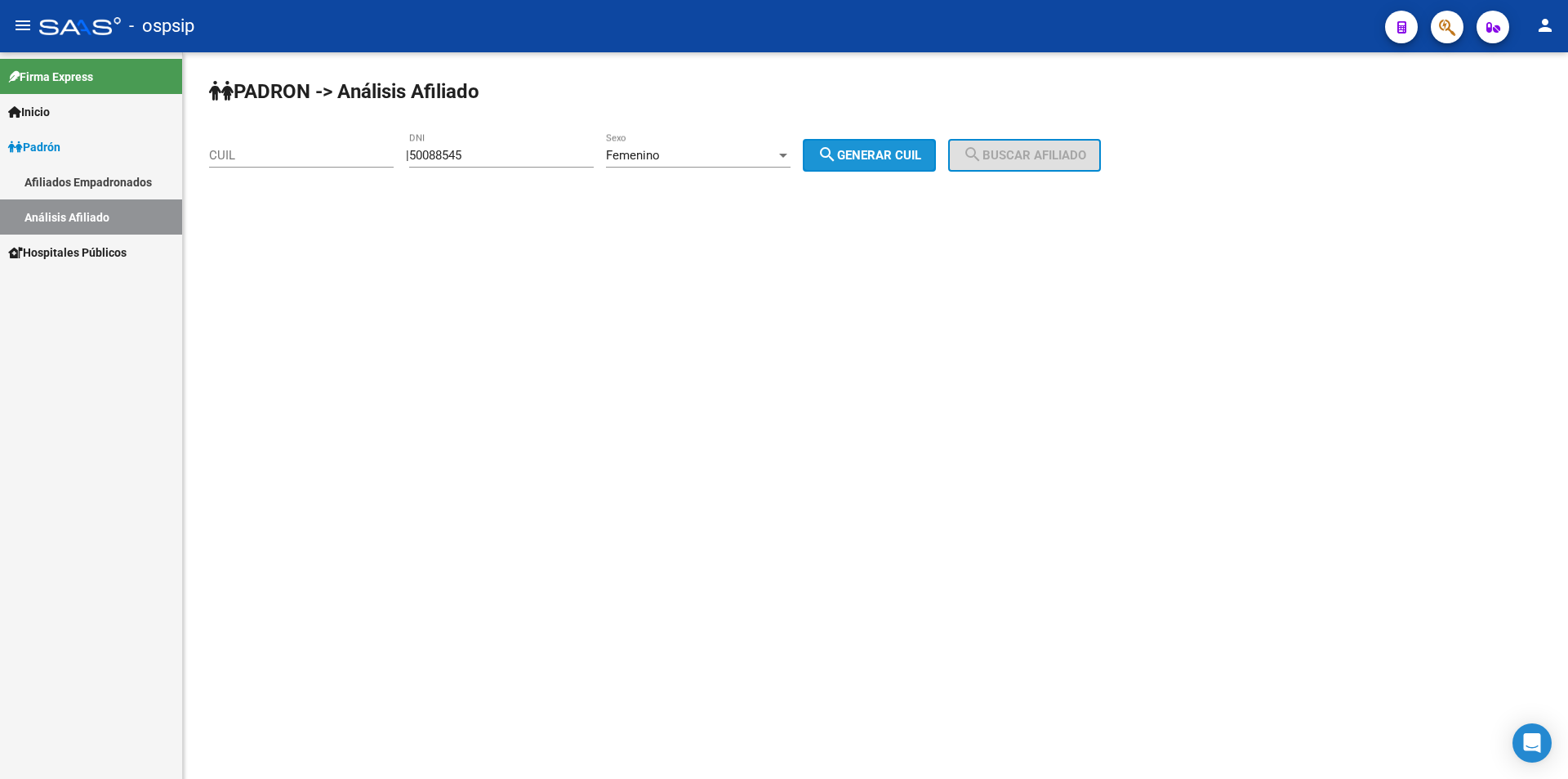
click at [921, 157] on span "search Generar CUIL" at bounding box center [869, 155] width 104 height 14
type input "27-50088545-4"
click at [975, 165] on button "search Buscar afiliado" at bounding box center [1024, 155] width 153 height 33
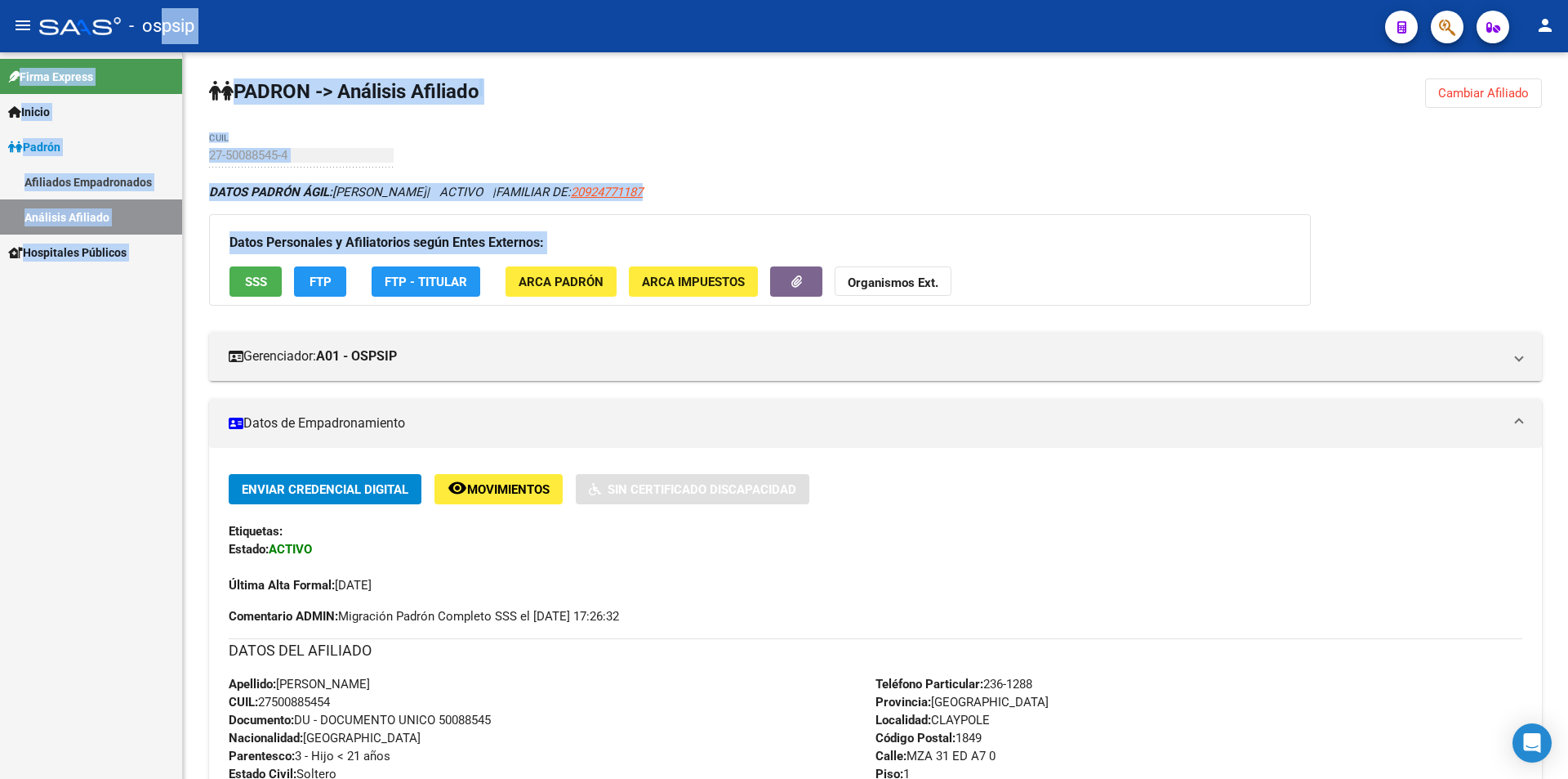
drag, startPoint x: 216, startPoint y: 86, endPoint x: 218, endPoint y: -66, distance: 152.0
click at [218, 0] on html "menu - ospsip person Firma Express Inicio Calendario SSS Instructivos Contacto …" at bounding box center [784, 389] width 1568 height 779
click at [62, 436] on div "Firma Express Inicio Calendario SSS Instructivos Contacto OS Padrón Afiliados E…" at bounding box center [90, 415] width 182 height 726
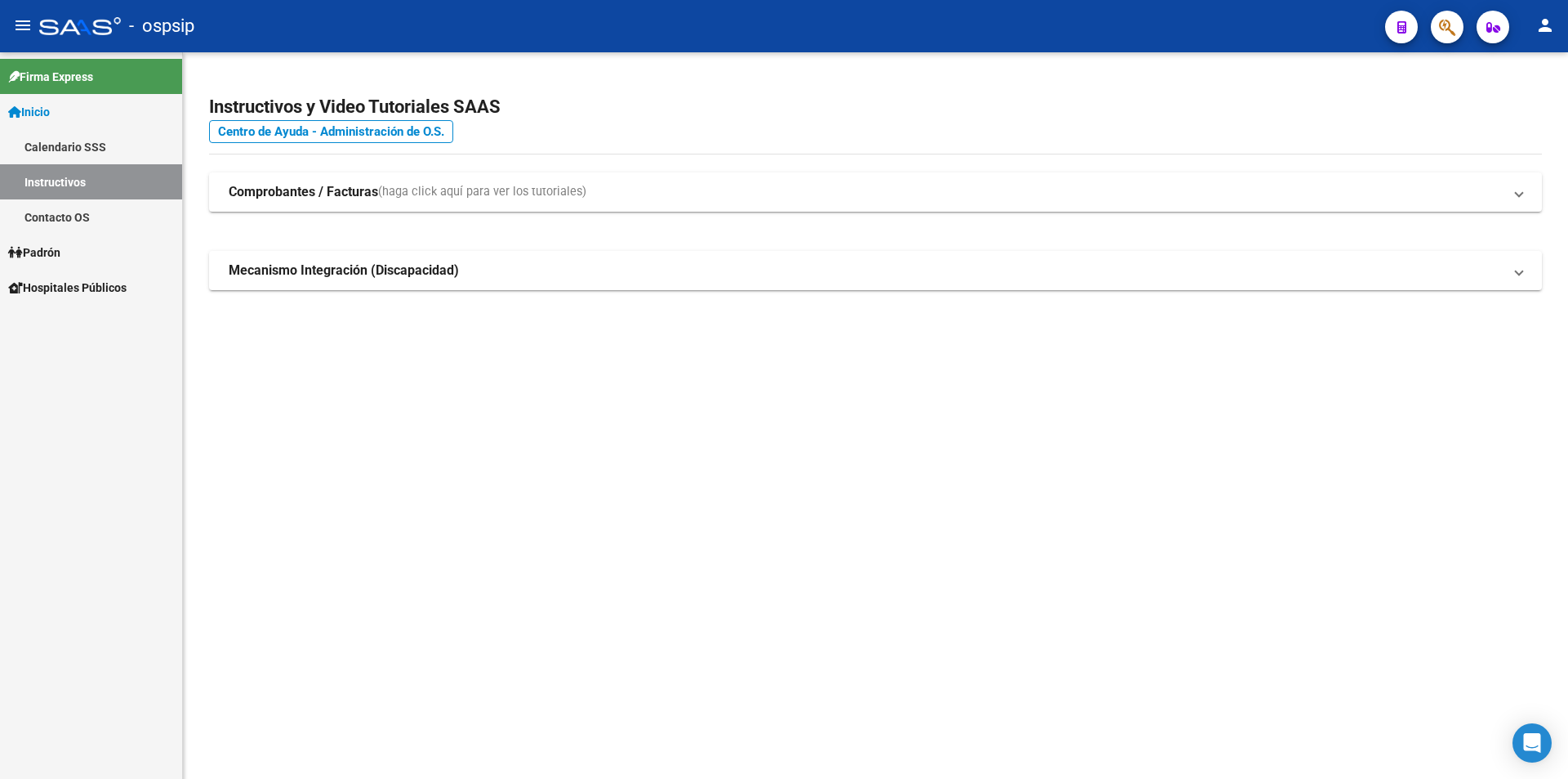
click at [70, 247] on link "Padrón" at bounding box center [90, 252] width 182 height 35
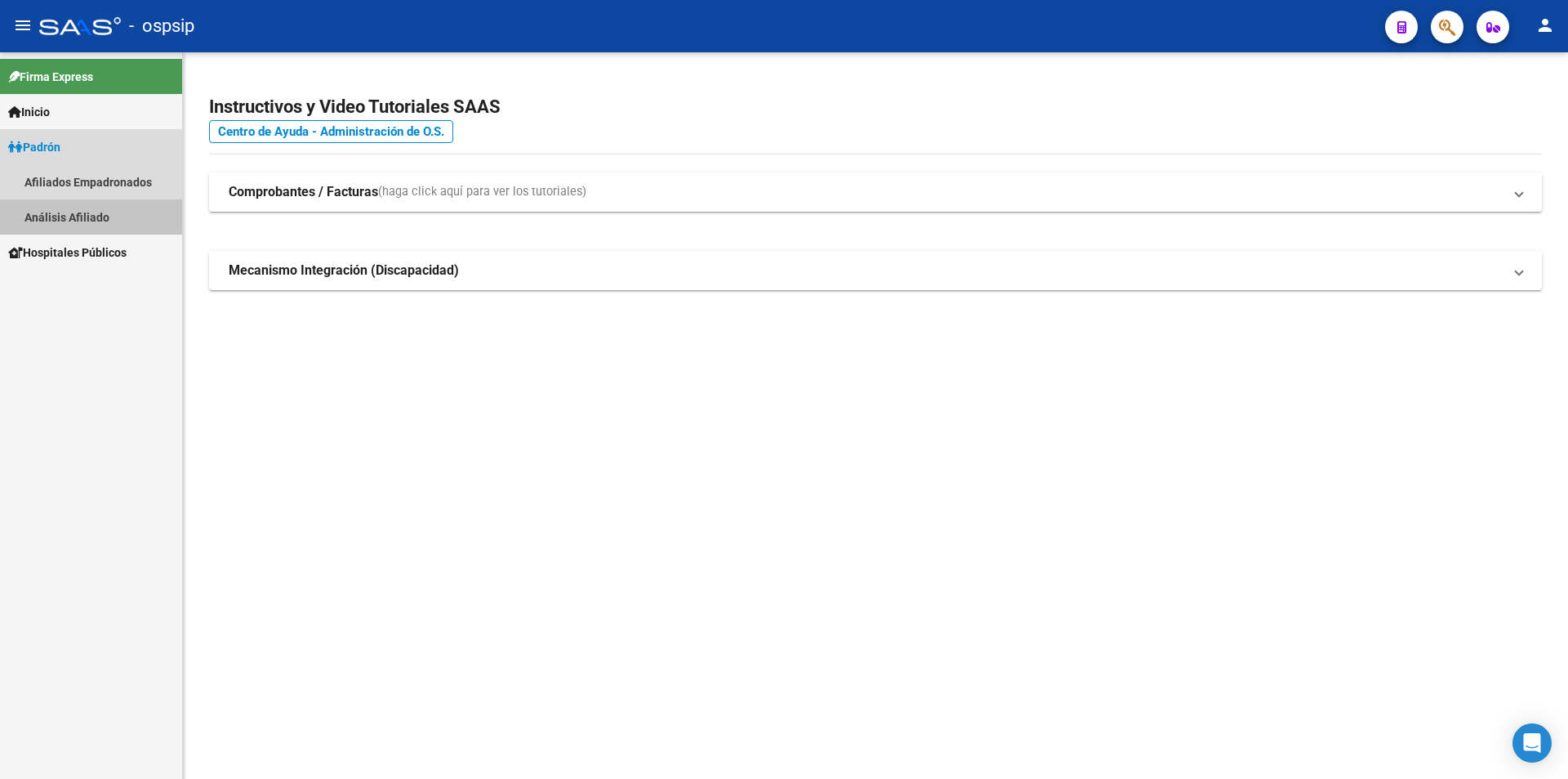
click at [73, 224] on link "Análisis Afiliado" at bounding box center [90, 217] width 182 height 35
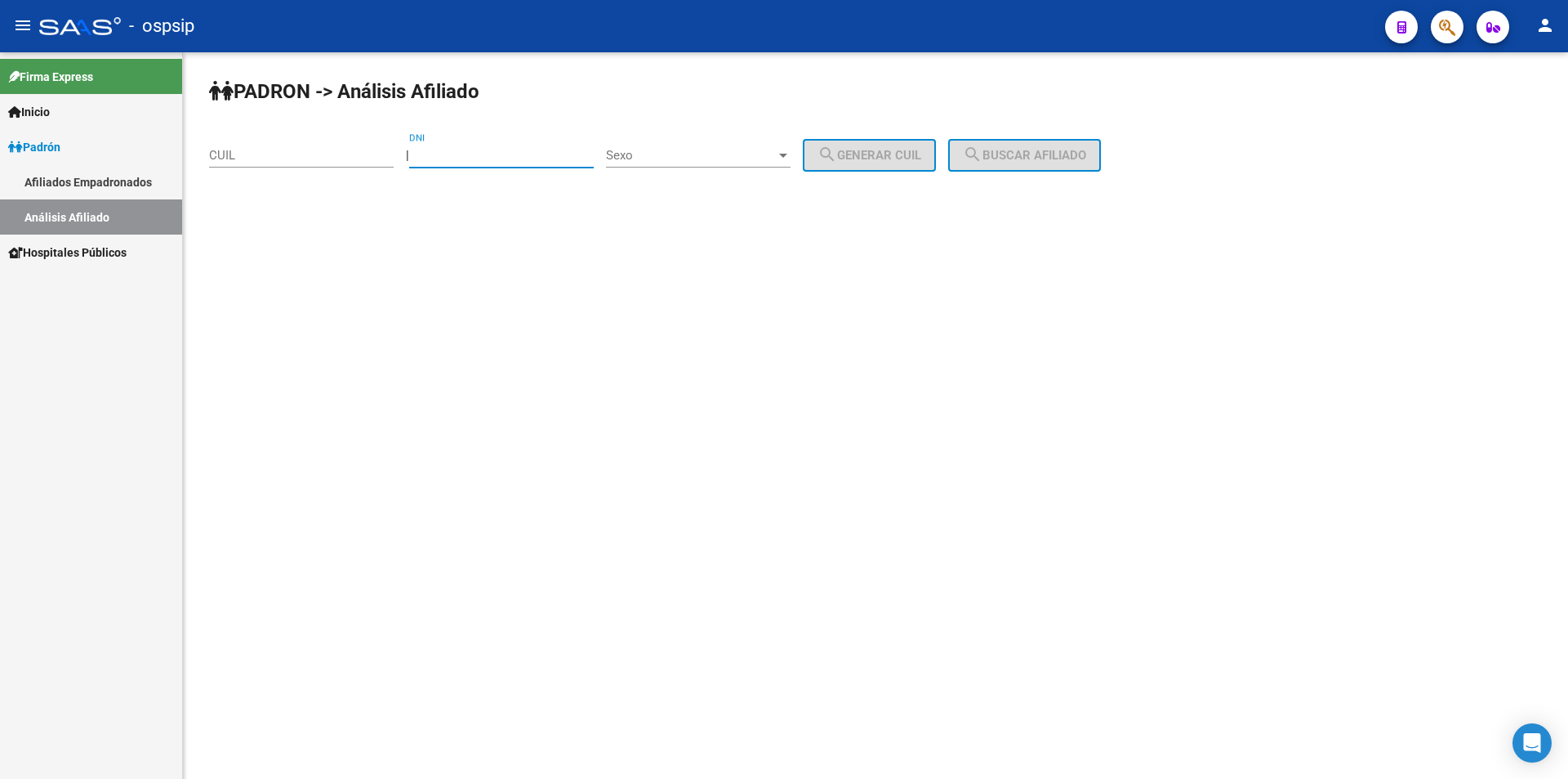
click at [476, 156] on input "DNI" at bounding box center [501, 155] width 185 height 14
type input "44201660"
click at [741, 156] on span "Sexo" at bounding box center [691, 155] width 170 height 14
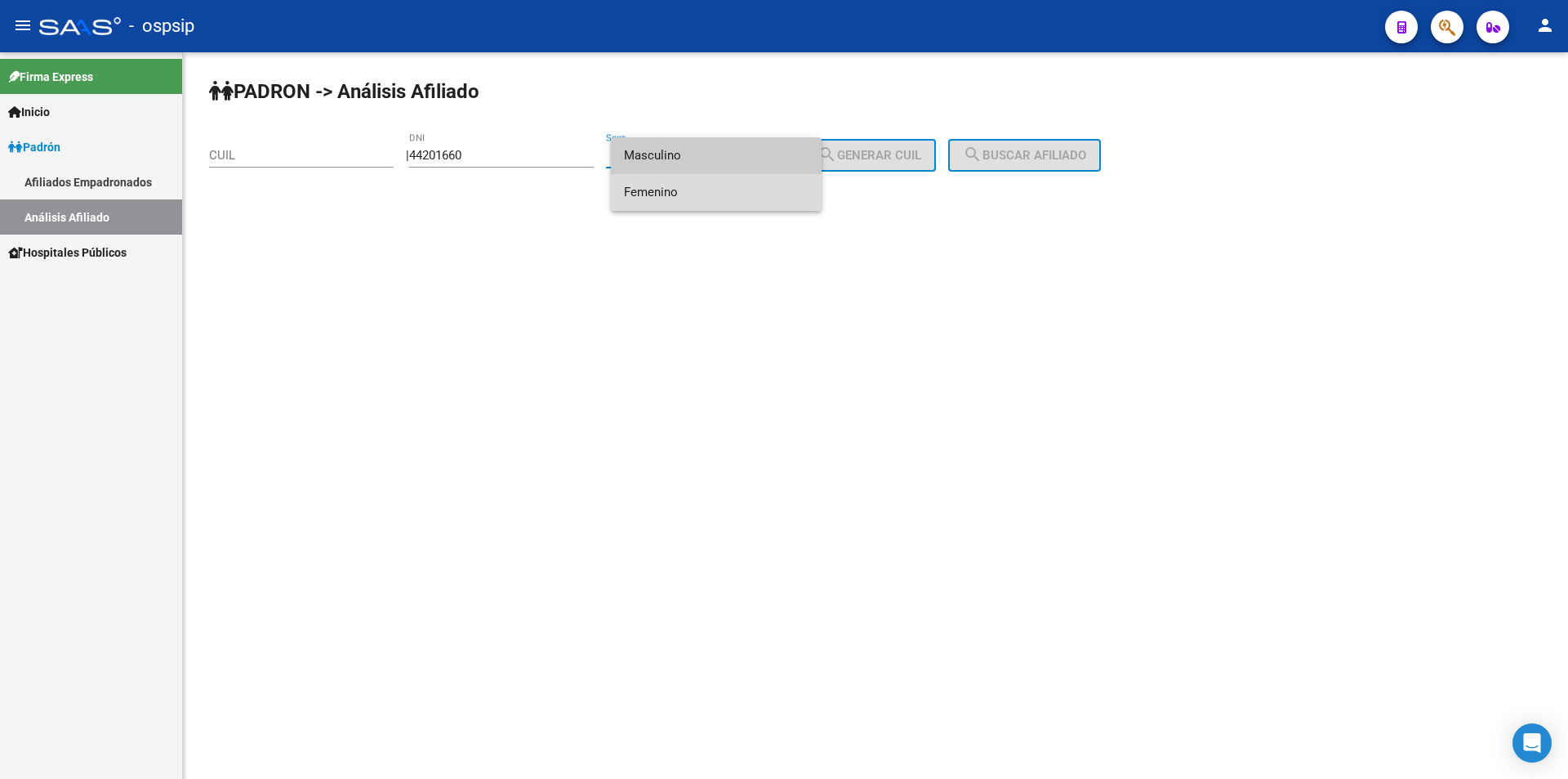
click at [726, 197] on span "Femenino" at bounding box center [716, 193] width 185 height 37
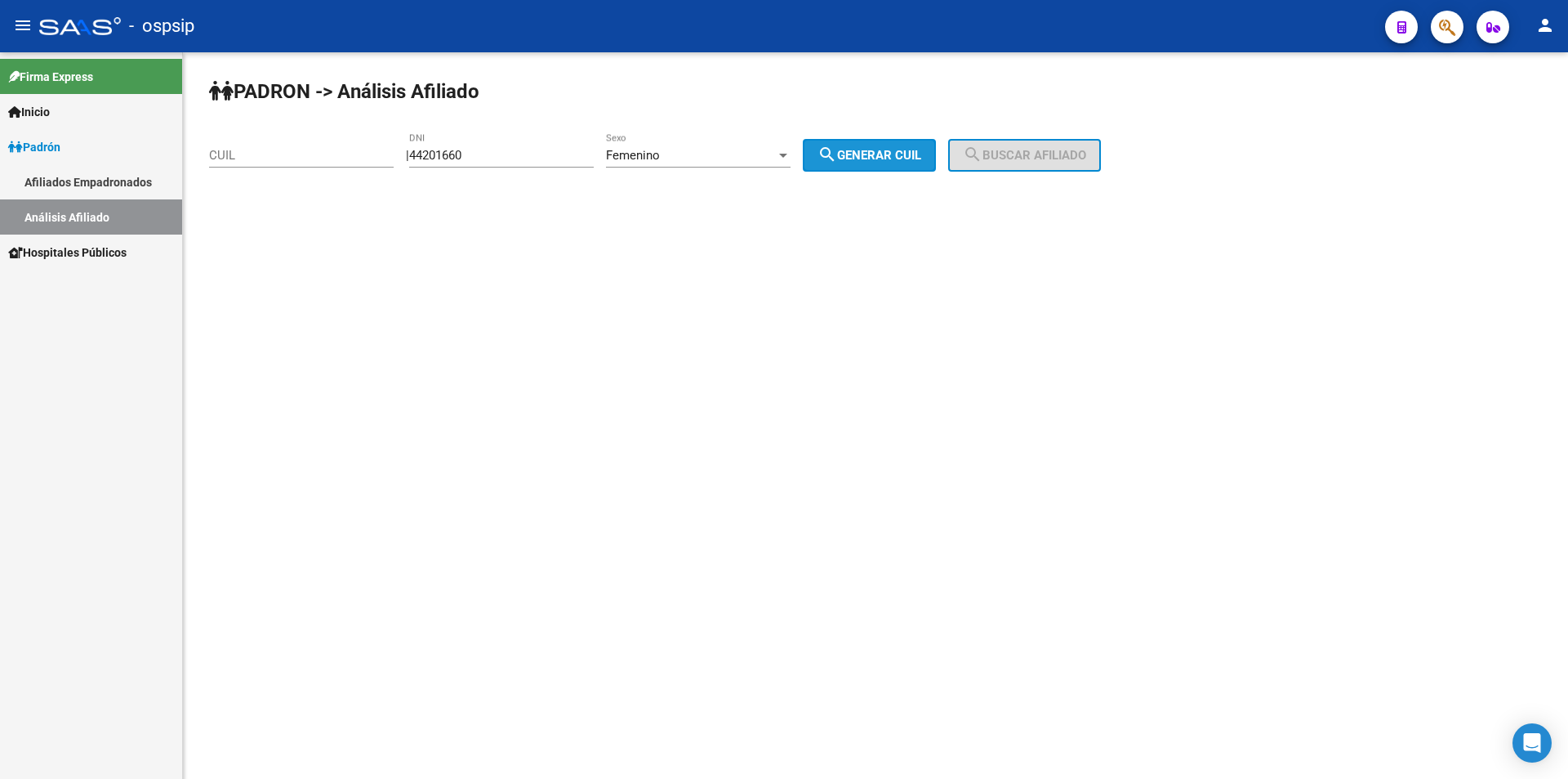
click at [834, 169] on button "search Generar CUIL" at bounding box center [869, 155] width 133 height 33
type input "27-44201660-2"
click at [887, 153] on span "search Generar CUIL" at bounding box center [869, 155] width 104 height 14
click at [983, 154] on mat-icon "search" at bounding box center [973, 154] width 19 height 19
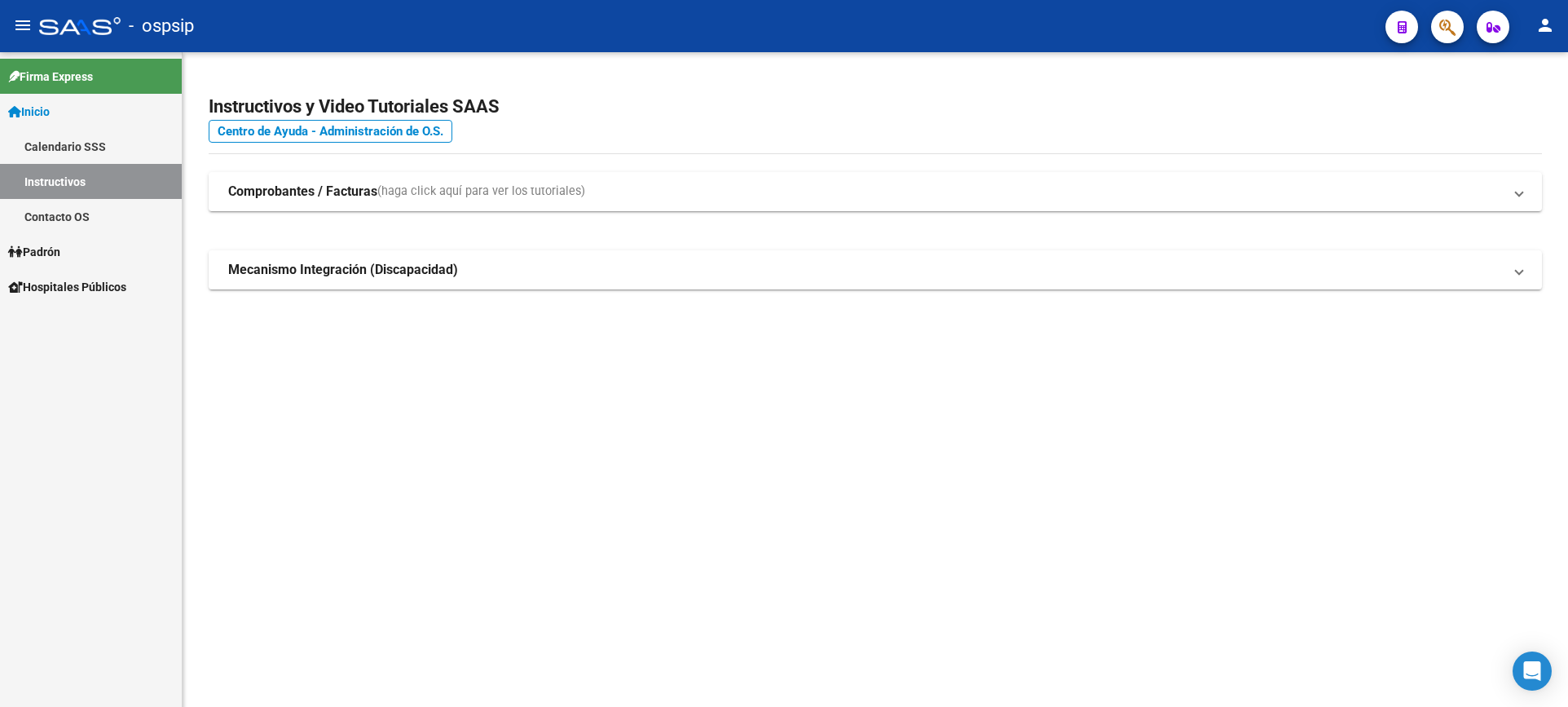
click at [60, 256] on span "Padrón" at bounding box center [34, 252] width 52 height 18
click at [84, 317] on link "Análisis Afiliado" at bounding box center [90, 322] width 181 height 35
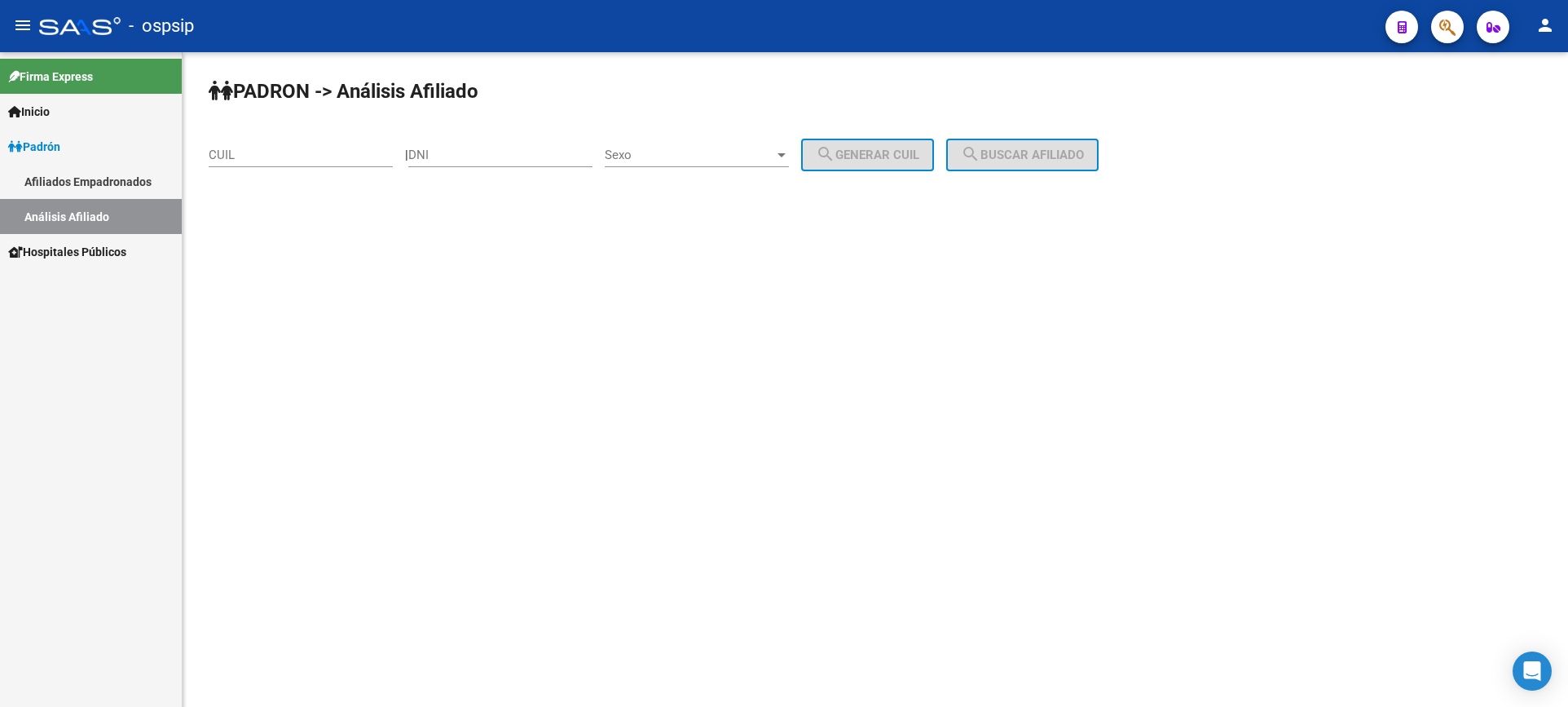
click at [514, 143] on div "DNI" at bounding box center [500, 149] width 184 height 35
type input "56562839"
click at [706, 154] on span "Sexo" at bounding box center [689, 155] width 170 height 14
click at [697, 158] on span "Masculino" at bounding box center [714, 156] width 184 height 37
drag, startPoint x: 869, startPoint y: 154, endPoint x: 963, endPoint y: 148, distance: 94.2
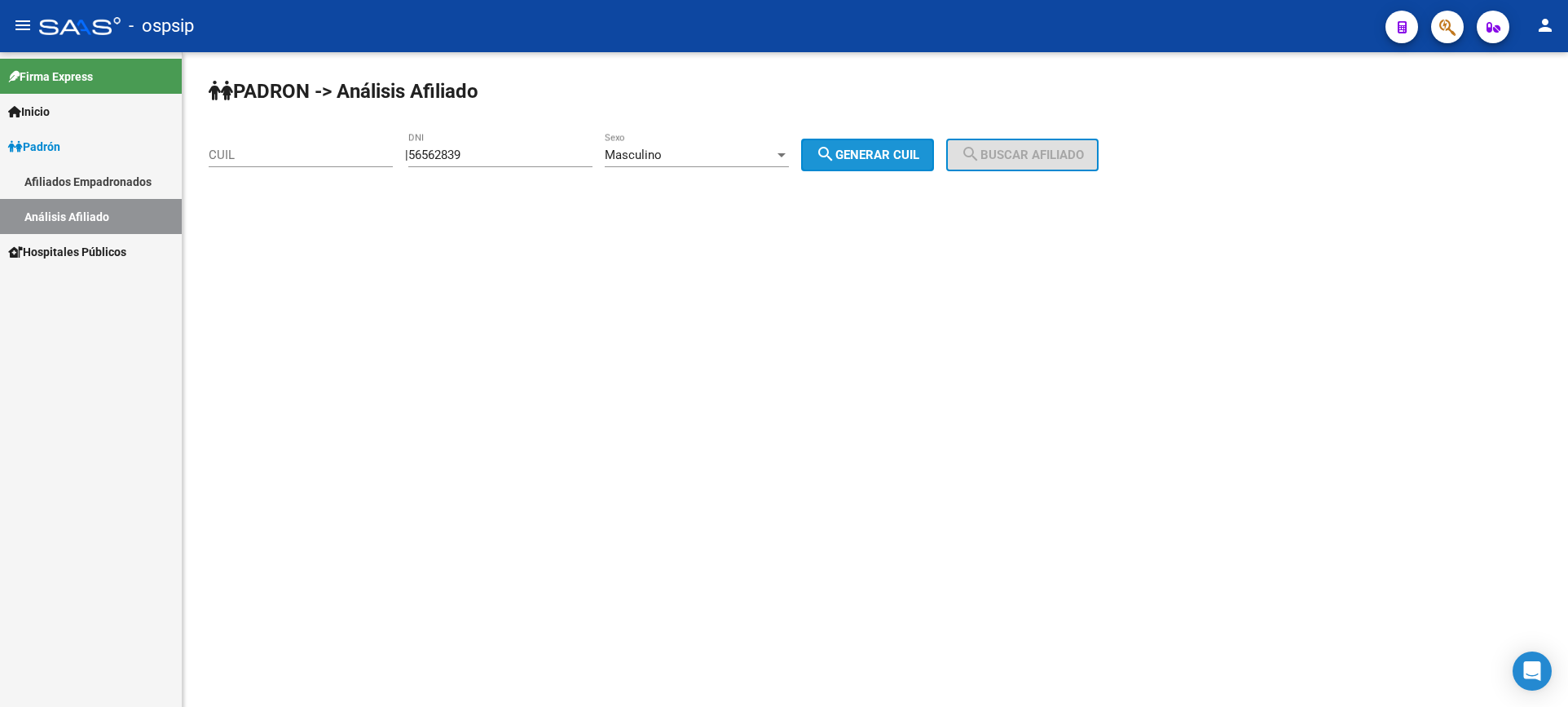
click at [870, 154] on span "search Generar CUIL" at bounding box center [867, 155] width 104 height 14
type input "23-56562839-9"
click at [1074, 146] on button "search Buscar afiliado" at bounding box center [1022, 155] width 153 height 33
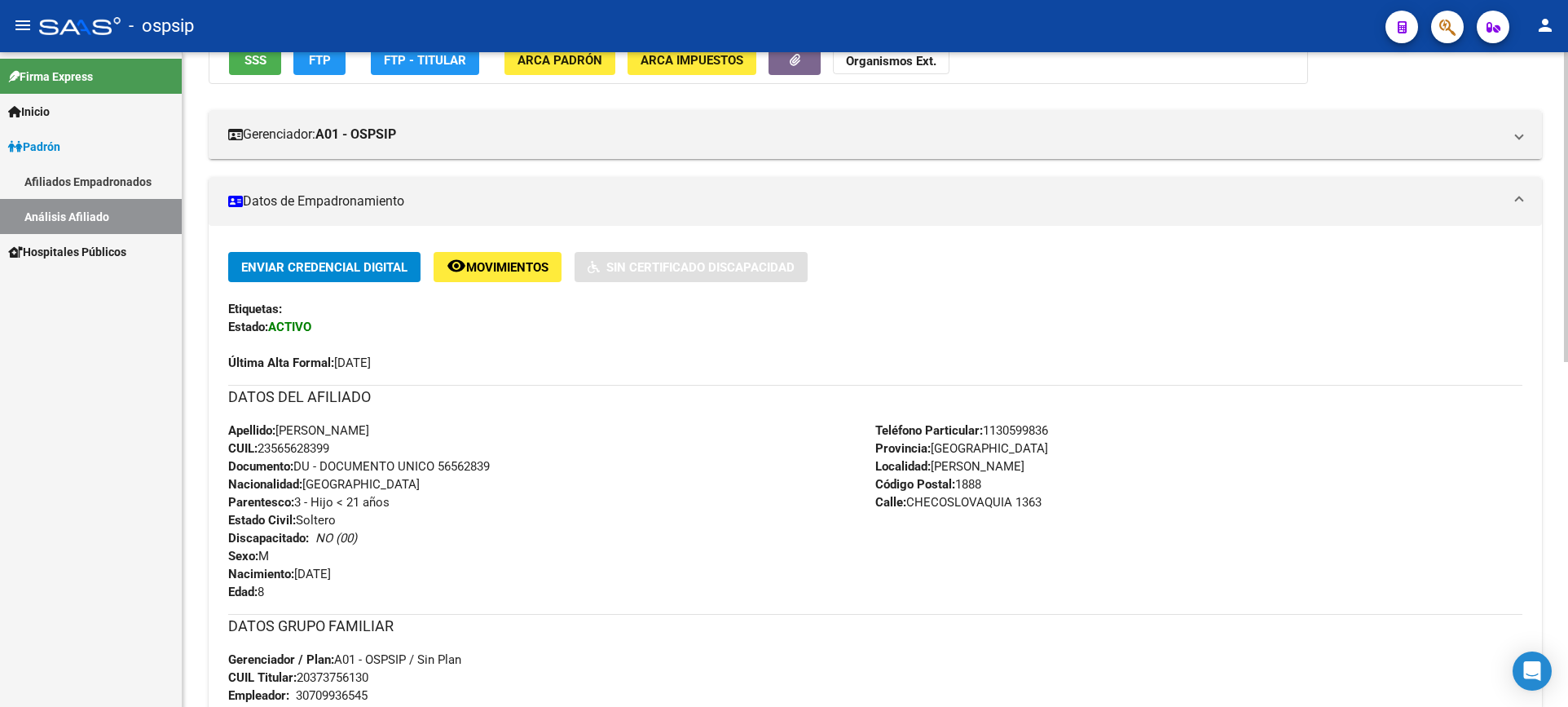
scroll to position [326, 0]
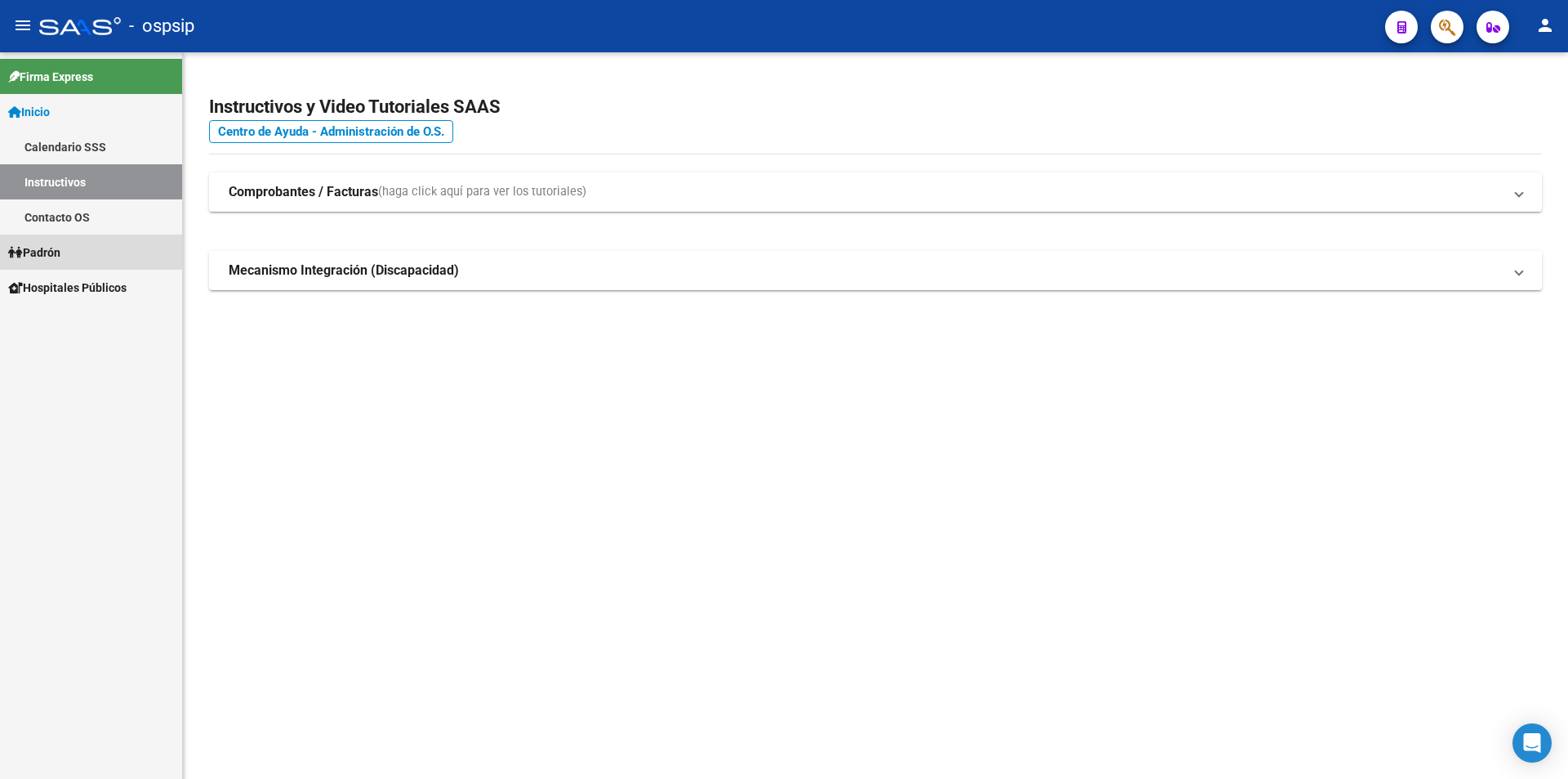
click at [52, 251] on span "Padrón" at bounding box center [34, 252] width 52 height 18
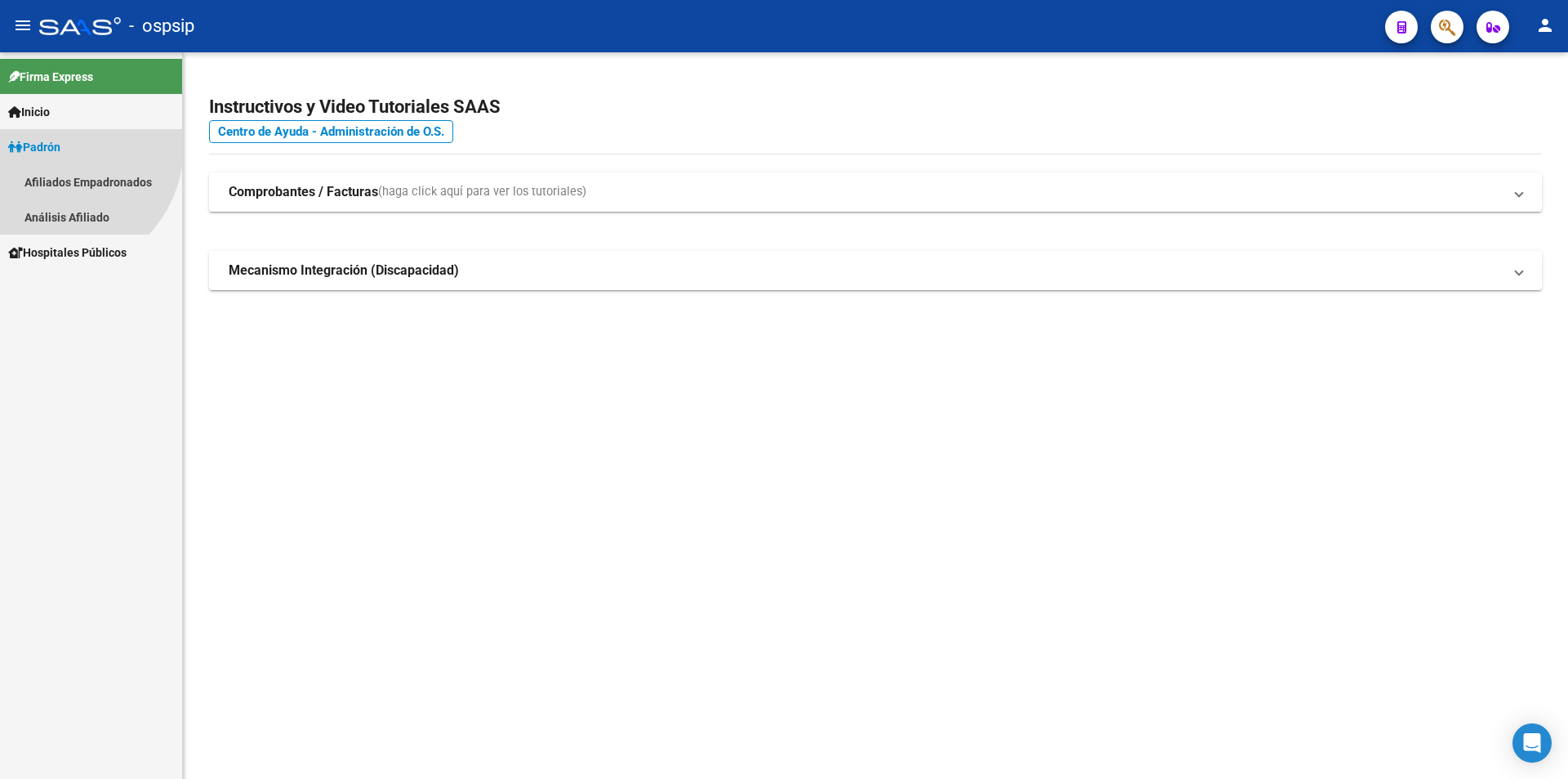
click at [52, 156] on span "Padrón" at bounding box center [34, 146] width 52 height 18
click at [77, 148] on link "Padrón" at bounding box center [90, 146] width 182 height 35
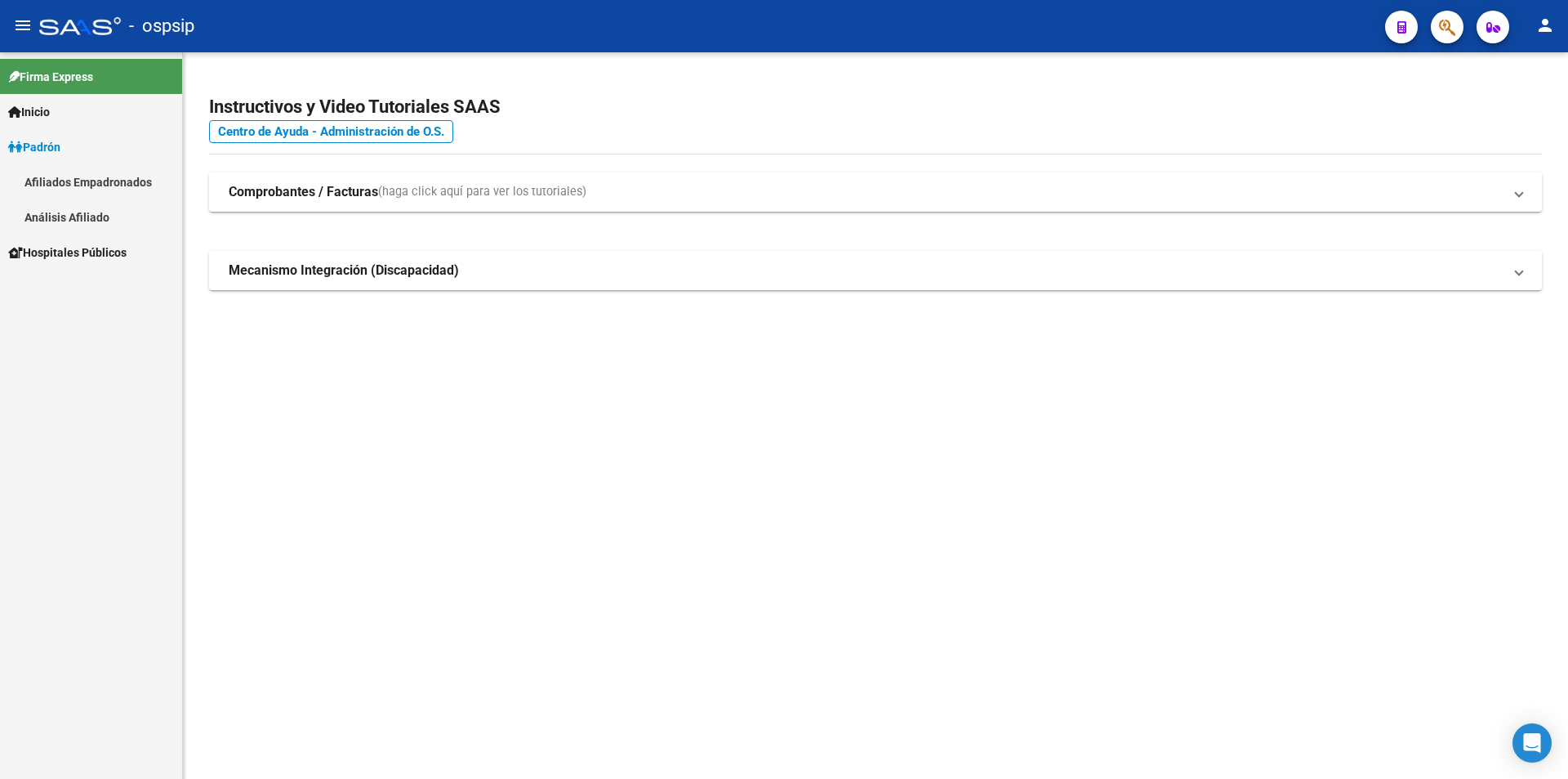
click at [103, 218] on link "Análisis Afiliado" at bounding box center [90, 217] width 182 height 35
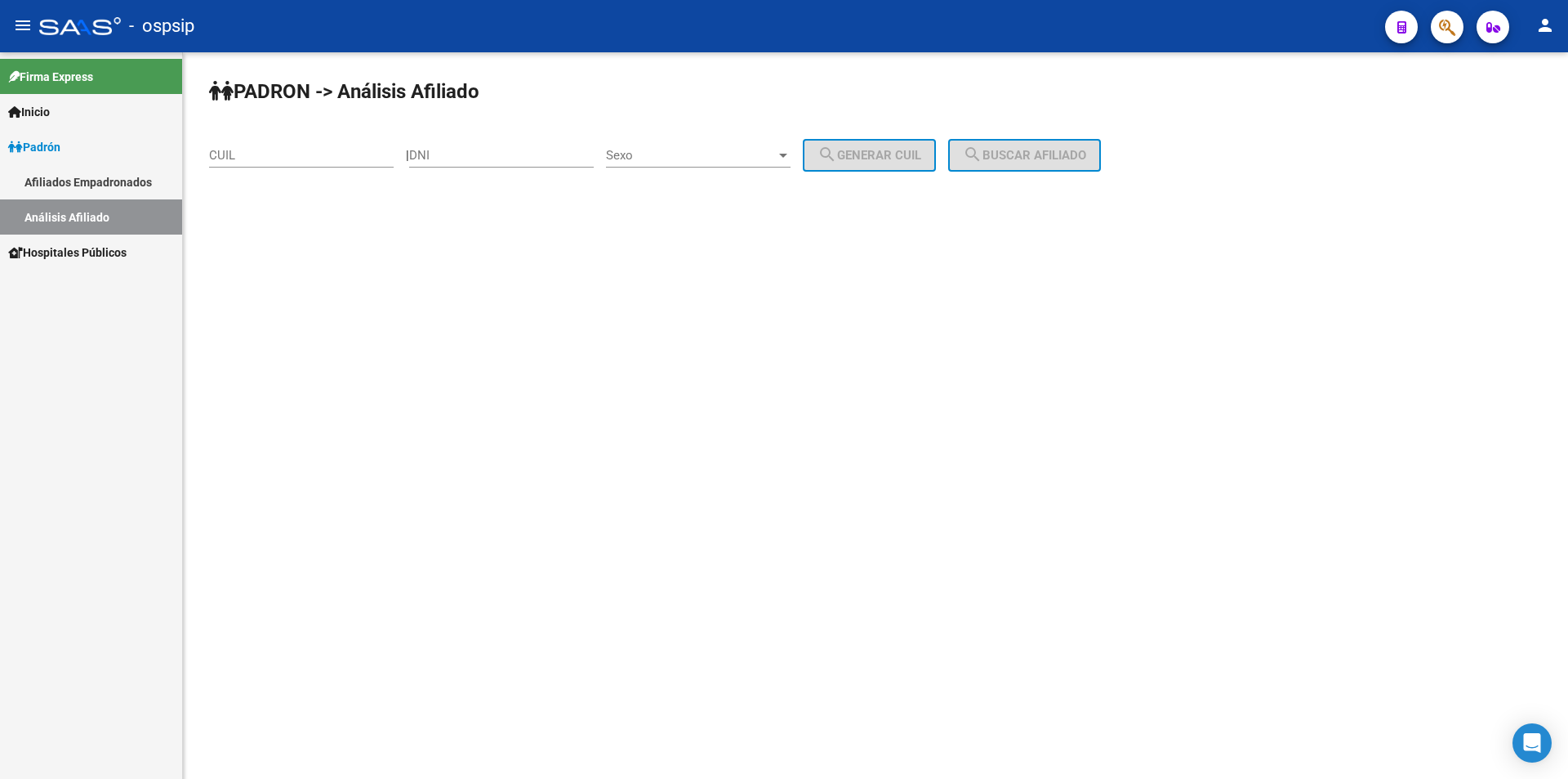
click at [534, 151] on input "DNI" at bounding box center [501, 155] width 185 height 14
type input "25584858"
click at [749, 143] on div "Sexo Sexo" at bounding box center [699, 149] width 185 height 35
click at [739, 153] on span "Masculino" at bounding box center [716, 156] width 185 height 37
click at [840, 165] on button "search Generar CUIL" at bounding box center [869, 155] width 133 height 33
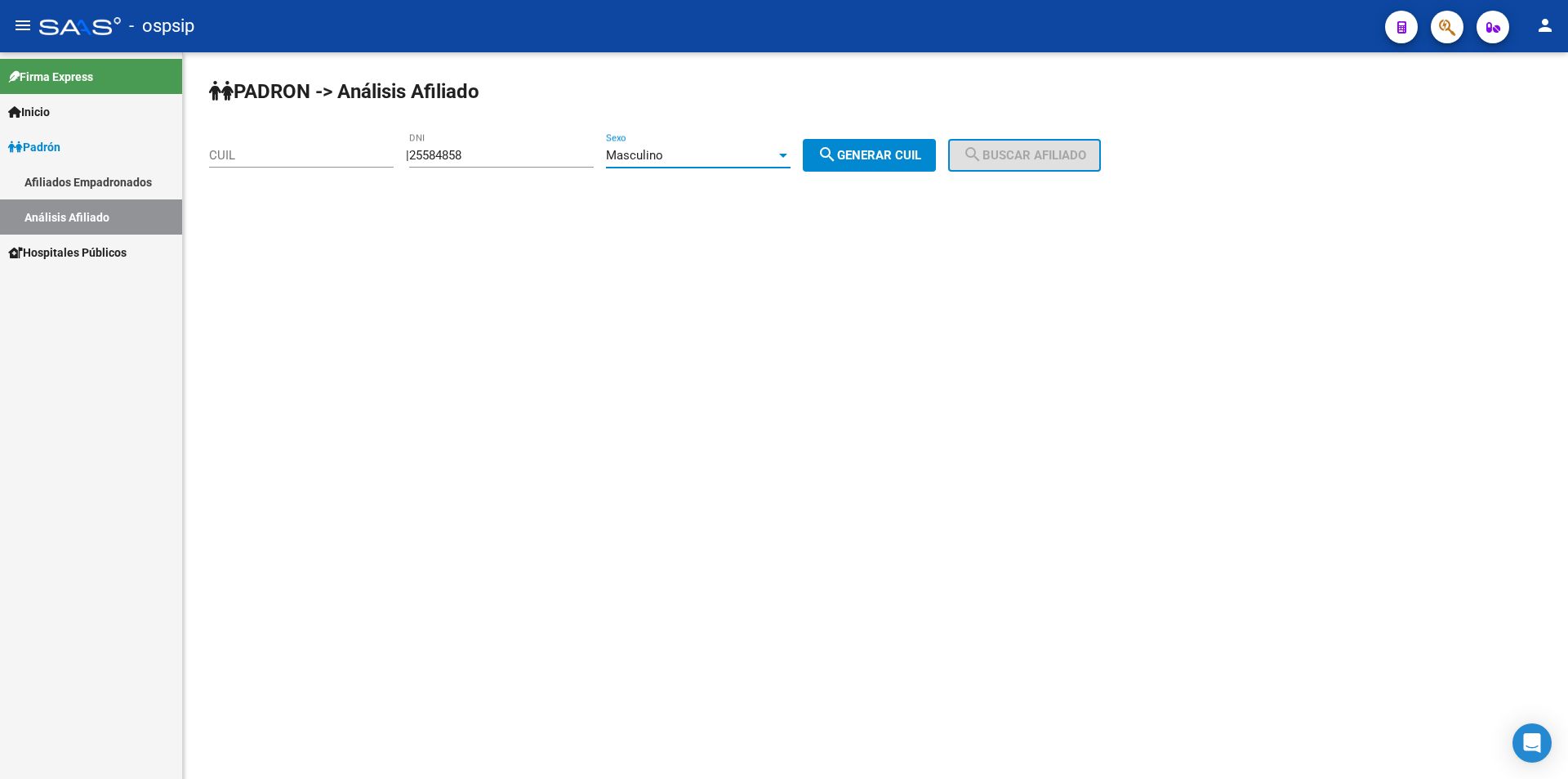
type input "20-25584858-6"
click at [1039, 150] on span "search Buscar afiliado" at bounding box center [1025, 155] width 123 height 14
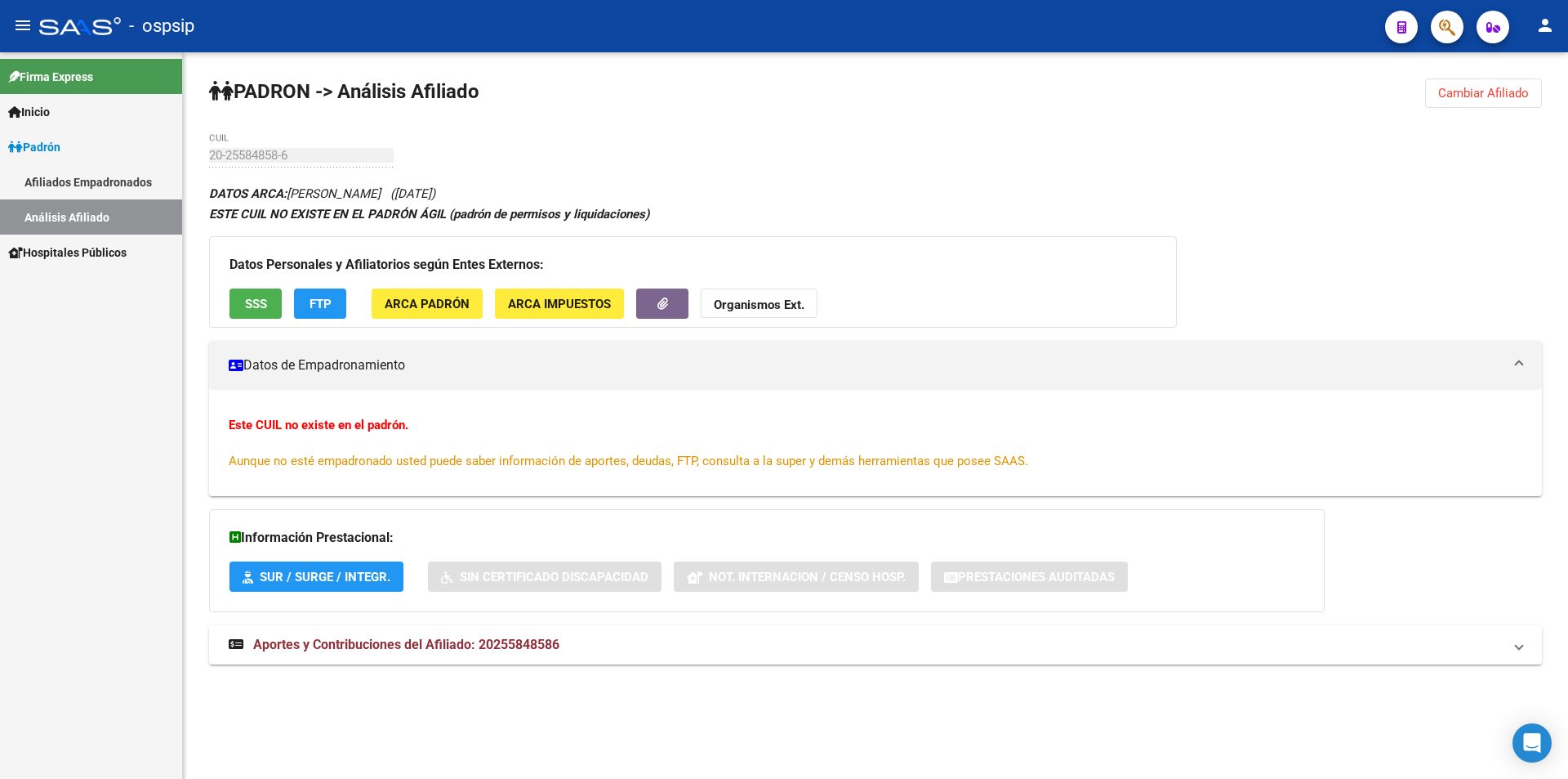
click at [60, 154] on span "Padrón" at bounding box center [34, 146] width 52 height 18
click at [57, 151] on span "Padrón" at bounding box center [34, 146] width 52 height 18
click at [84, 219] on link "Análisis Afiliado" at bounding box center [90, 217] width 182 height 35
click at [90, 219] on link "Análisis Afiliado" at bounding box center [90, 217] width 182 height 35
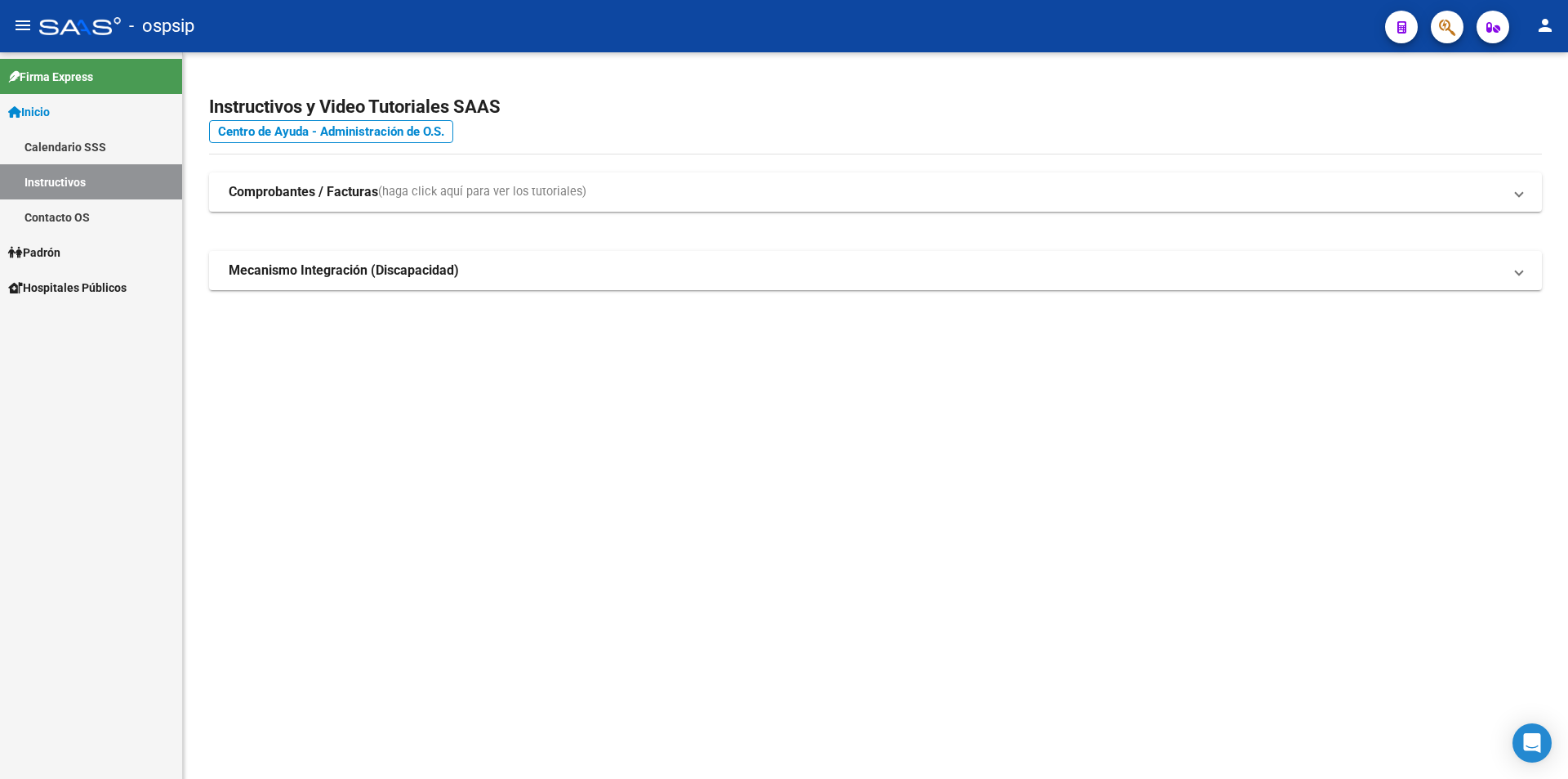
click at [59, 254] on span "Padrón" at bounding box center [34, 252] width 52 height 18
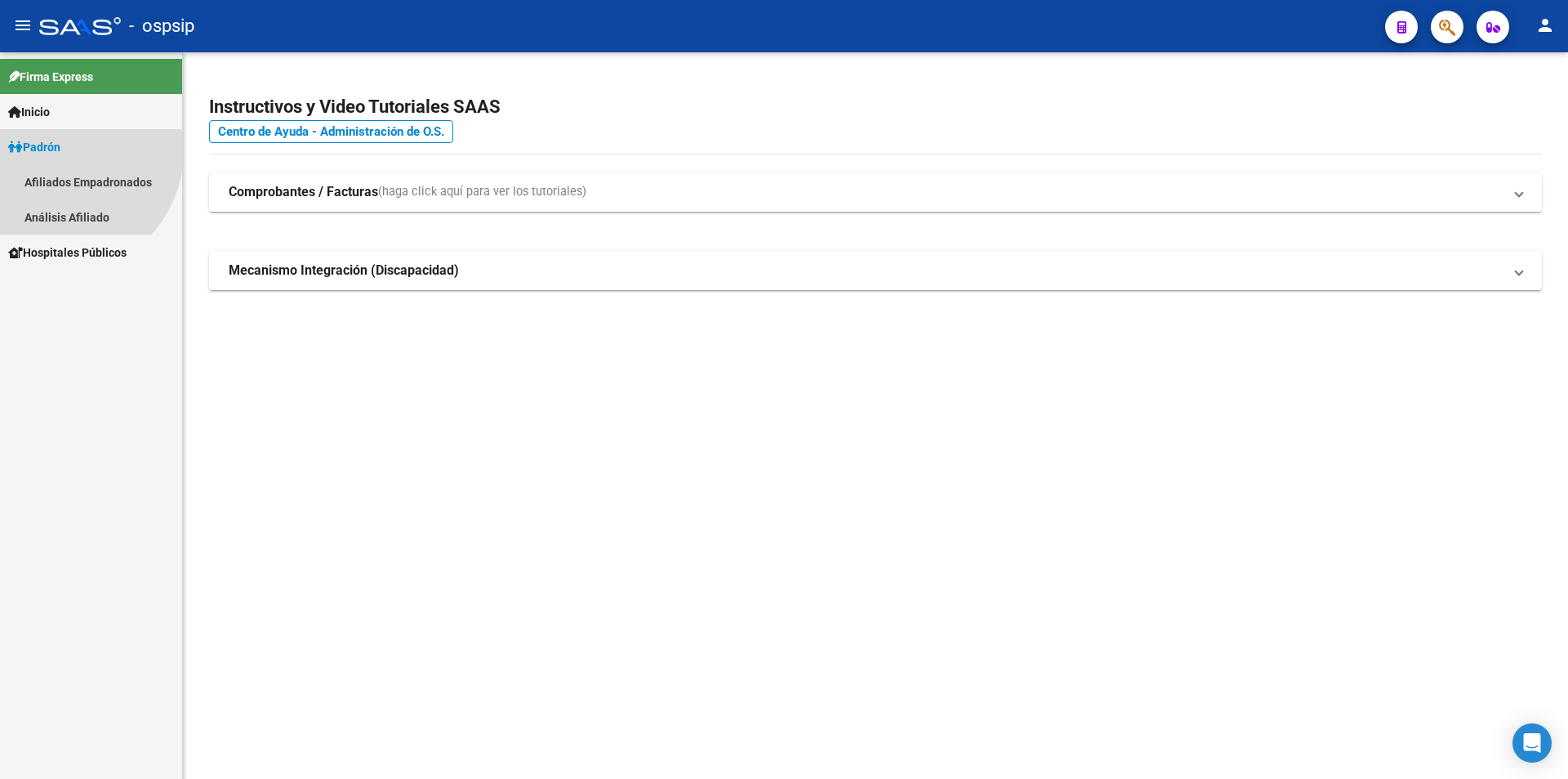
drag, startPoint x: 58, startPoint y: 253, endPoint x: 59, endPoint y: 268, distance: 15.0
click at [57, 156] on span "Padrón" at bounding box center [34, 146] width 52 height 18
click at [54, 138] on span "Padrón" at bounding box center [34, 146] width 52 height 18
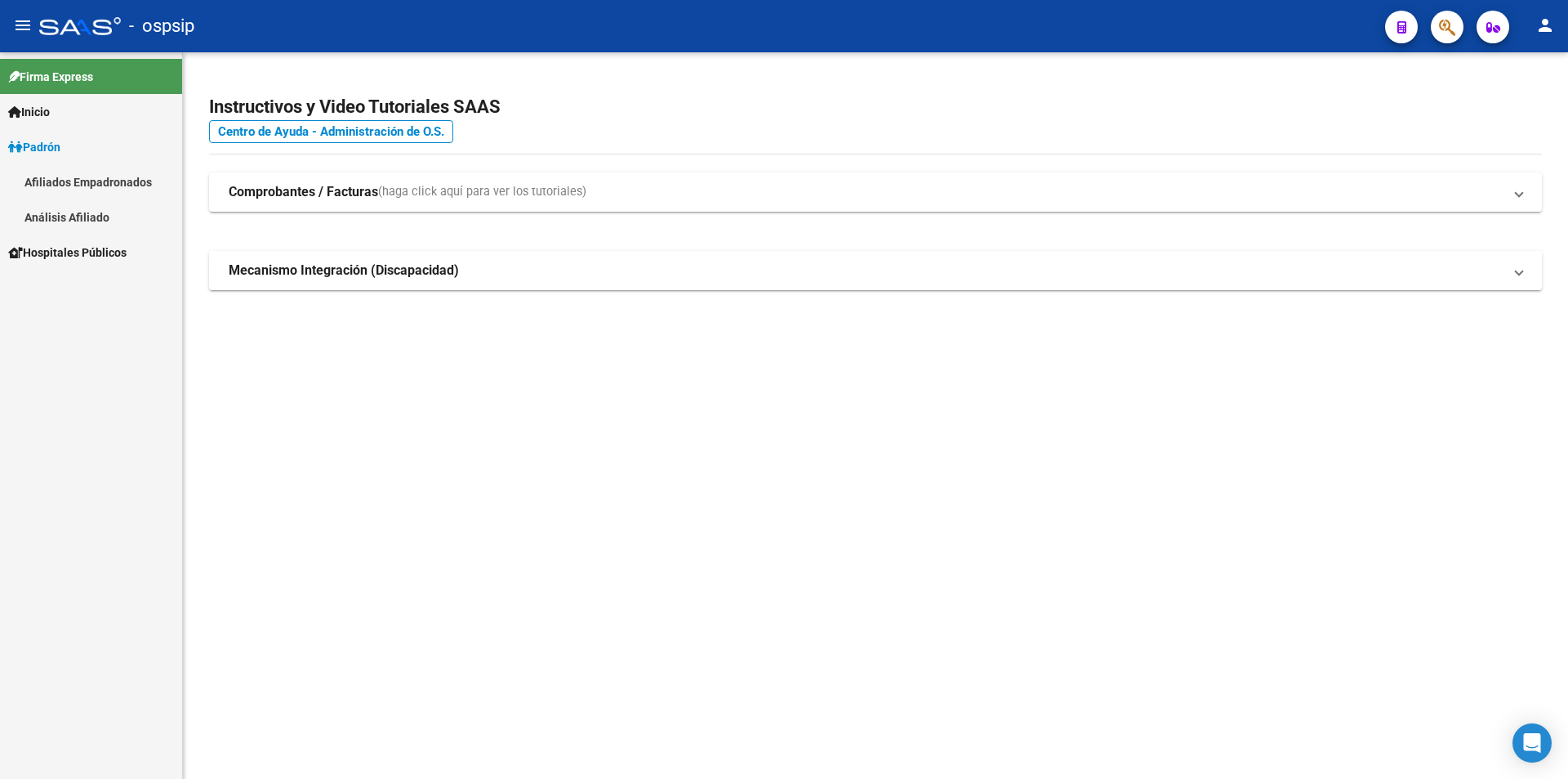
drag, startPoint x: 72, startPoint y: 212, endPoint x: 100, endPoint y: 215, distance: 28.2
click at [73, 212] on link "Análisis Afiliado" at bounding box center [90, 217] width 182 height 35
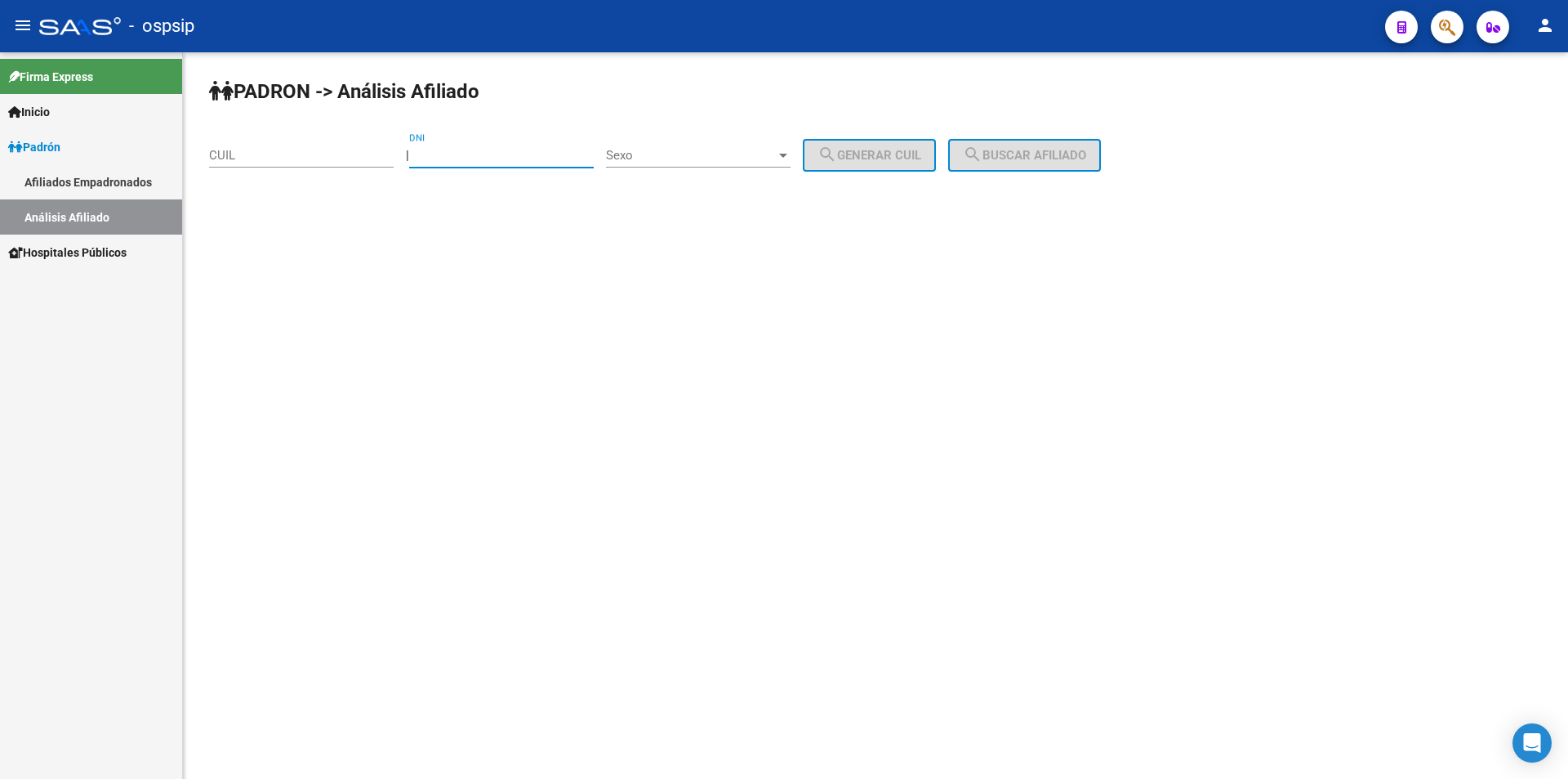
click at [485, 161] on input "DNI" at bounding box center [501, 155] width 185 height 14
type input "58109050"
click at [721, 157] on span "Sexo" at bounding box center [691, 155] width 170 height 14
click at [721, 157] on span "Masculino" at bounding box center [716, 156] width 185 height 37
click at [893, 164] on button "search Generar CUIL" at bounding box center [869, 155] width 133 height 33
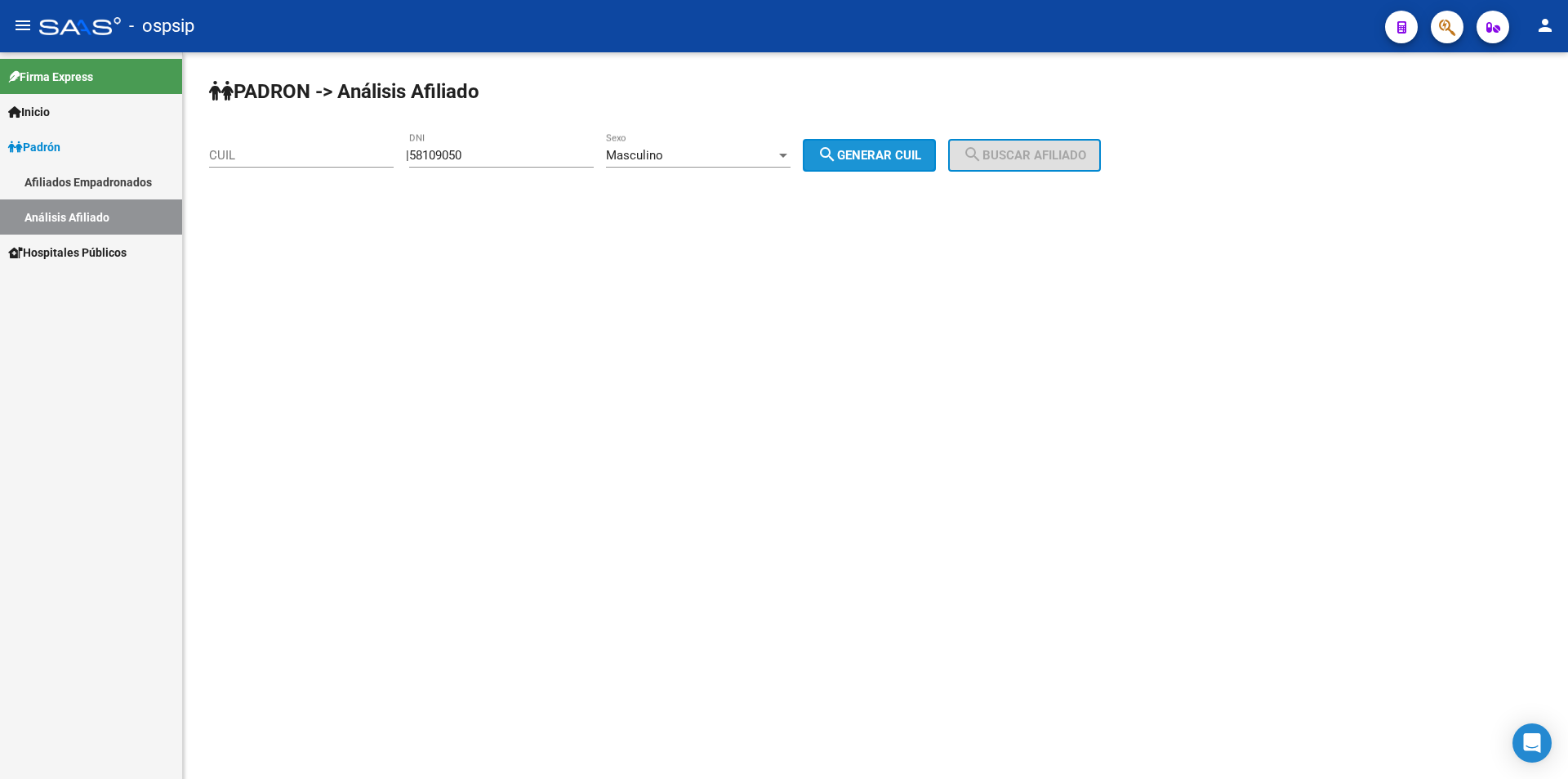
type input "20-58109050-2"
click at [1010, 159] on span "search Buscar afiliado" at bounding box center [1025, 155] width 123 height 14
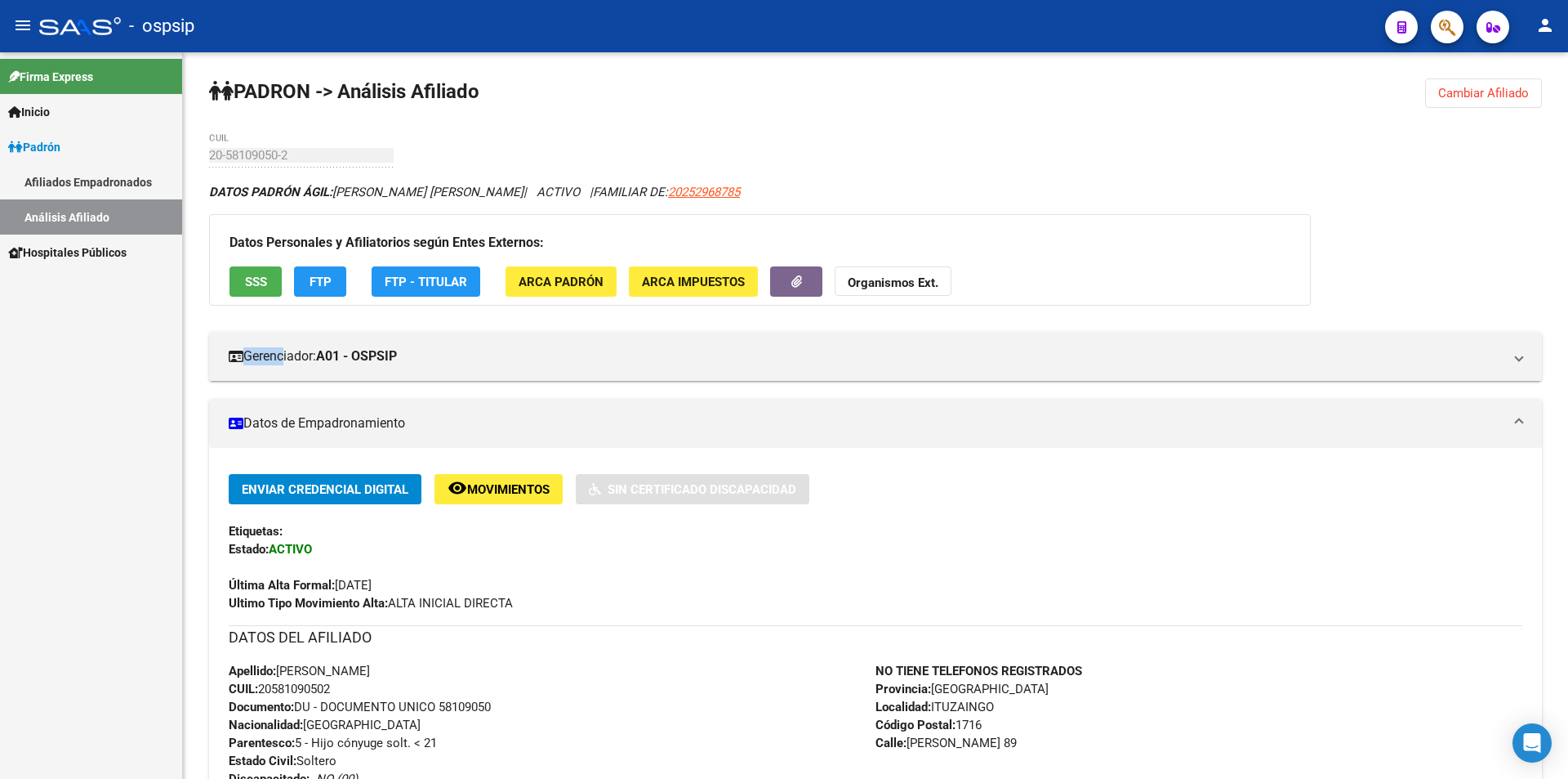
drag, startPoint x: 275, startPoint y: 107, endPoint x: 338, endPoint y: -65, distance: 183.2
click at [338, 0] on html "menu - ospsip person Firma Express Inicio Calendario SSS Instructivos Contacto …" at bounding box center [784, 389] width 1568 height 779
click at [631, 130] on div "PADRON -> Análisis Afiliado Cambiar Afiliado 20-58109050-2 CUIL DATOS PADRÓN ÁG…" at bounding box center [875, 780] width 1385 height 1457
click at [82, 284] on div "Firma Express Inicio Calendario SSS Instructivos Contacto OS Padrón Afiliados E…" at bounding box center [90, 415] width 182 height 726
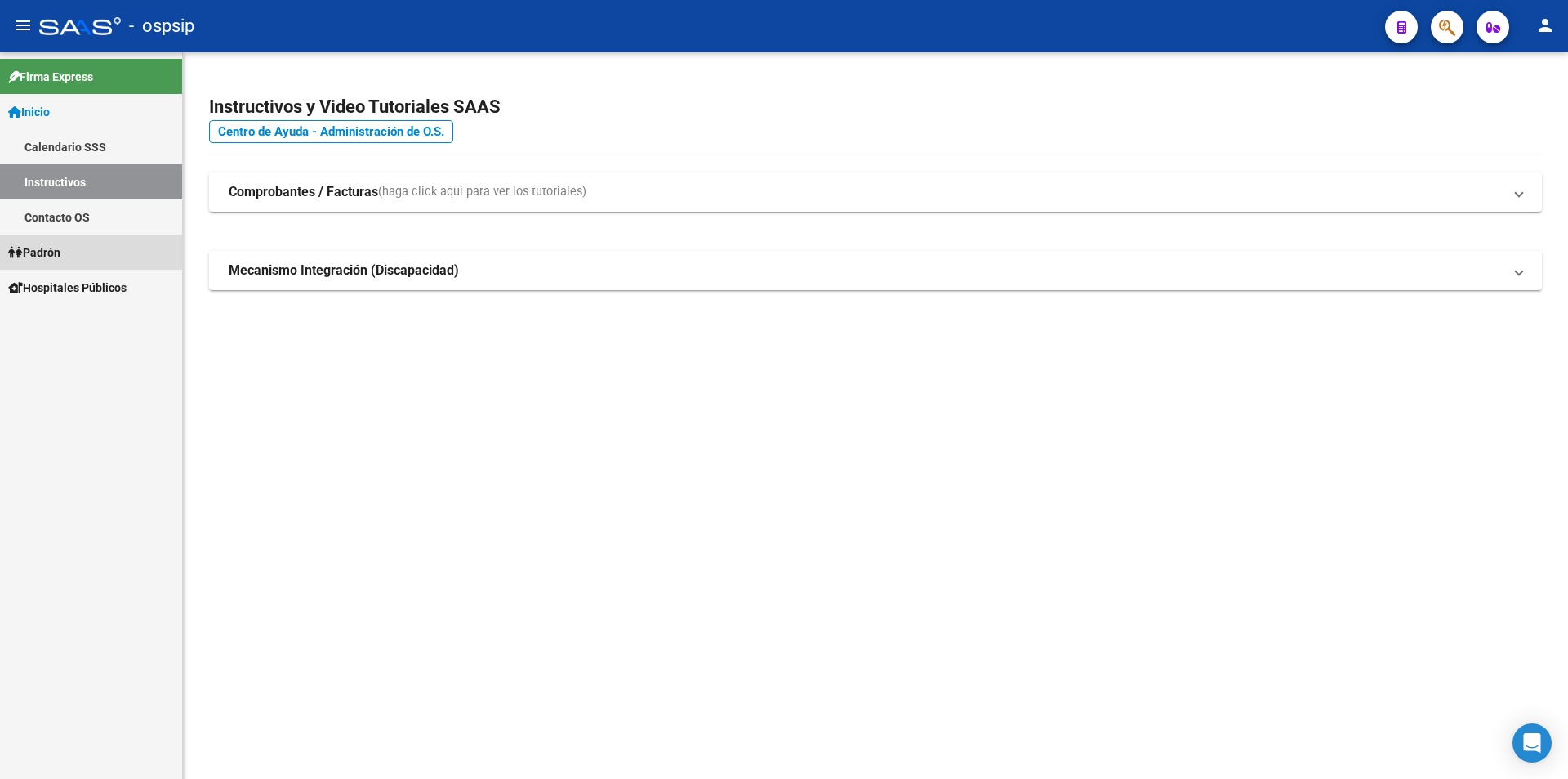
click at [73, 251] on link "Padrón" at bounding box center [90, 252] width 182 height 35
click at [72, 252] on link "Padrón" at bounding box center [90, 252] width 182 height 35
click at [85, 322] on link "Análisis Afiliado" at bounding box center [90, 323] width 182 height 35
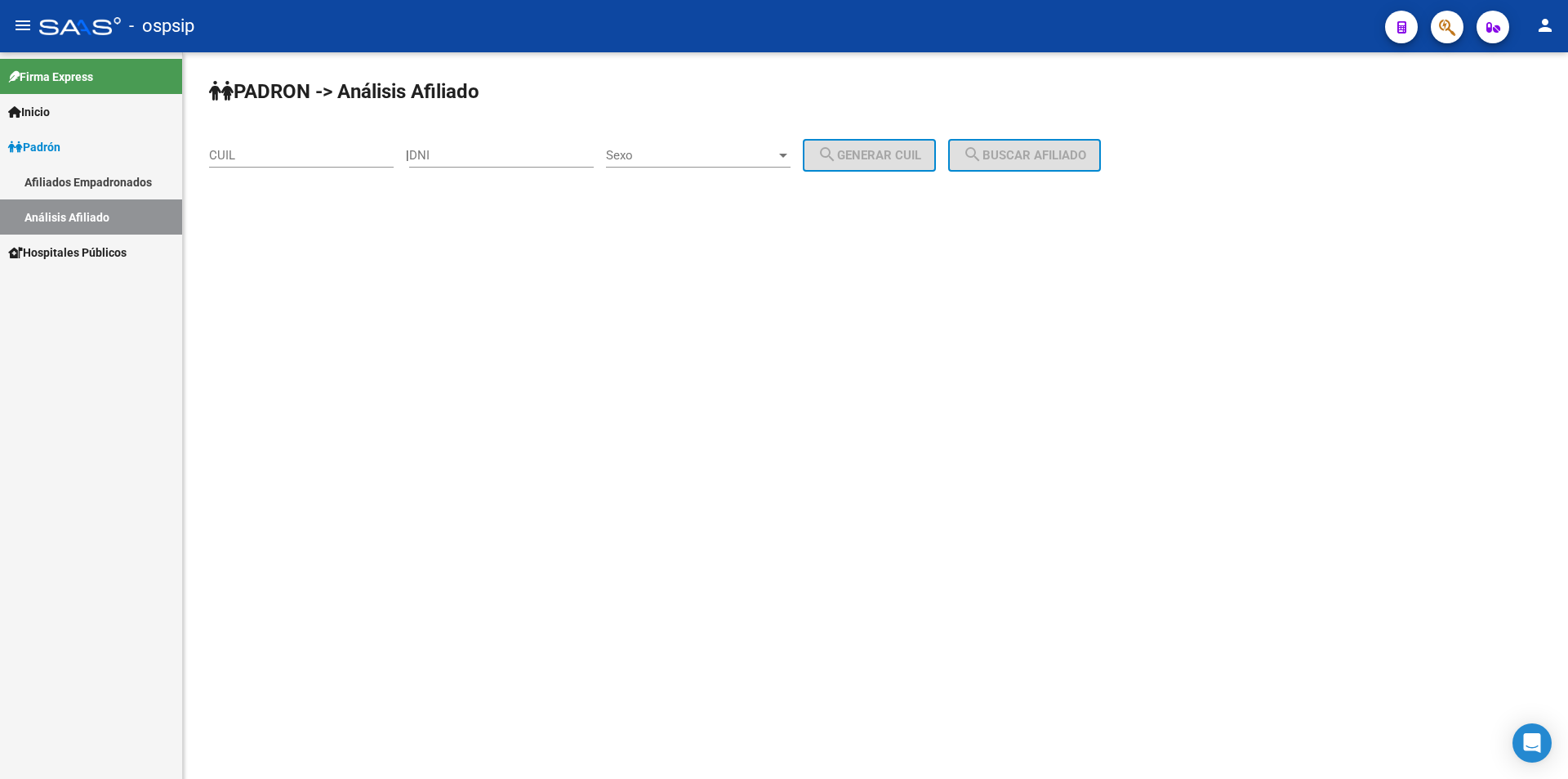
click at [542, 167] on div "DNI" at bounding box center [501, 149] width 185 height 35
type input "20186048"
click at [692, 165] on div "Sexo Sexo" at bounding box center [699, 149] width 185 height 35
click at [691, 165] on span "Masculino" at bounding box center [716, 156] width 185 height 37
click at [899, 144] on button "search Generar CUIL" at bounding box center [869, 155] width 133 height 33
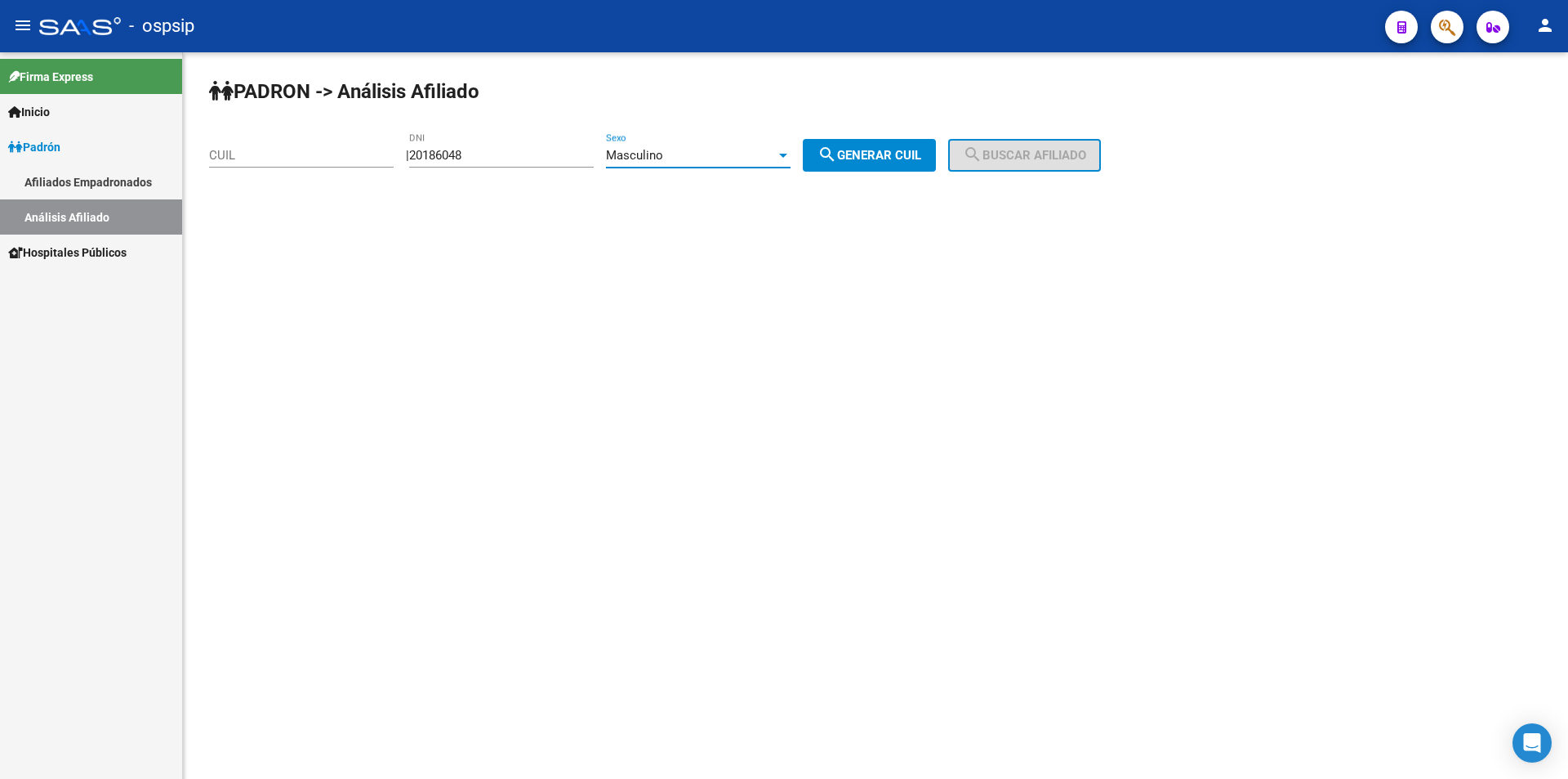
type input "20-20186048-3"
click at [1017, 148] on span "search Buscar afiliado" at bounding box center [1025, 155] width 123 height 14
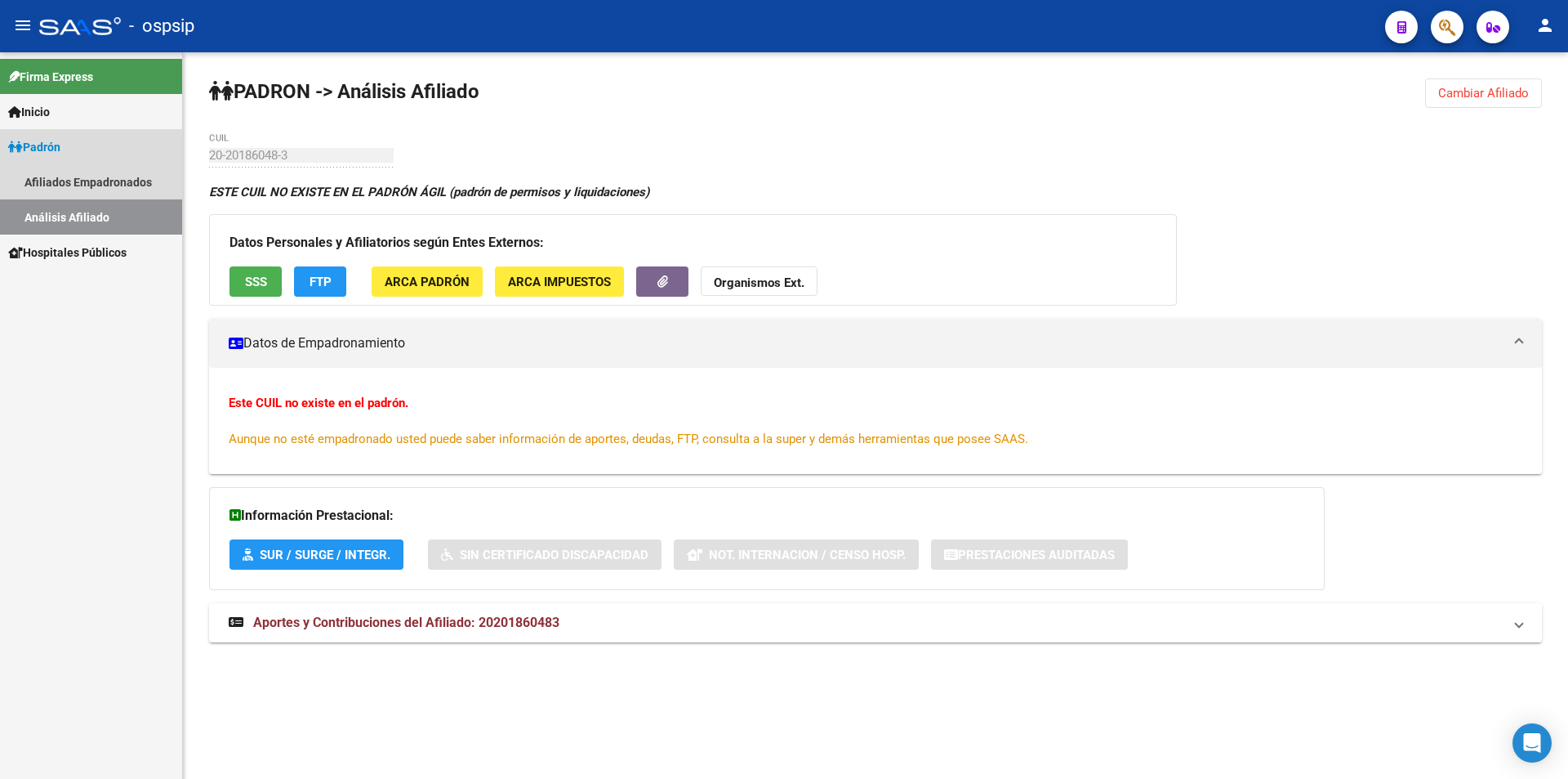
click at [57, 142] on span "Padrón" at bounding box center [34, 146] width 52 height 18
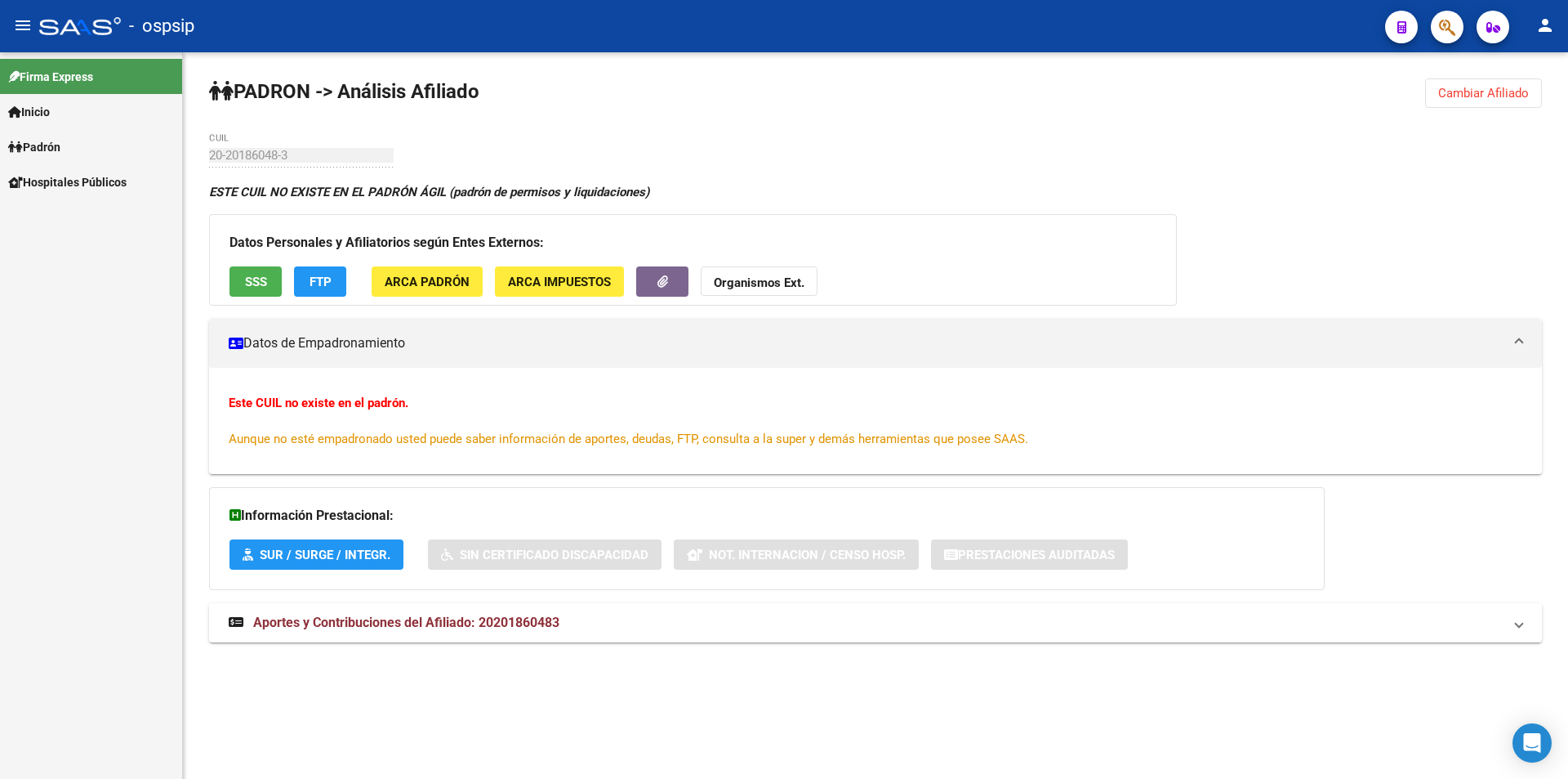
click at [57, 142] on span "Padrón" at bounding box center [34, 146] width 52 height 18
click at [80, 212] on link "Análisis Afiliado" at bounding box center [90, 217] width 182 height 35
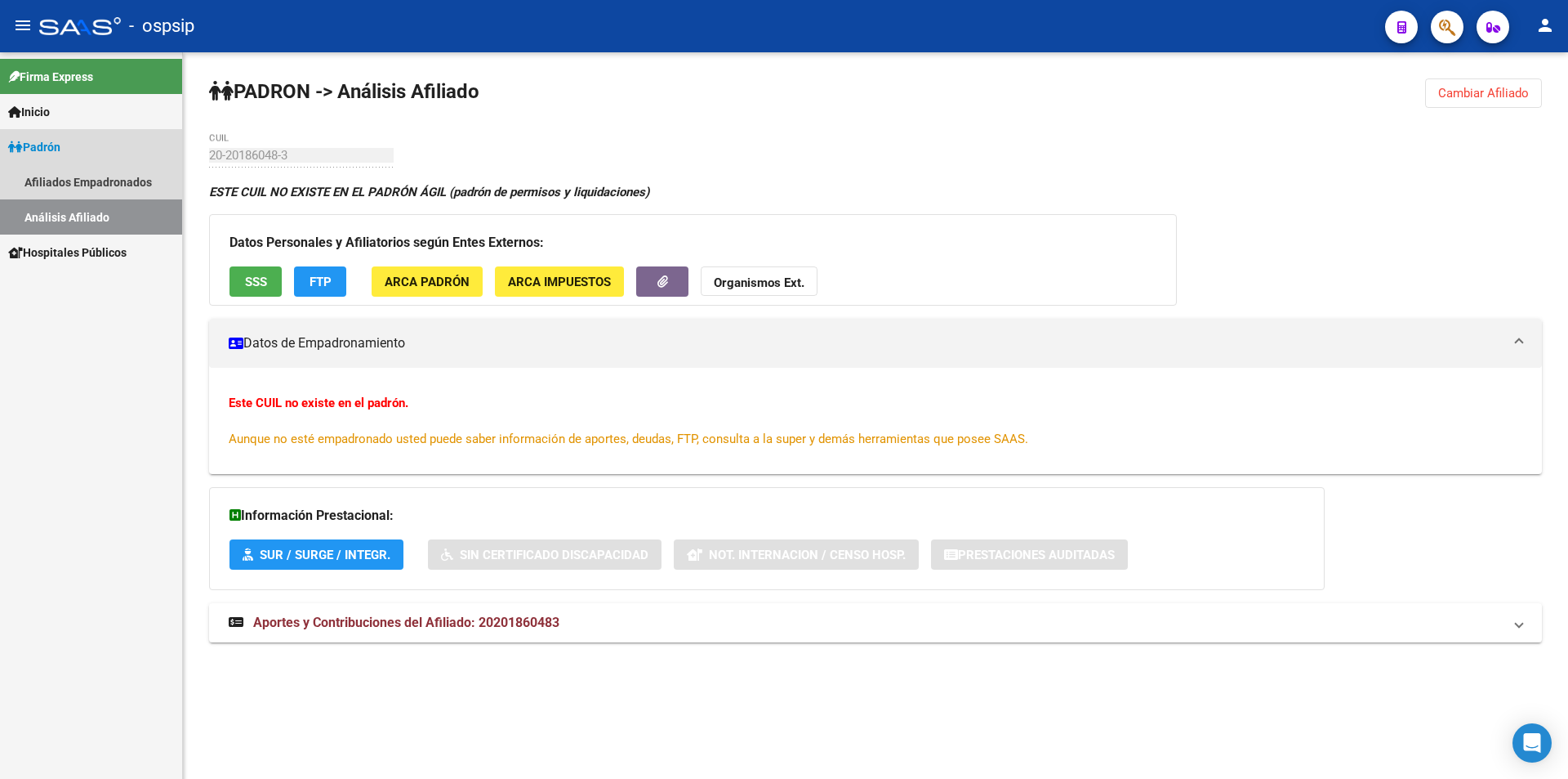
click at [78, 213] on link "Análisis Afiliado" at bounding box center [90, 217] width 182 height 35
click at [76, 207] on link "Análisis Afiliado" at bounding box center [90, 217] width 182 height 35
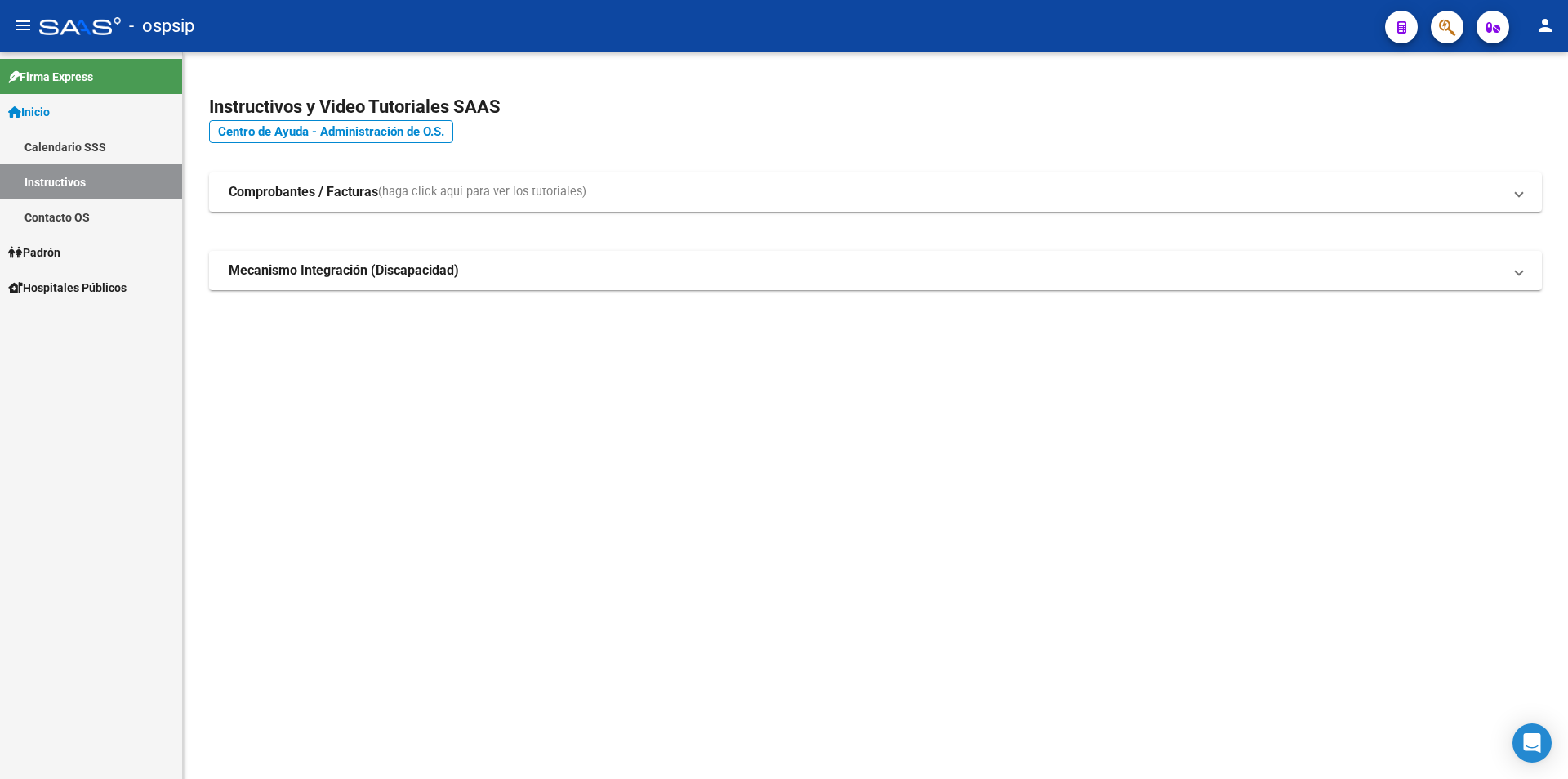
click at [61, 244] on span "Padrón" at bounding box center [34, 252] width 52 height 18
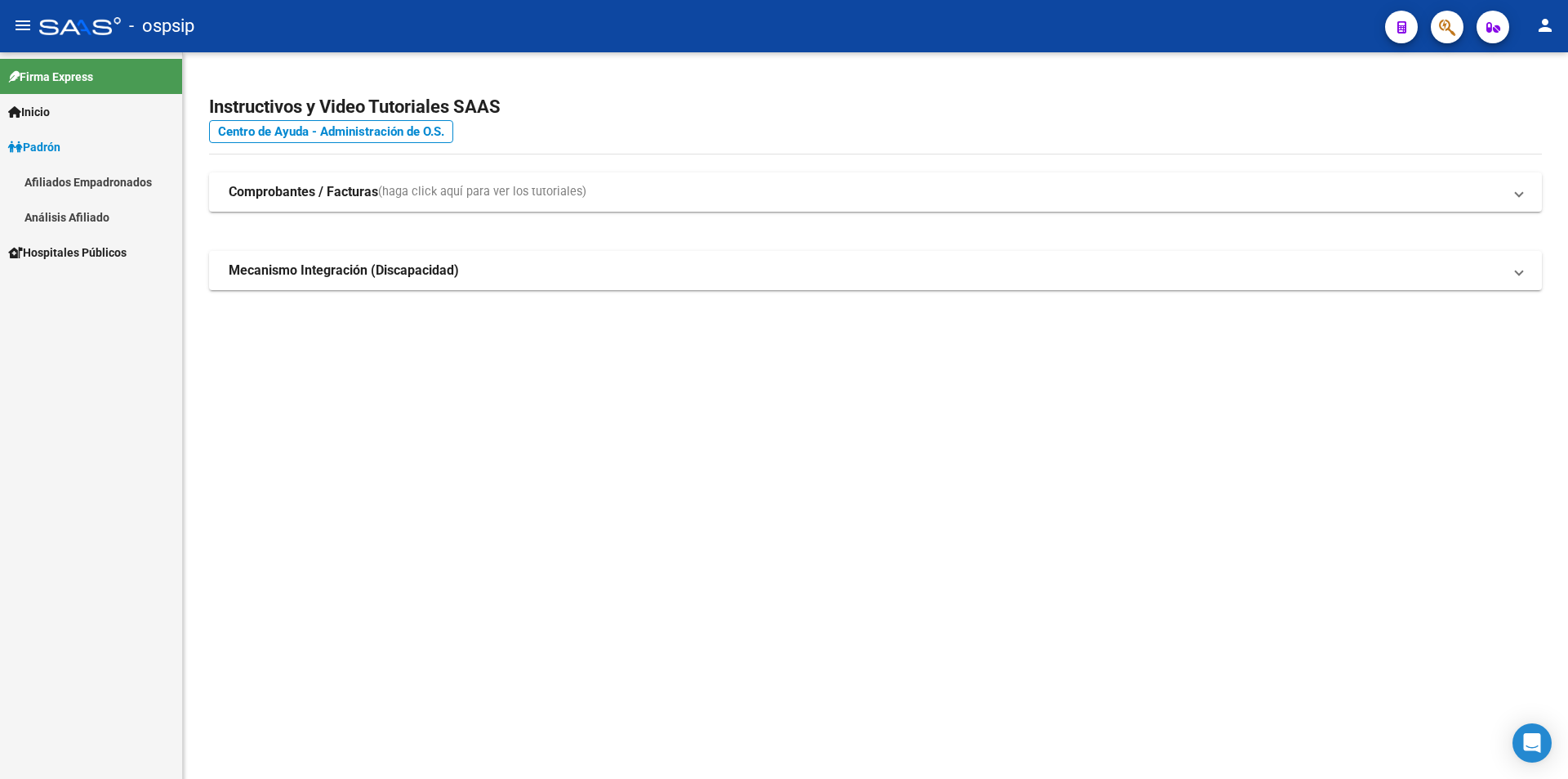
click at [86, 221] on link "Análisis Afiliado" at bounding box center [90, 217] width 182 height 35
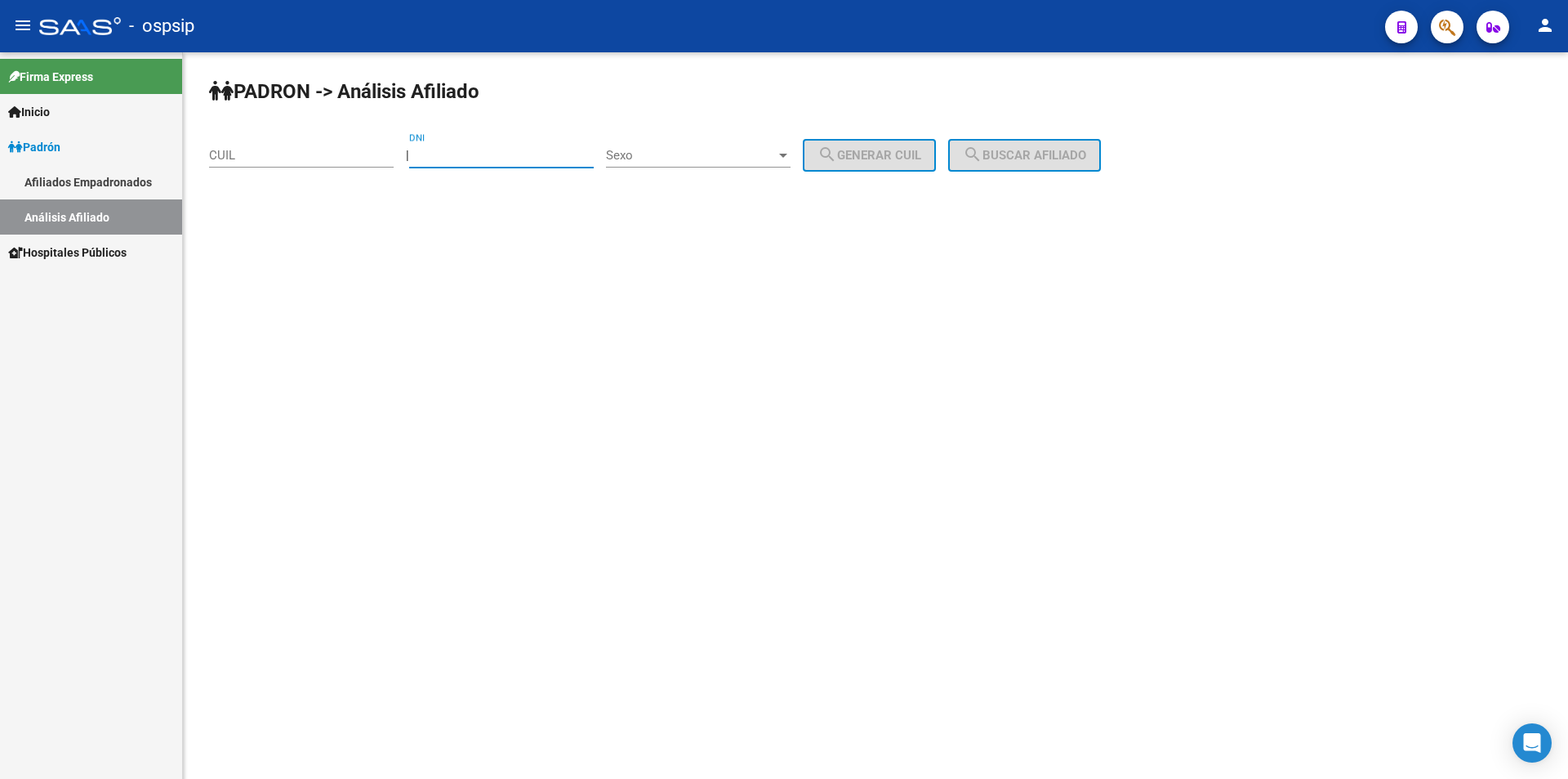
click at [496, 154] on input "DNI" at bounding box center [501, 155] width 185 height 14
type input "20186048"
click at [708, 143] on div "Sexo Sexo" at bounding box center [699, 149] width 185 height 35
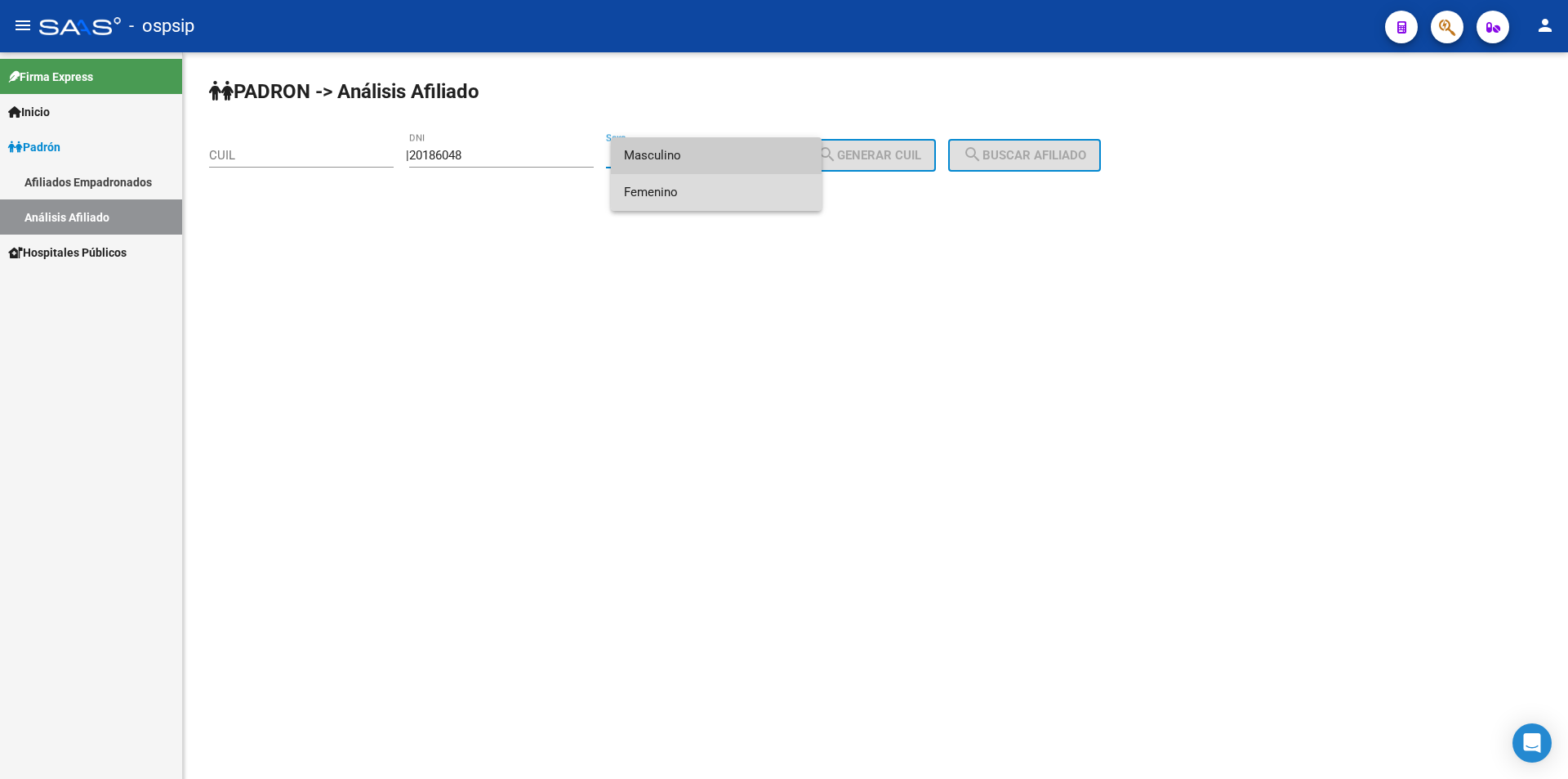
drag, startPoint x: 733, startPoint y: 189, endPoint x: 744, endPoint y: 177, distance: 16.3
click at [732, 188] on span "Femenino" at bounding box center [716, 193] width 185 height 37
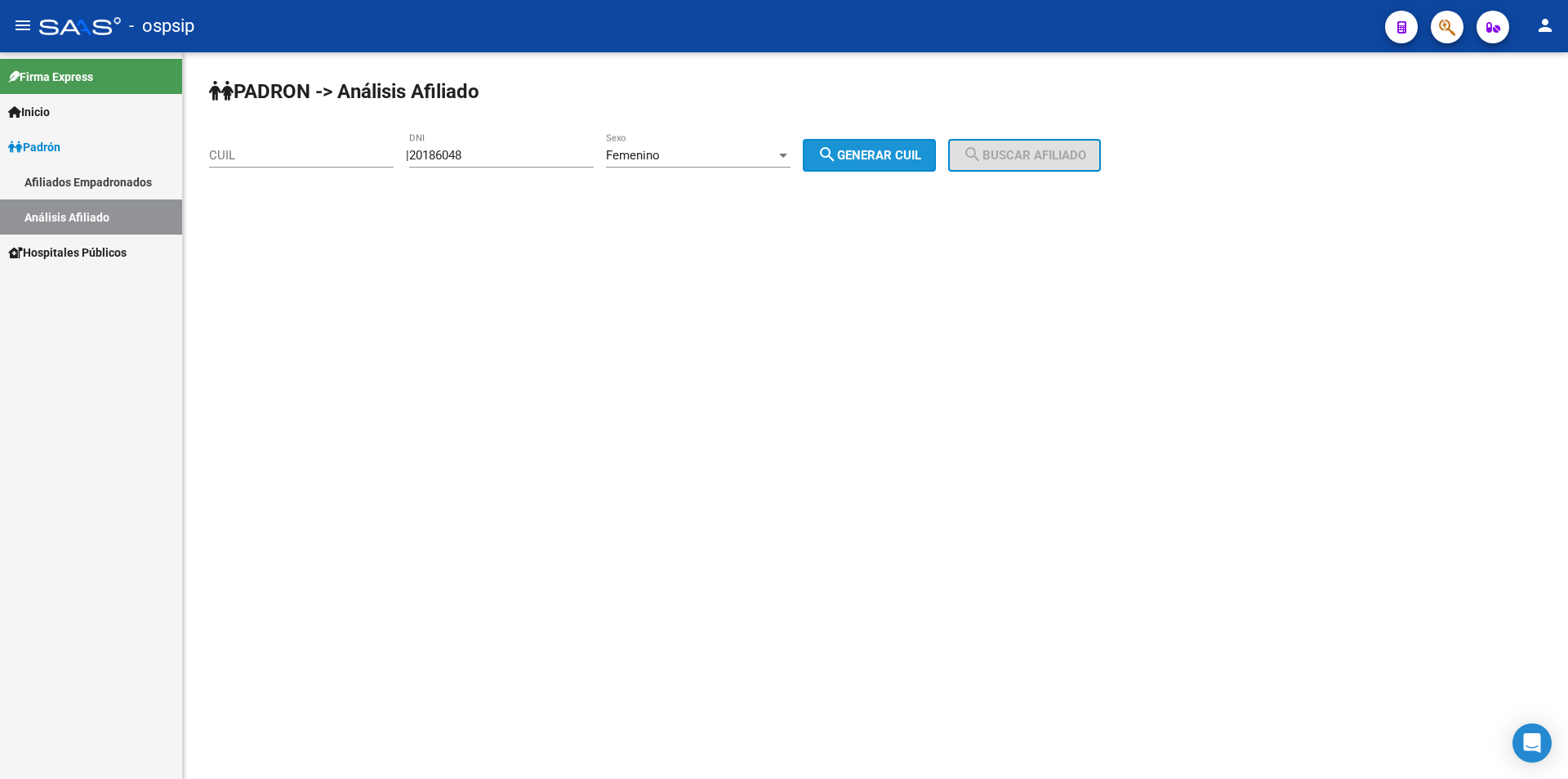
drag, startPoint x: 903, startPoint y: 162, endPoint x: 978, endPoint y: 165, distance: 75.1
click at [906, 165] on button "search Generar CUIL" at bounding box center [869, 155] width 133 height 33
type input "27-20186048-8"
click at [1007, 159] on span "search Buscar afiliado" at bounding box center [1025, 155] width 123 height 14
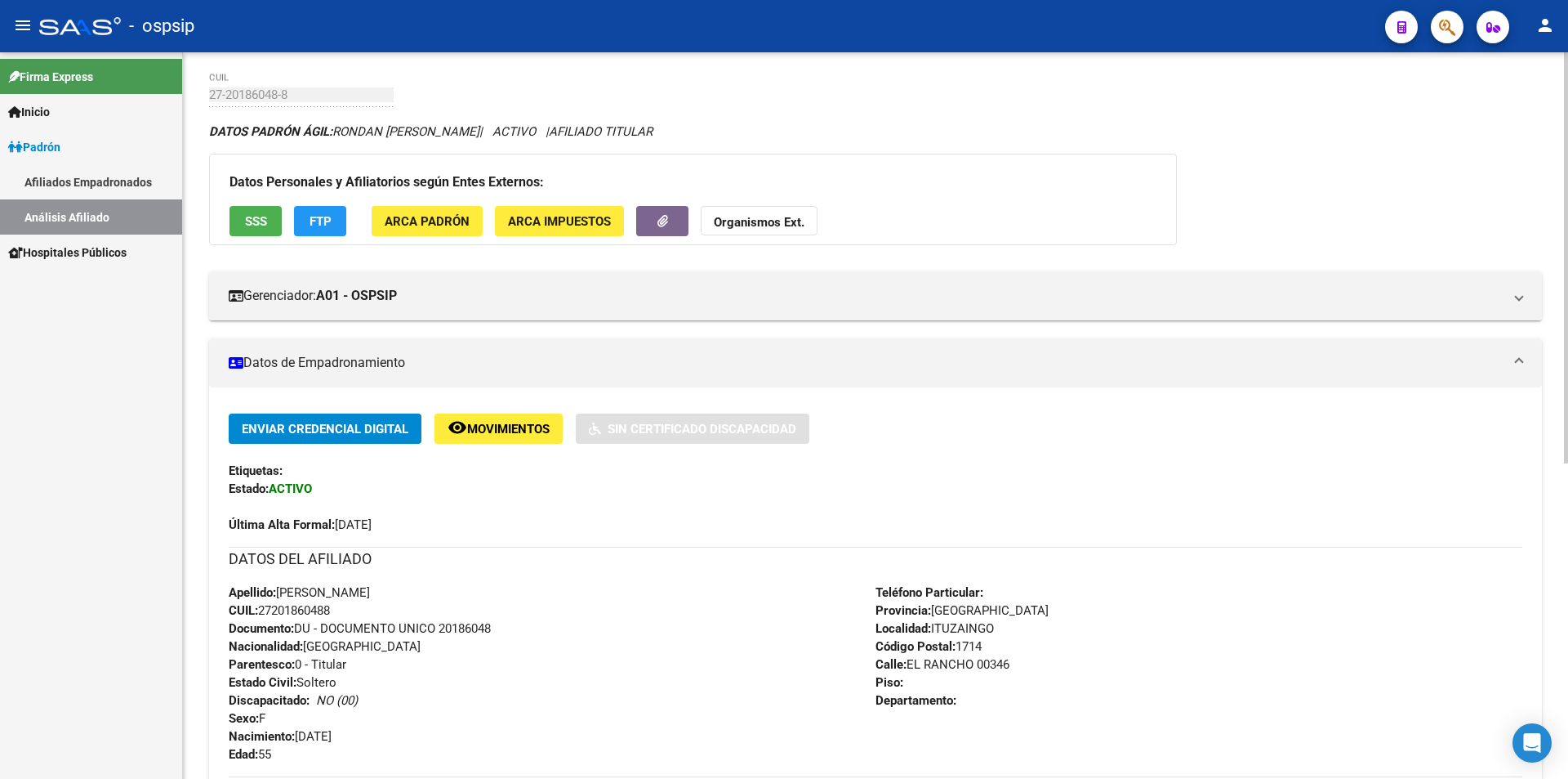
scroll to position [246, 0]
